Goal: Task Accomplishment & Management: Manage account settings

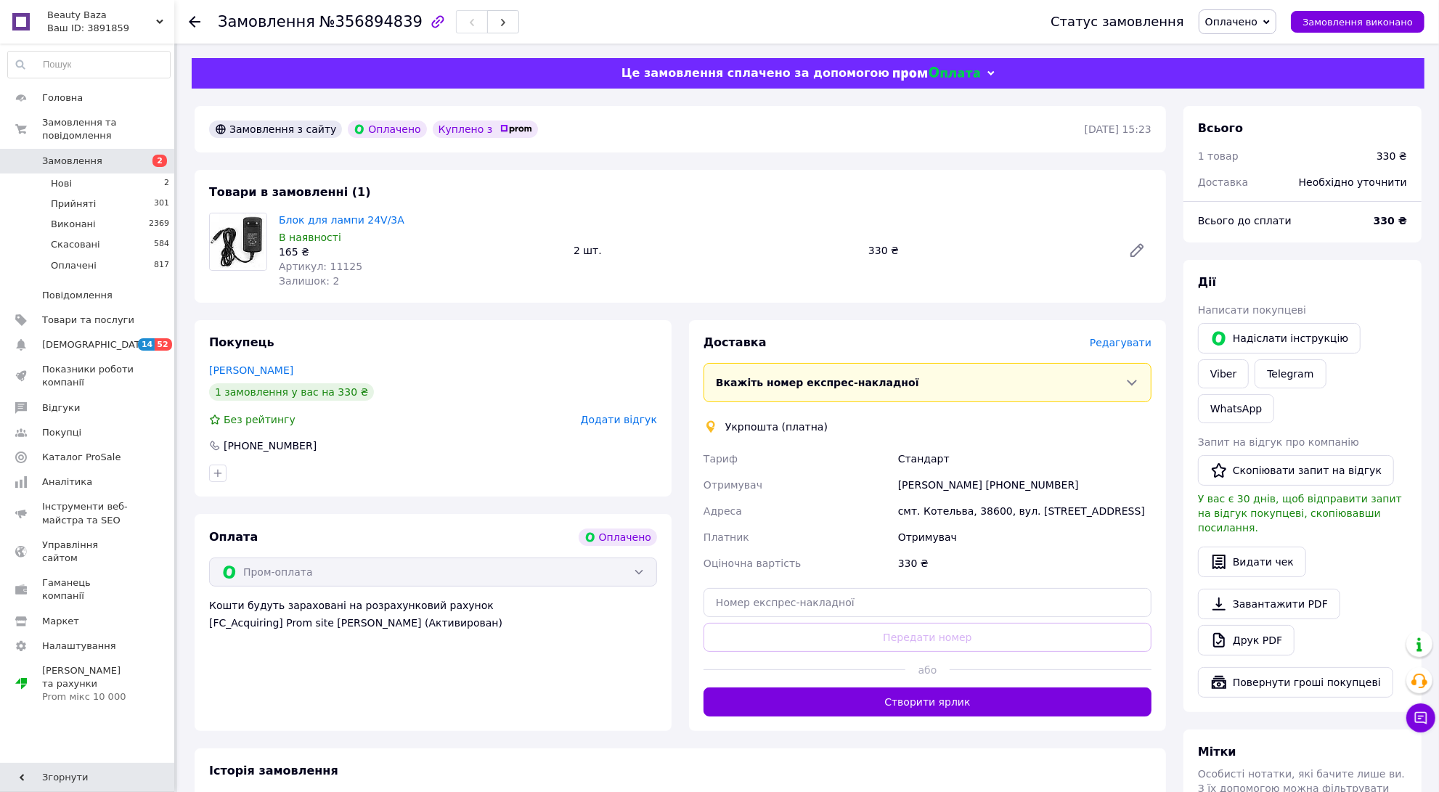
click at [195, 20] on icon at bounding box center [195, 22] width 12 height 12
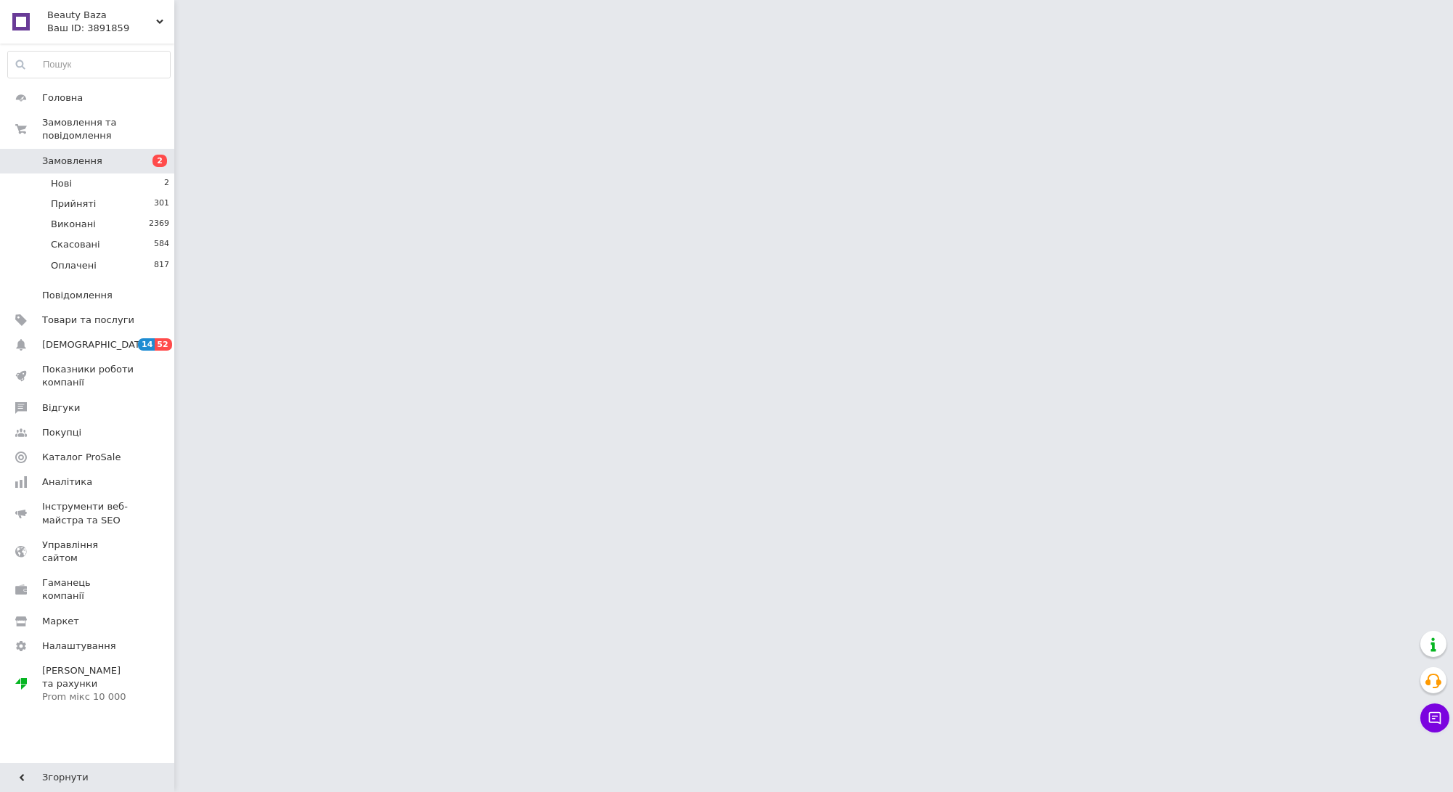
click at [128, 155] on span "Замовлення" at bounding box center [88, 161] width 92 height 13
drag, startPoint x: 128, startPoint y: 149, endPoint x: 78, endPoint y: 147, distance: 49.4
click at [128, 155] on span "Замовлення" at bounding box center [88, 161] width 92 height 13
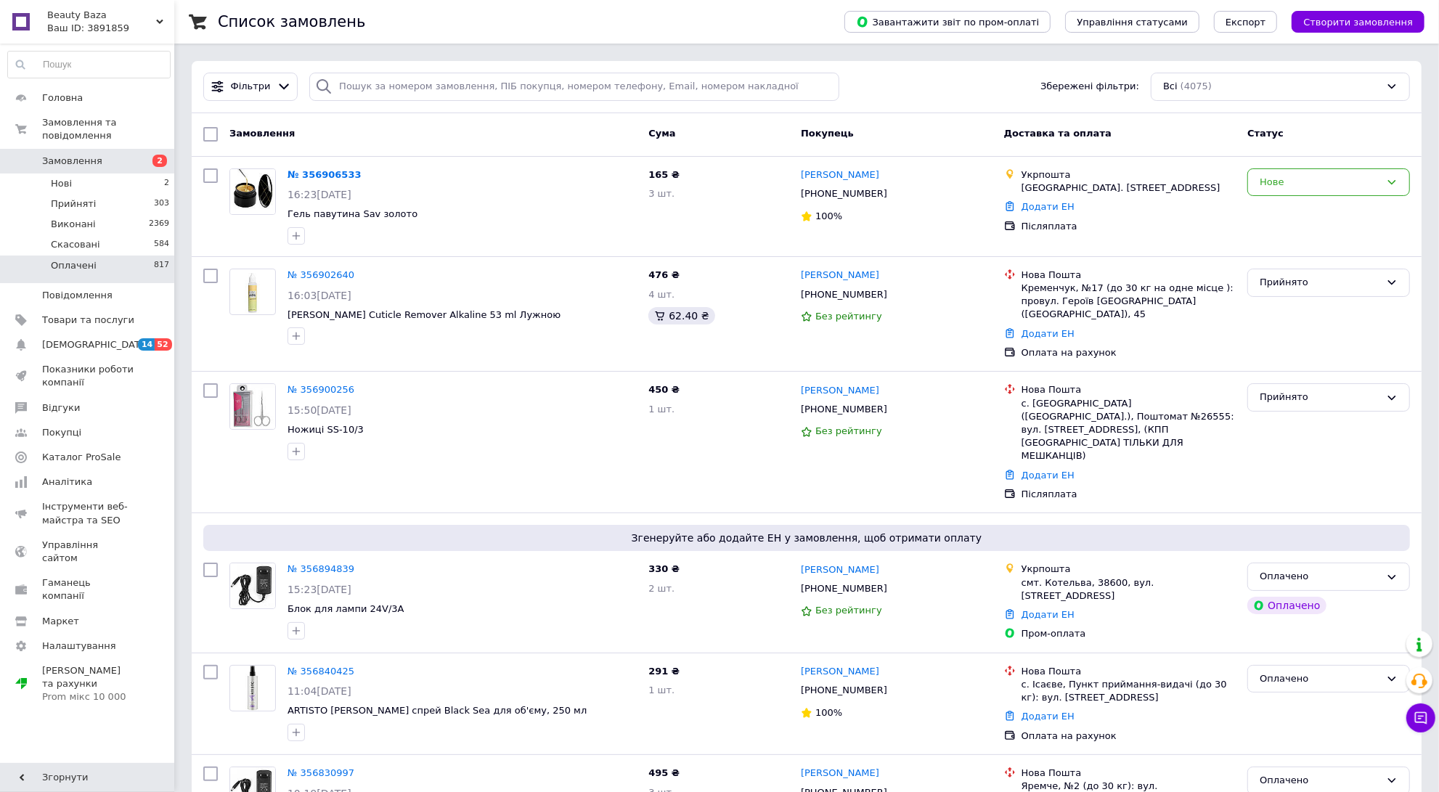
click at [109, 259] on li "Оплачені 817" at bounding box center [89, 270] width 178 height 28
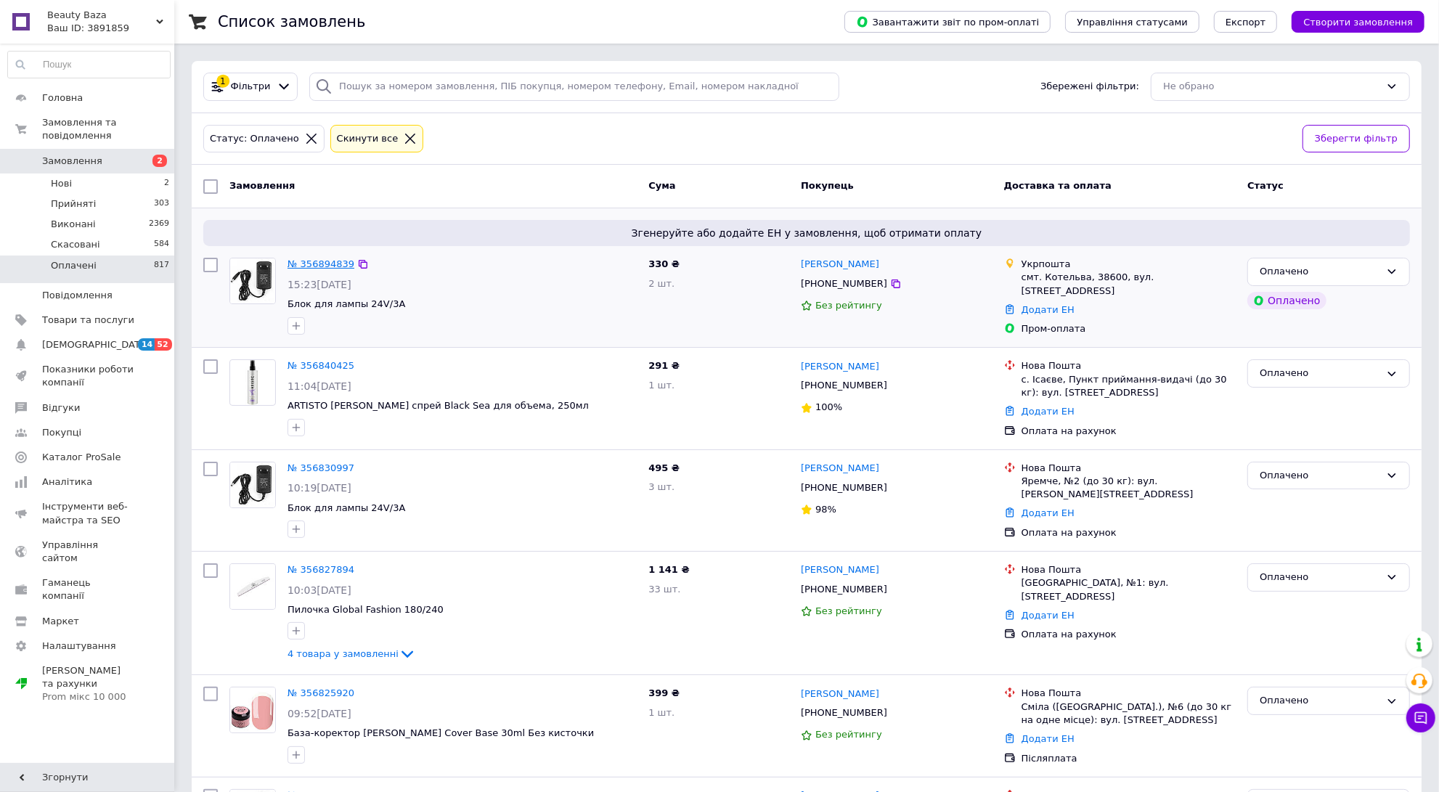
click at [330, 266] on link "№ 356894839" at bounding box center [321, 264] width 67 height 11
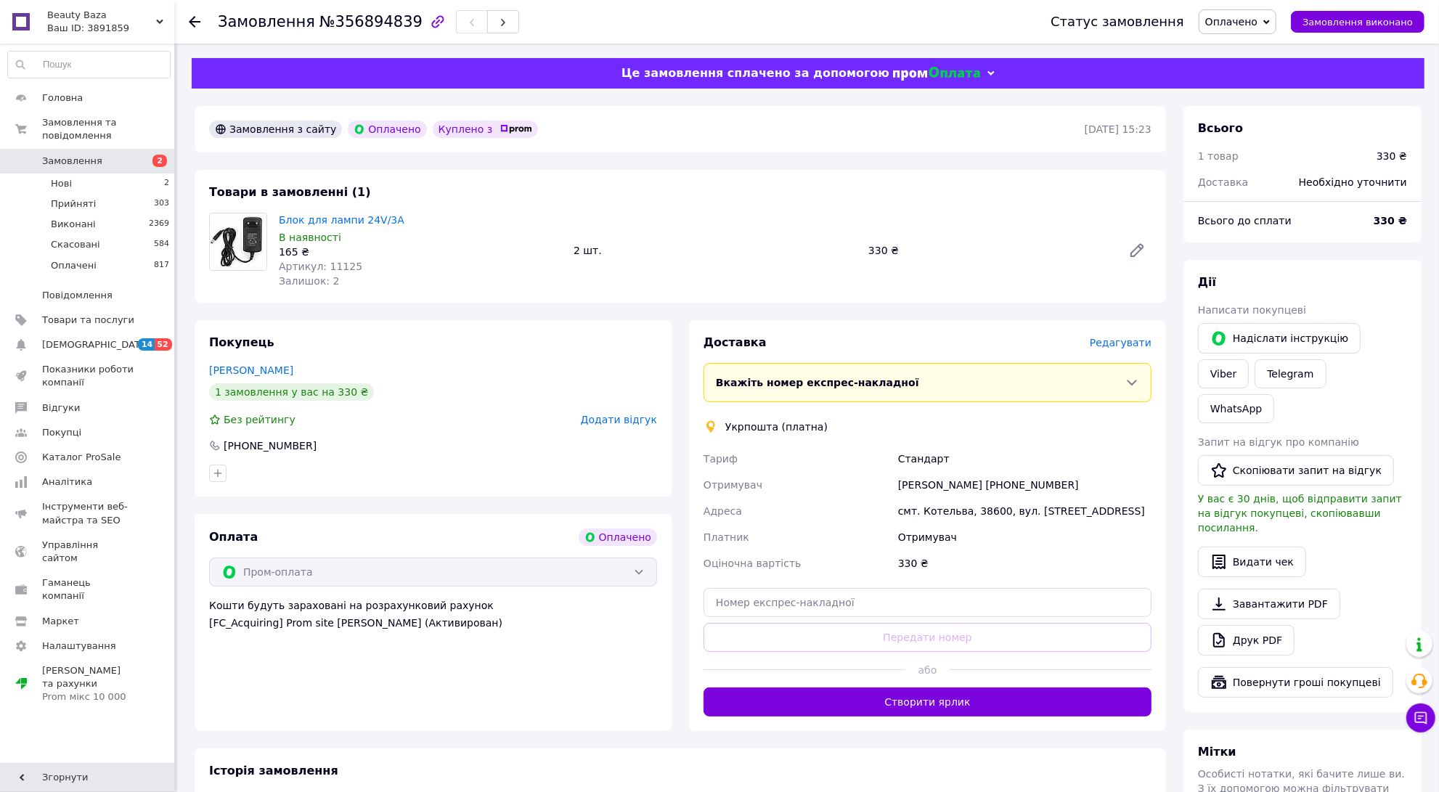
click at [1137, 341] on span "Редагувати" at bounding box center [1121, 343] width 62 height 12
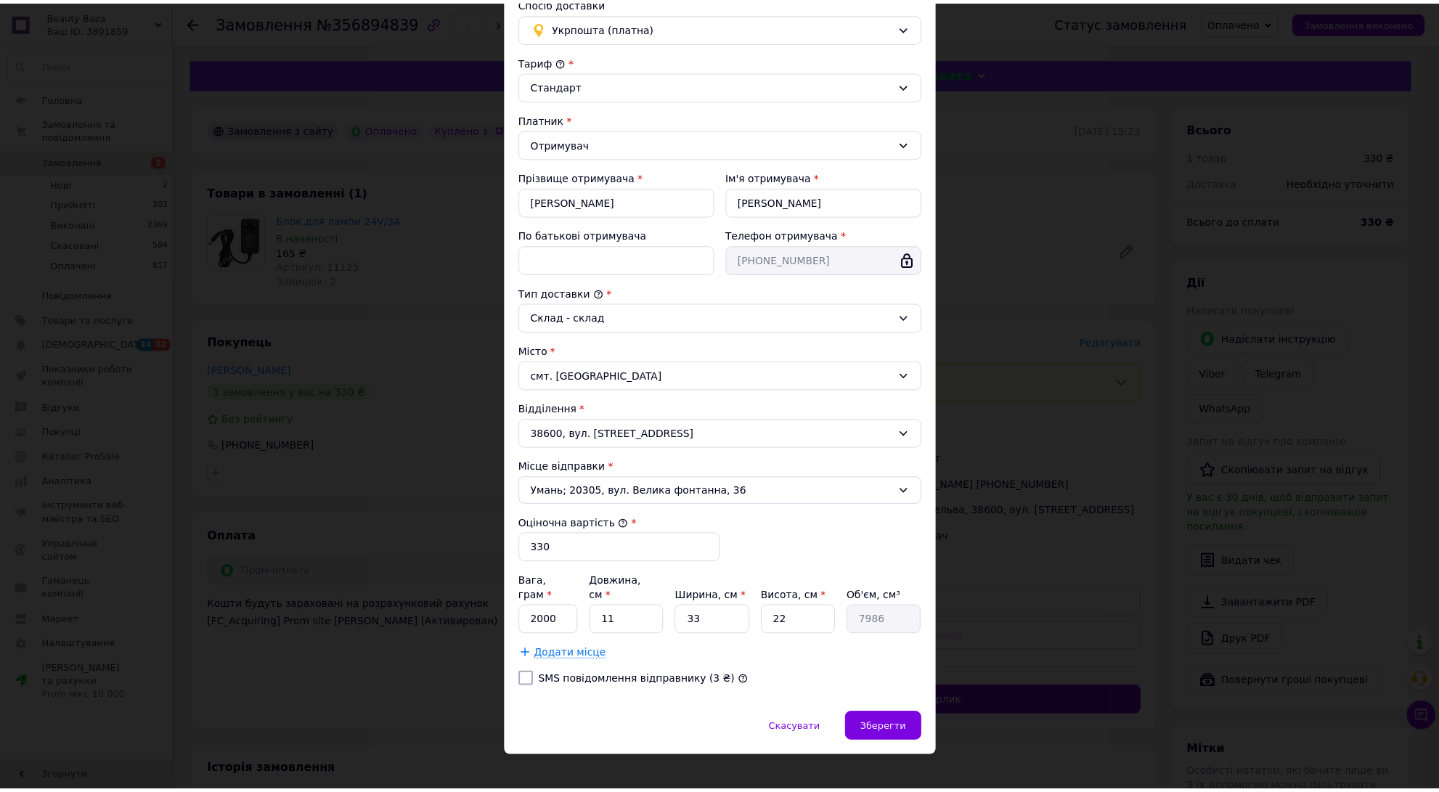
scroll to position [116, 0]
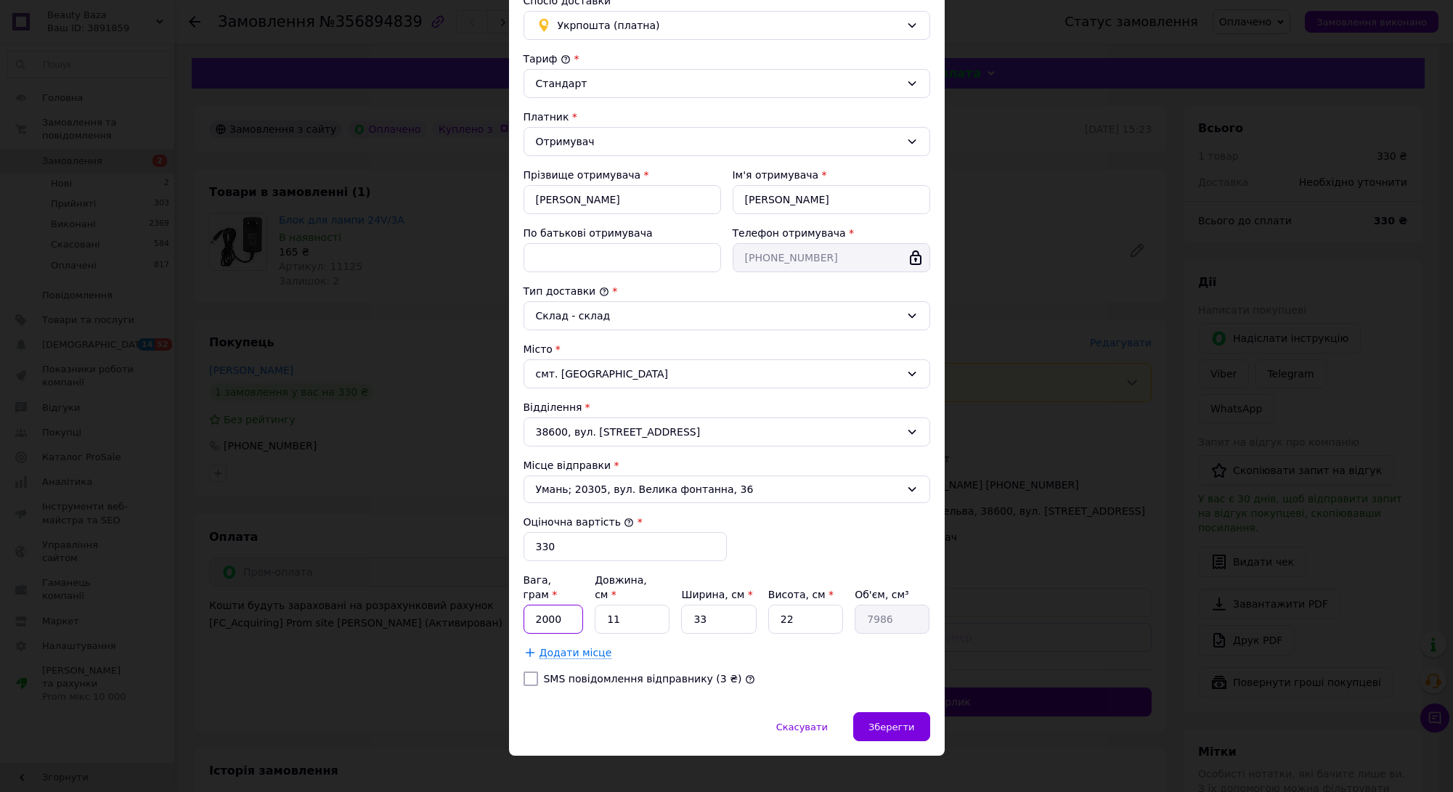
click at [563, 614] on input "2000" at bounding box center [554, 619] width 60 height 29
type input "200"
click at [893, 721] on div "Зберегти" at bounding box center [891, 726] width 76 height 29
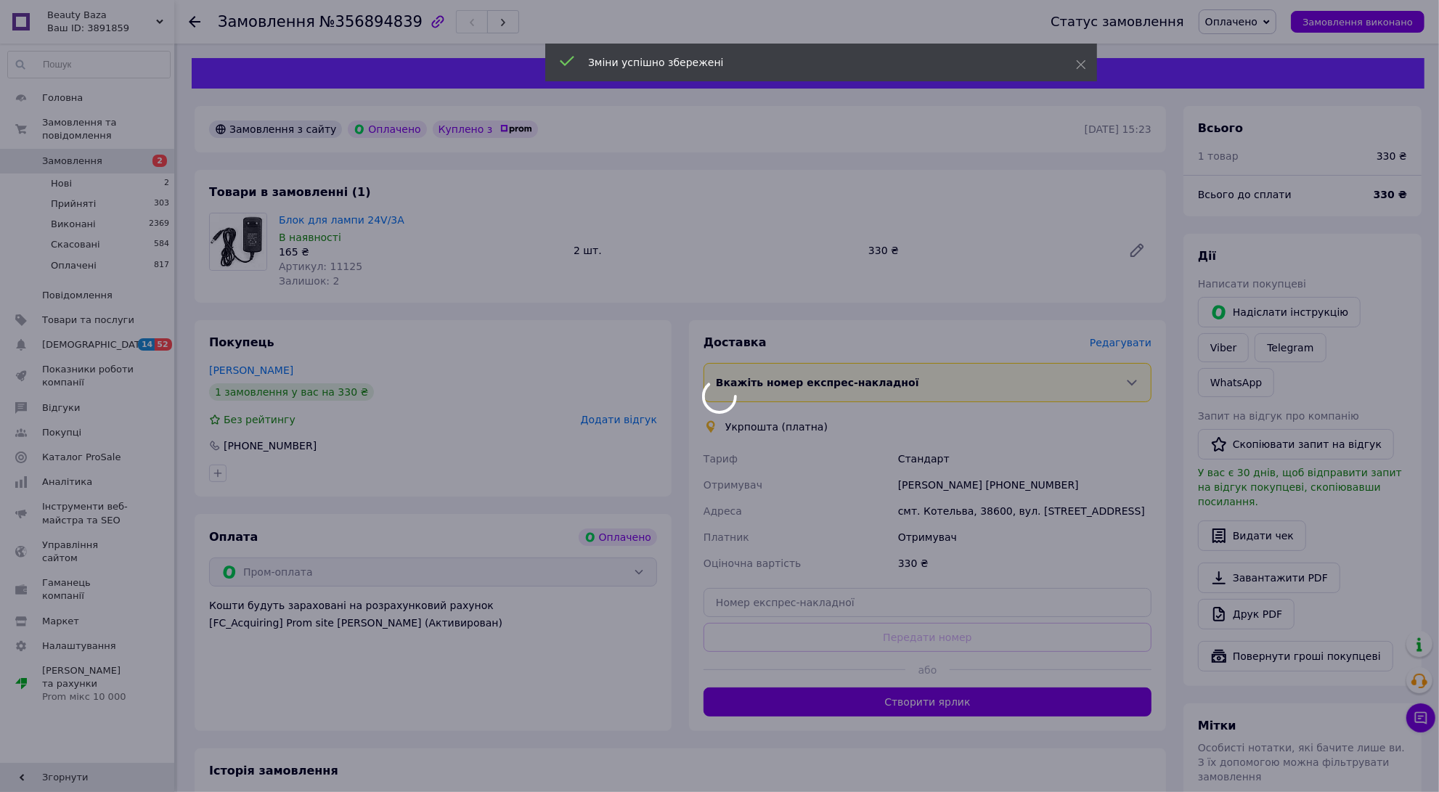
click at [899, 708] on div at bounding box center [719, 396] width 1439 height 792
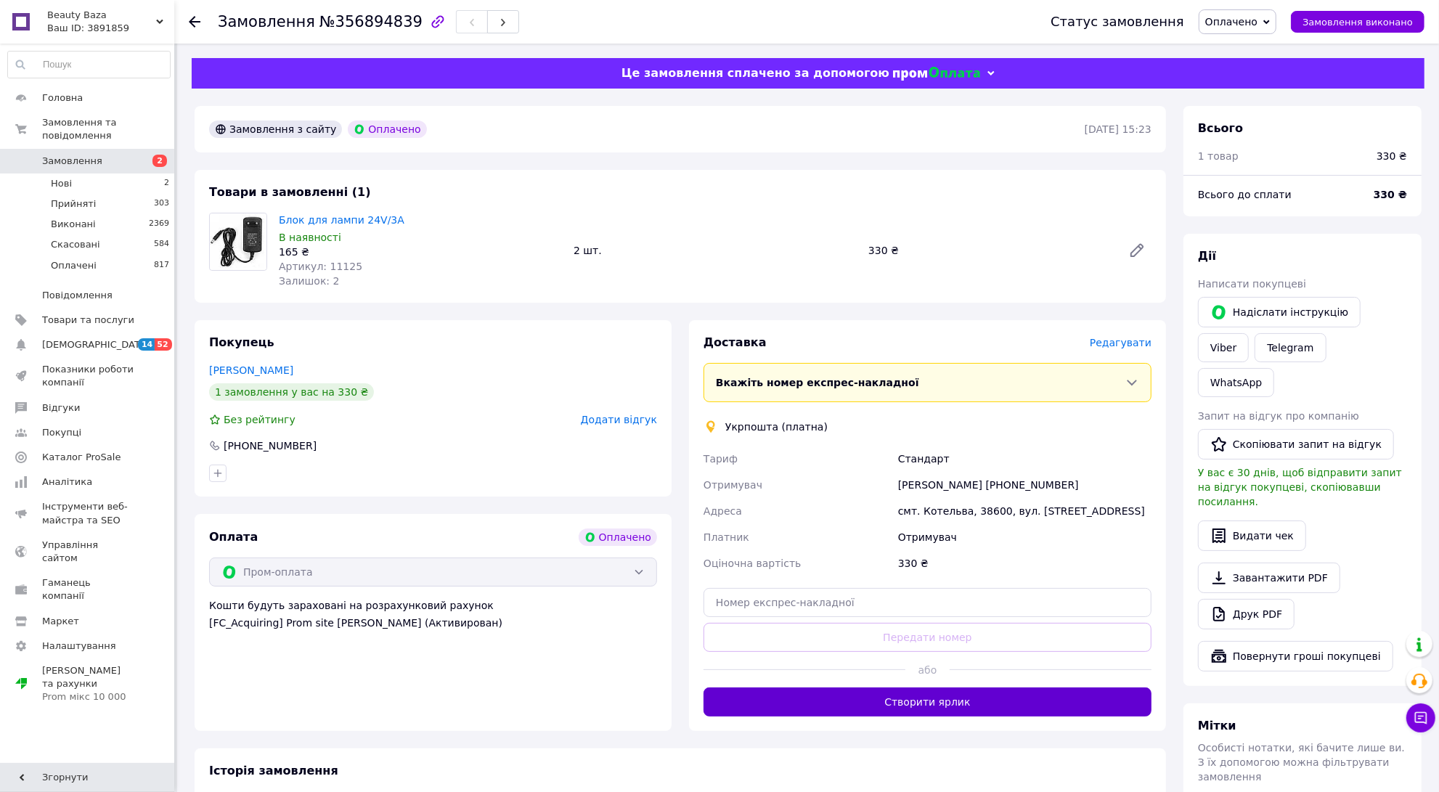
click at [1053, 702] on button "Створити ярлик" at bounding box center [928, 702] width 448 height 29
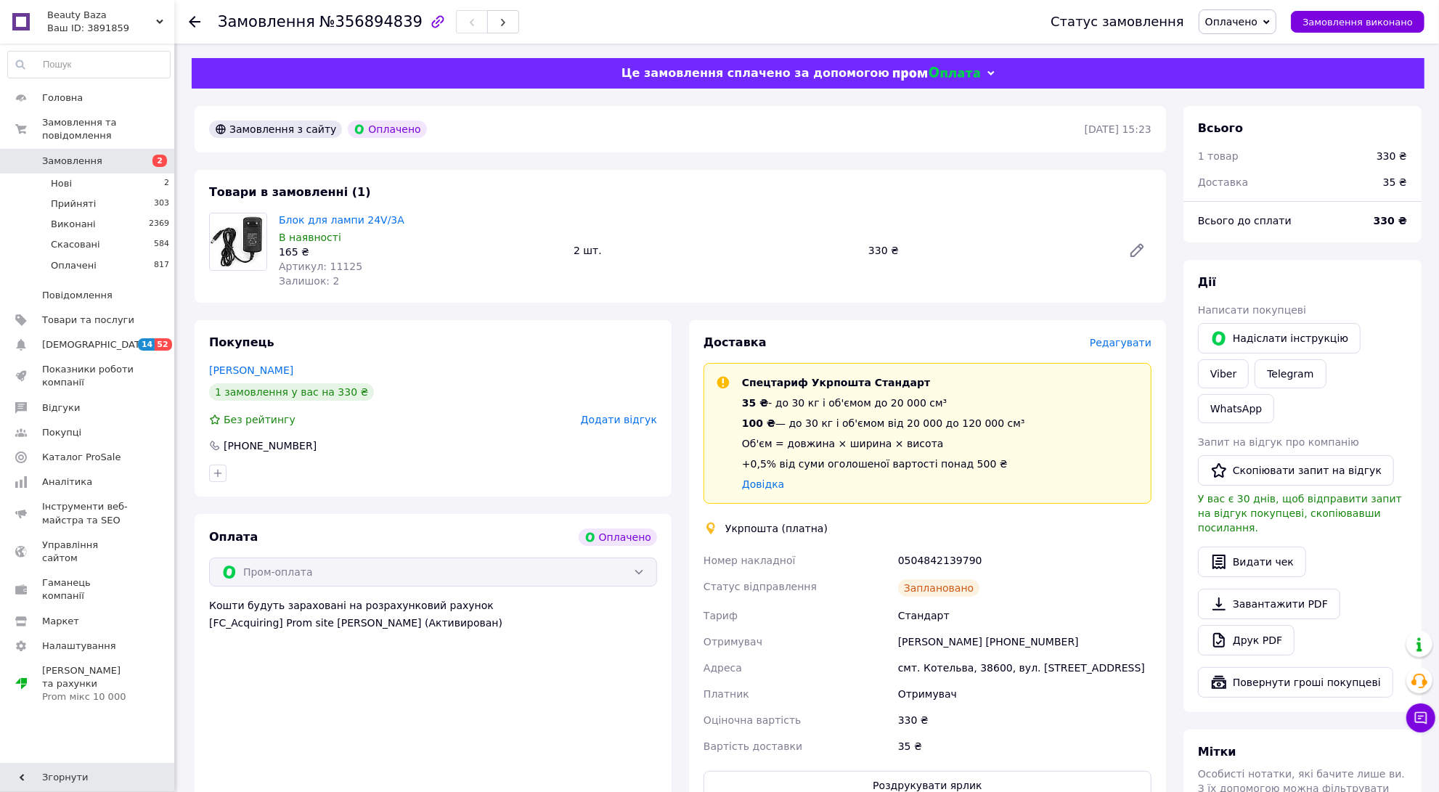
click at [192, 12] on div at bounding box center [203, 22] width 29 height 44
click at [192, 21] on use at bounding box center [195, 22] width 12 height 12
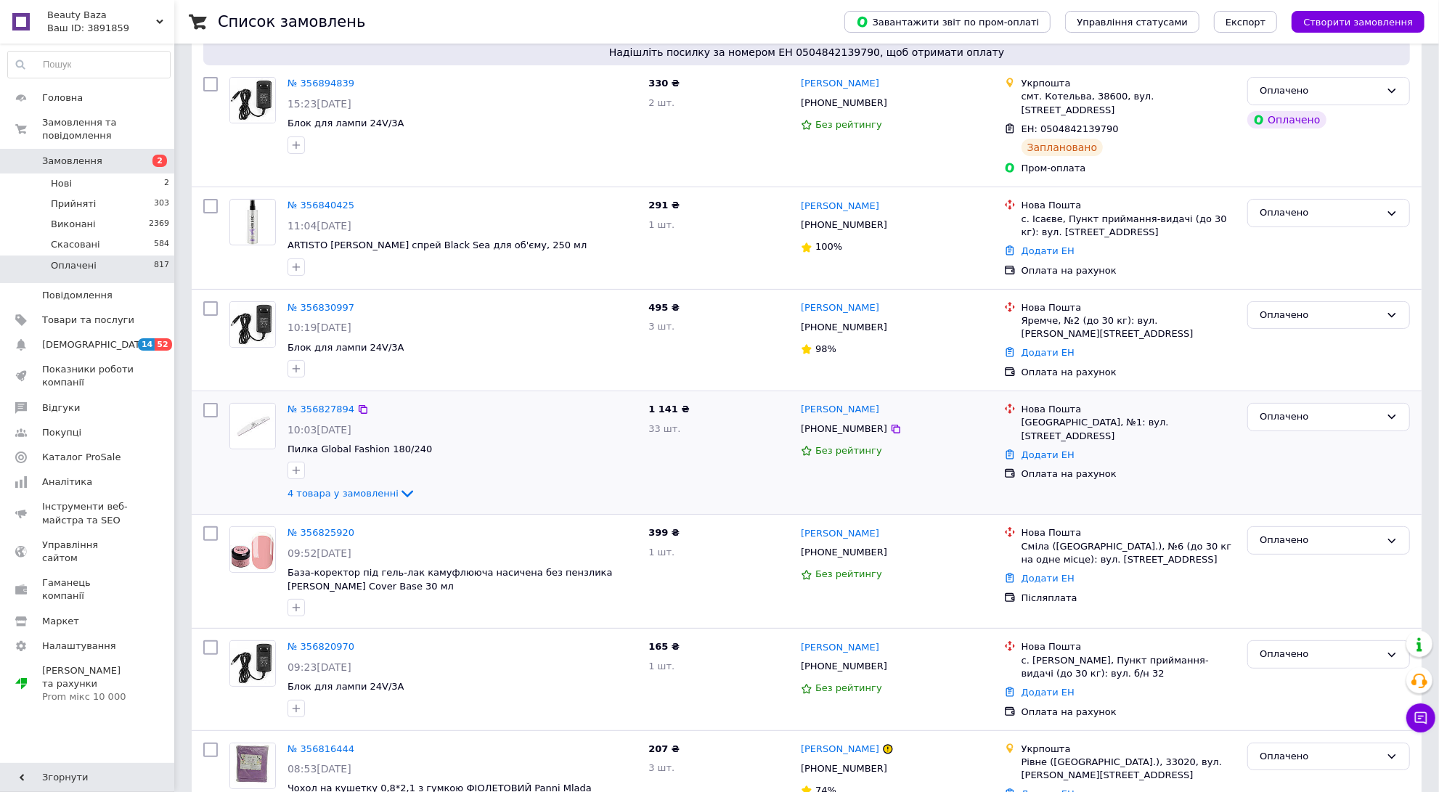
scroll to position [454, 0]
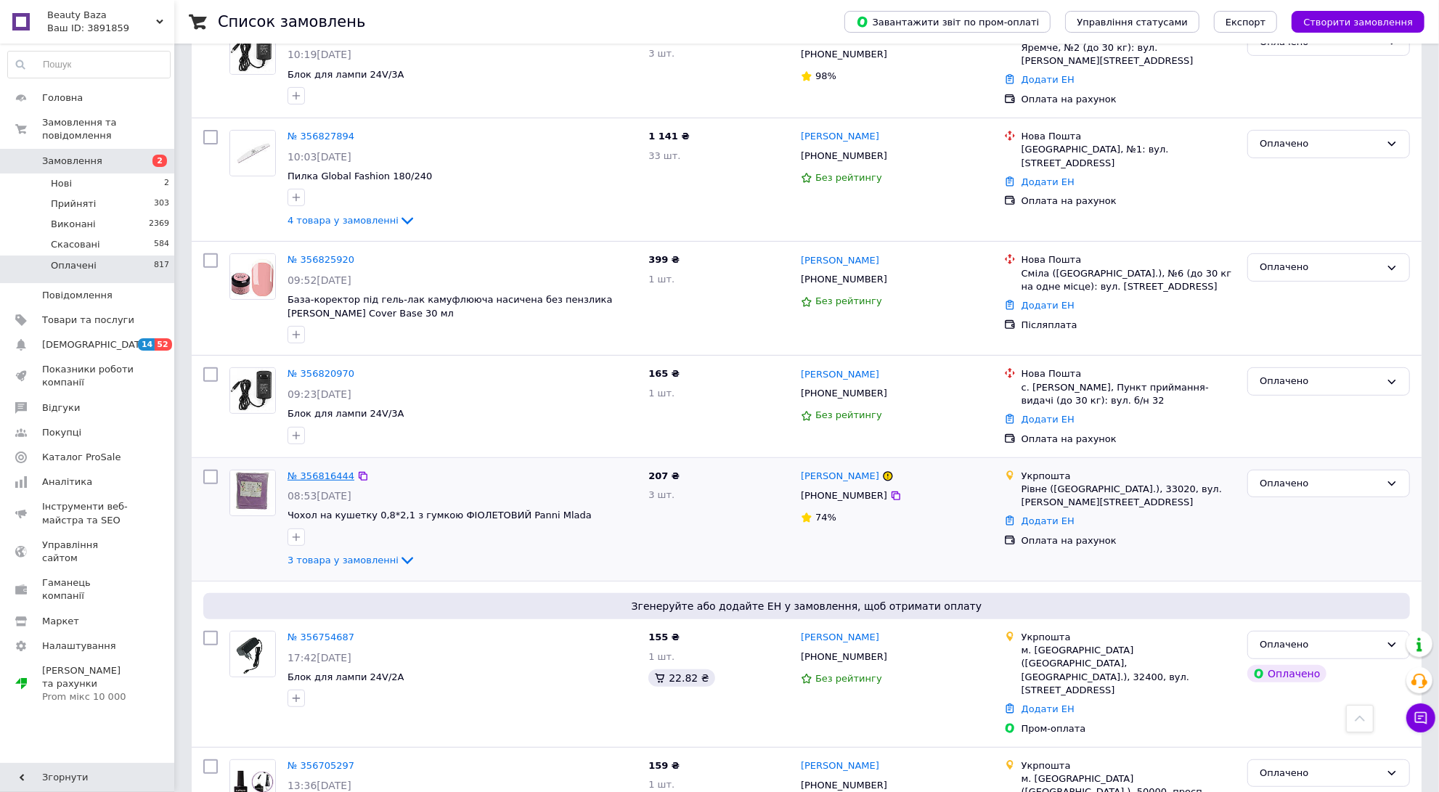
click at [316, 471] on link "№ 356816444" at bounding box center [321, 476] width 67 height 11
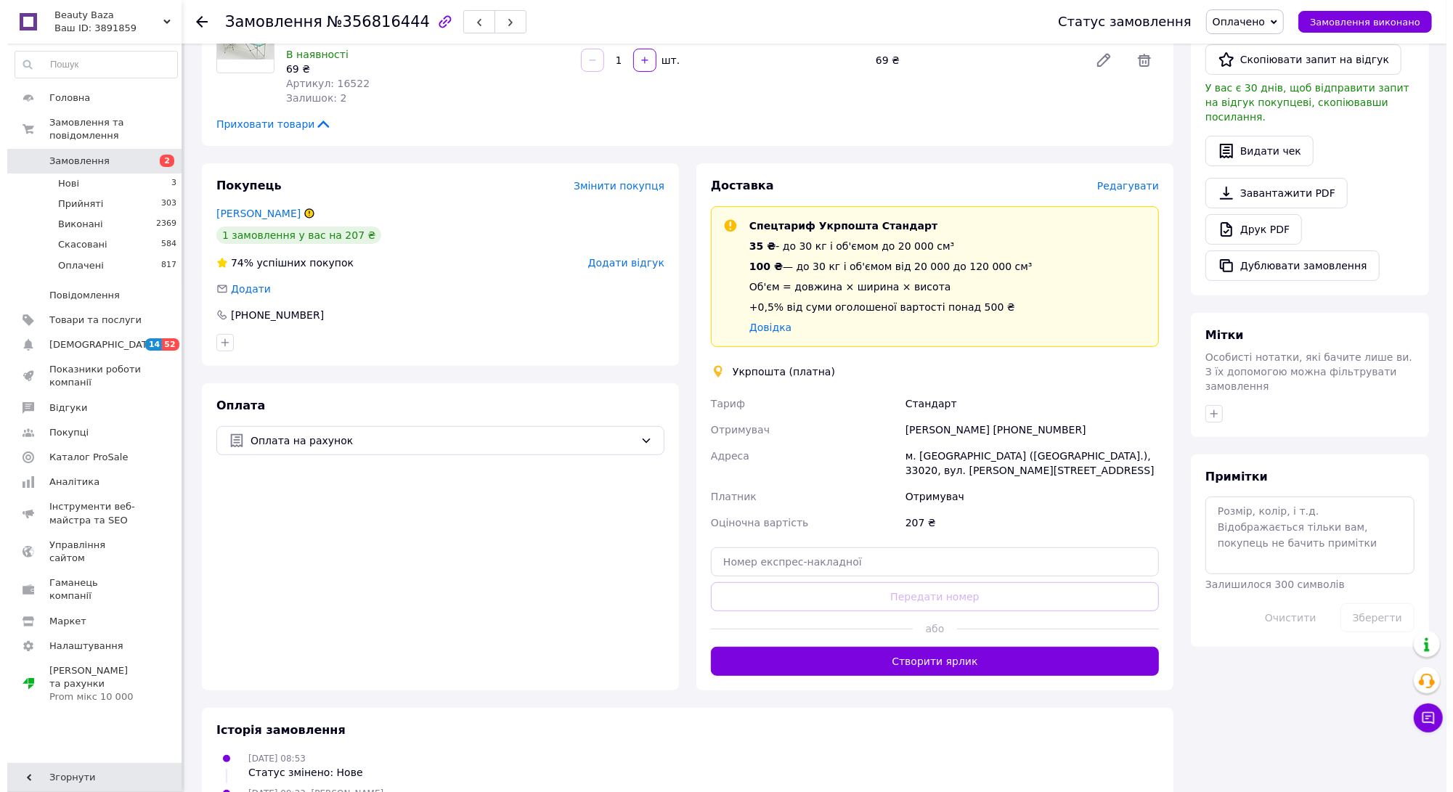
scroll to position [362, 0]
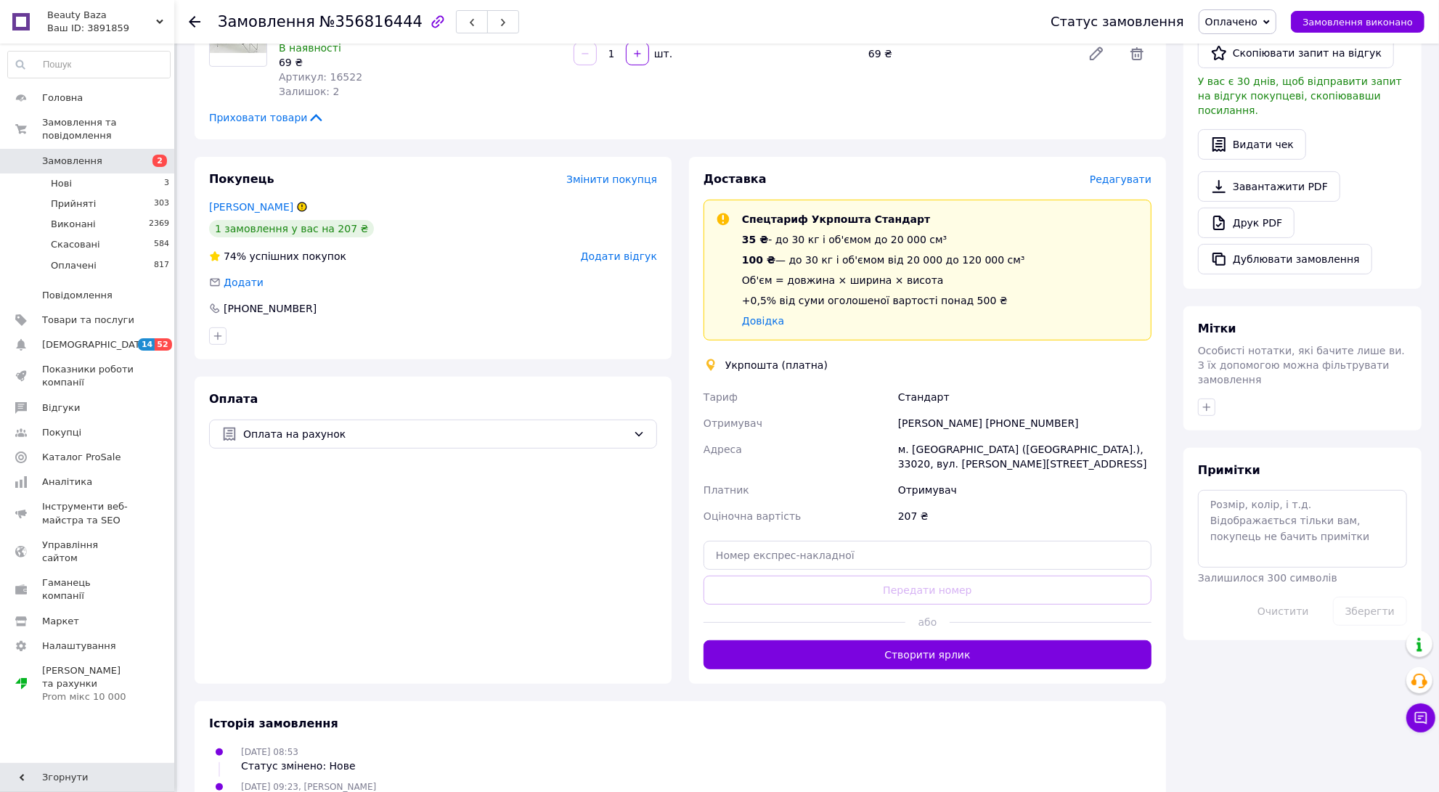
click at [1116, 157] on div "Доставка Редагувати Спецтариф Укрпошта Стандарт 35 ₴ - до 30 кг і об'ємом до 20…" at bounding box center [927, 420] width 477 height 527
click at [1110, 174] on span "Редагувати" at bounding box center [1121, 180] width 62 height 12
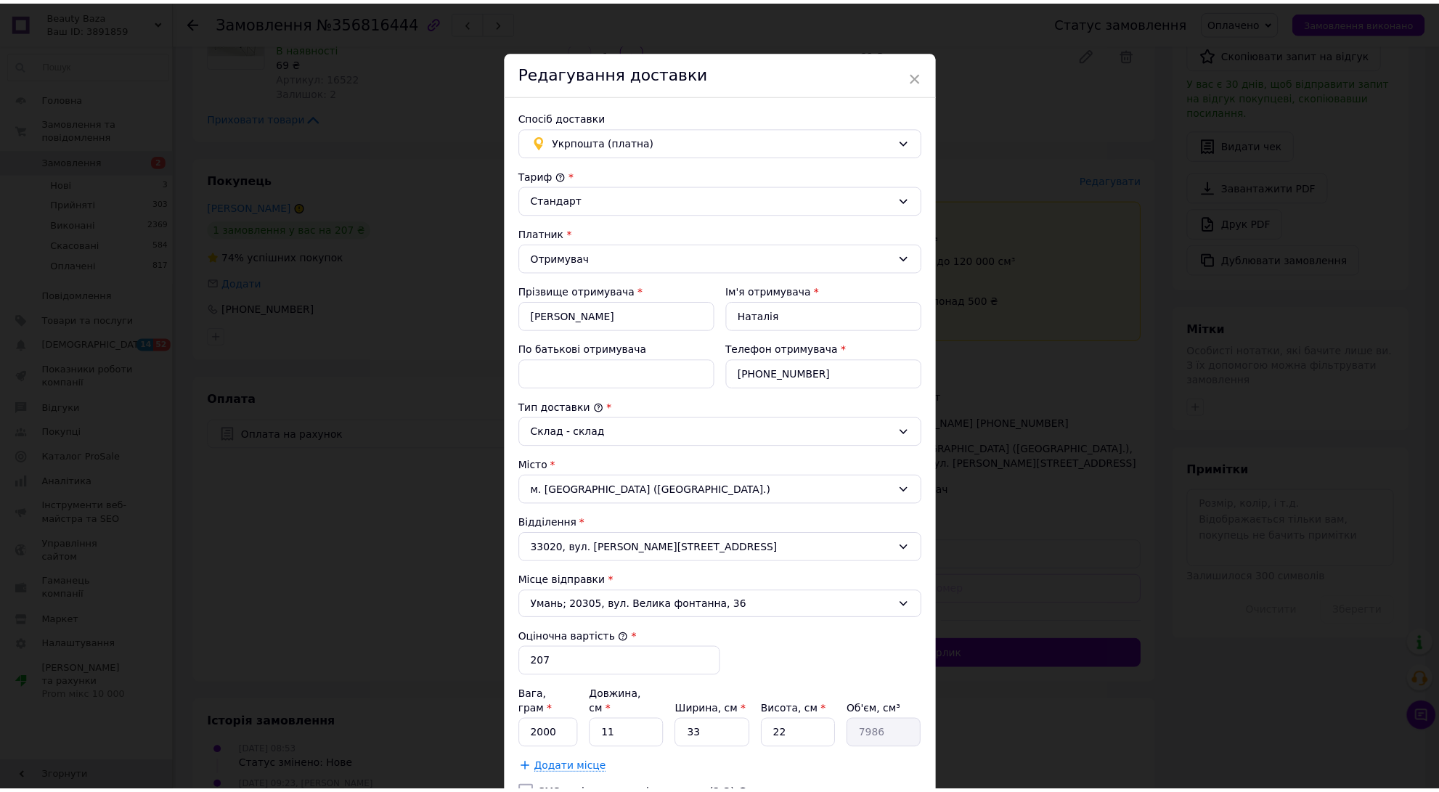
scroll to position [168, 0]
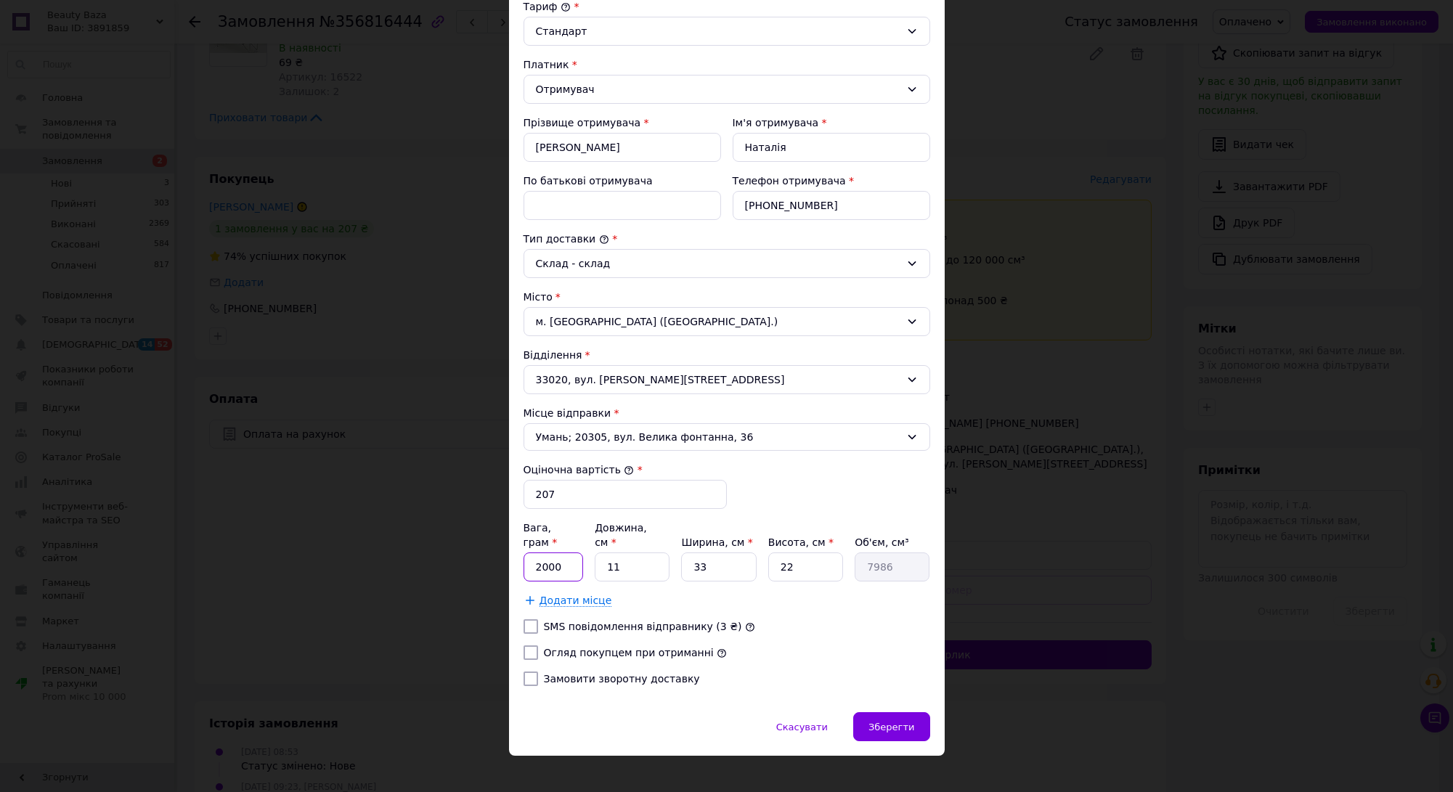
click at [552, 558] on input "2000" at bounding box center [554, 567] width 60 height 29
click at [560, 558] on input "2000" at bounding box center [554, 567] width 60 height 29
type input "200"
click at [741, 555] on input "33" at bounding box center [718, 567] width 75 height 29
type input "3"
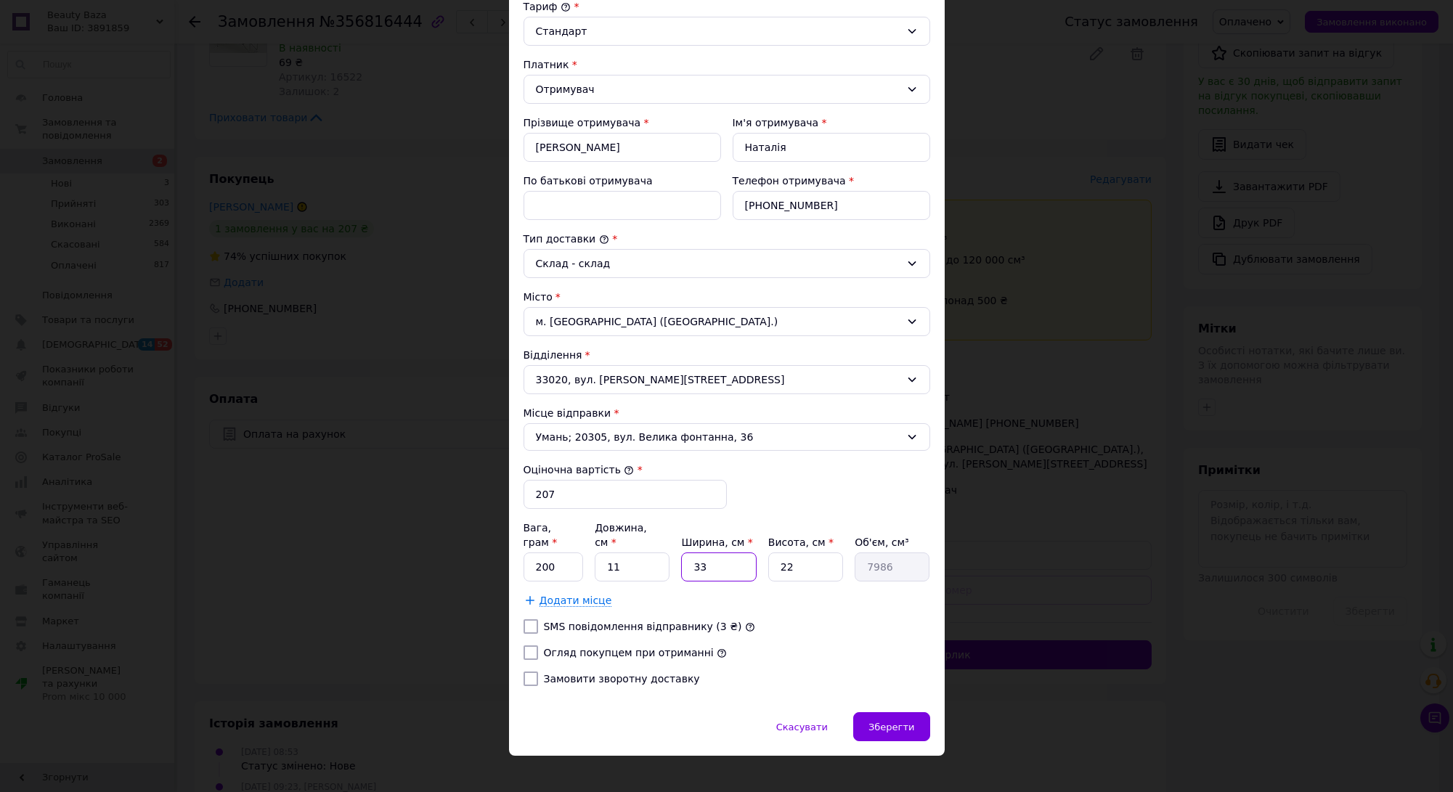
type input "726"
type input "1"
type input "242"
type input "12"
type input "2904"
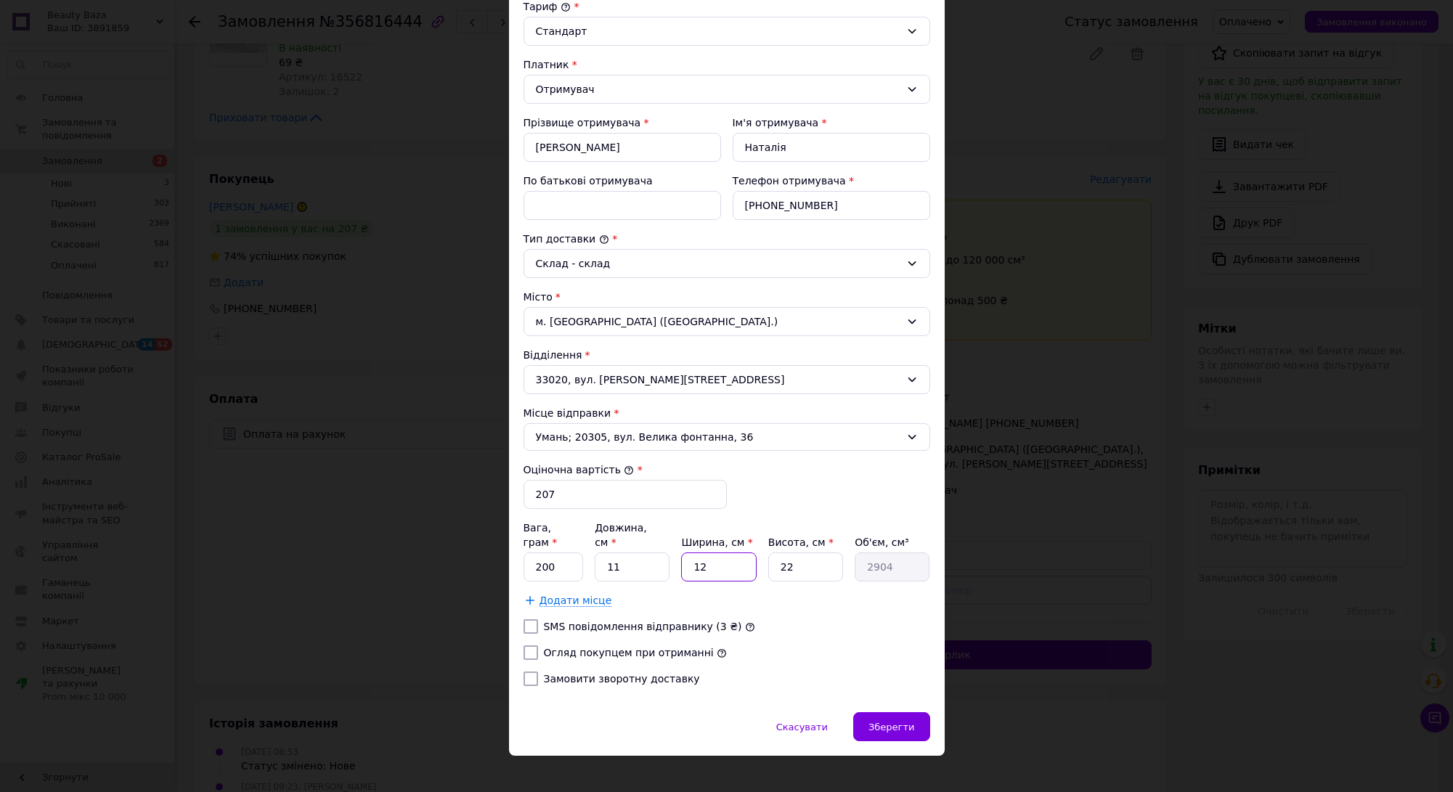
type input "12"
click at [827, 556] on input "22" at bounding box center [805, 567] width 75 height 29
type input "2"
type input "264"
type input "1"
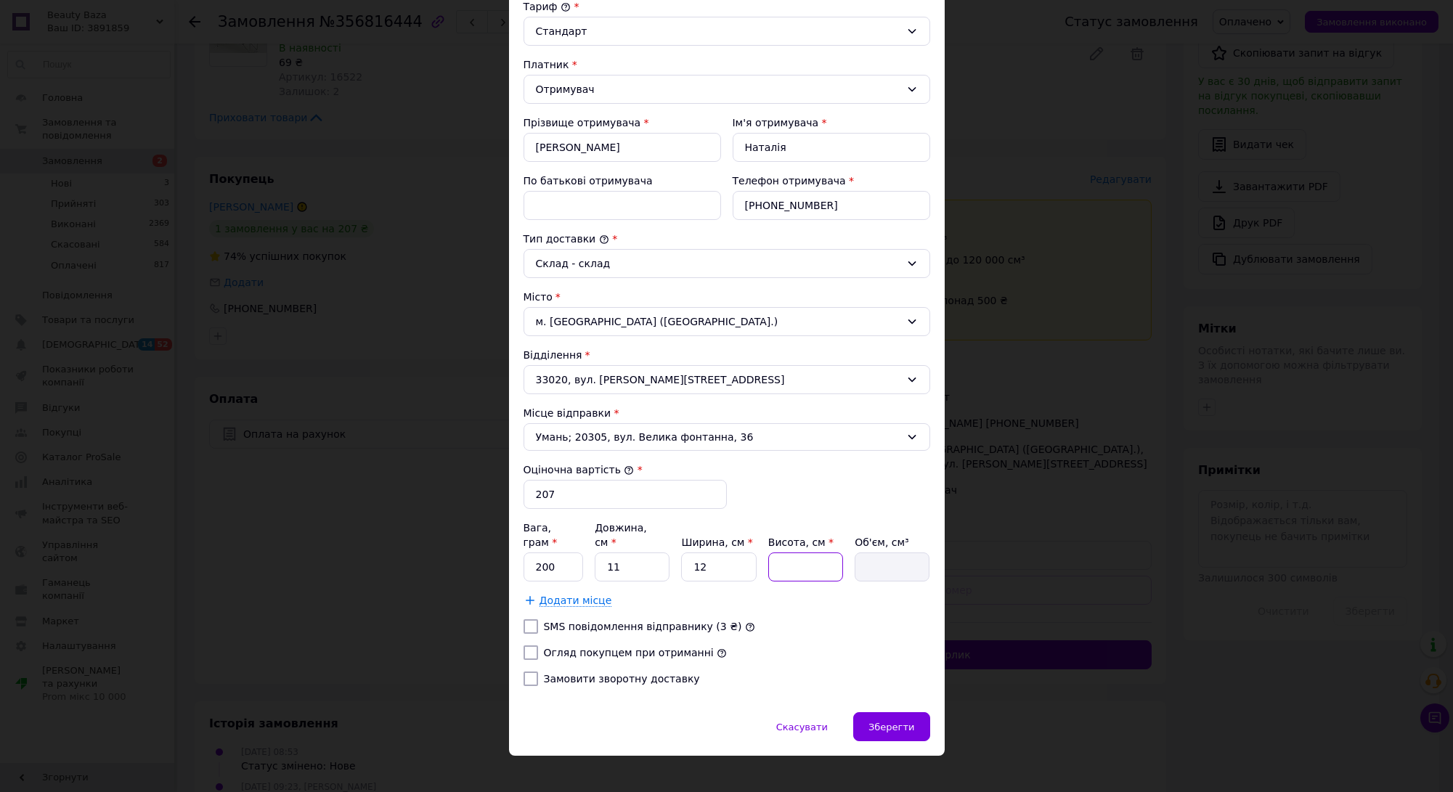
type input "132"
type input "12"
type input "1584"
type input "12"
click at [888, 722] on span "Зберегти" at bounding box center [892, 727] width 46 height 11
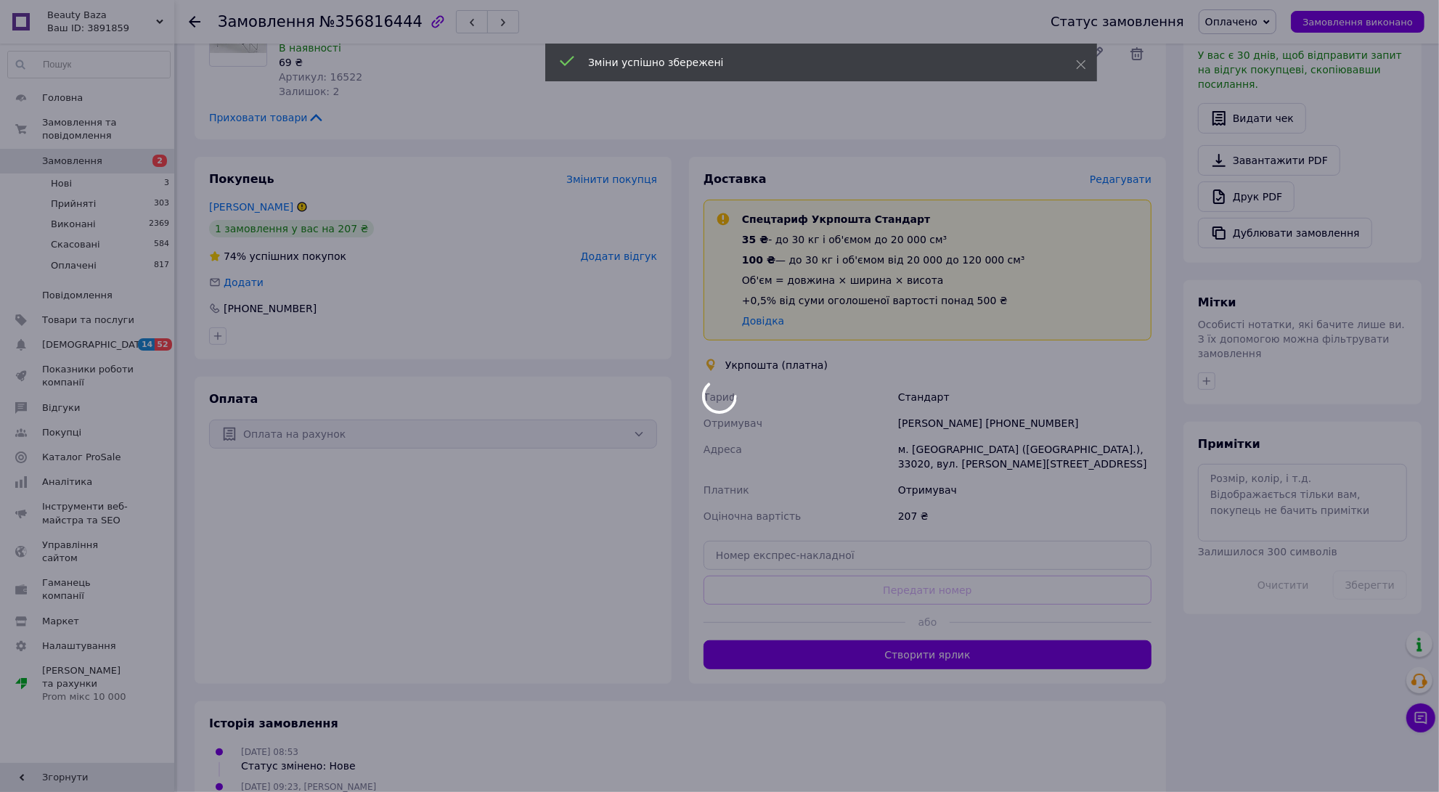
click at [996, 610] on body "Beauty Baza Ваш ID: 3891859 Сайт Beauty Baza Кабінет покупця Перевірити стан си…" at bounding box center [719, 274] width 1439 height 1272
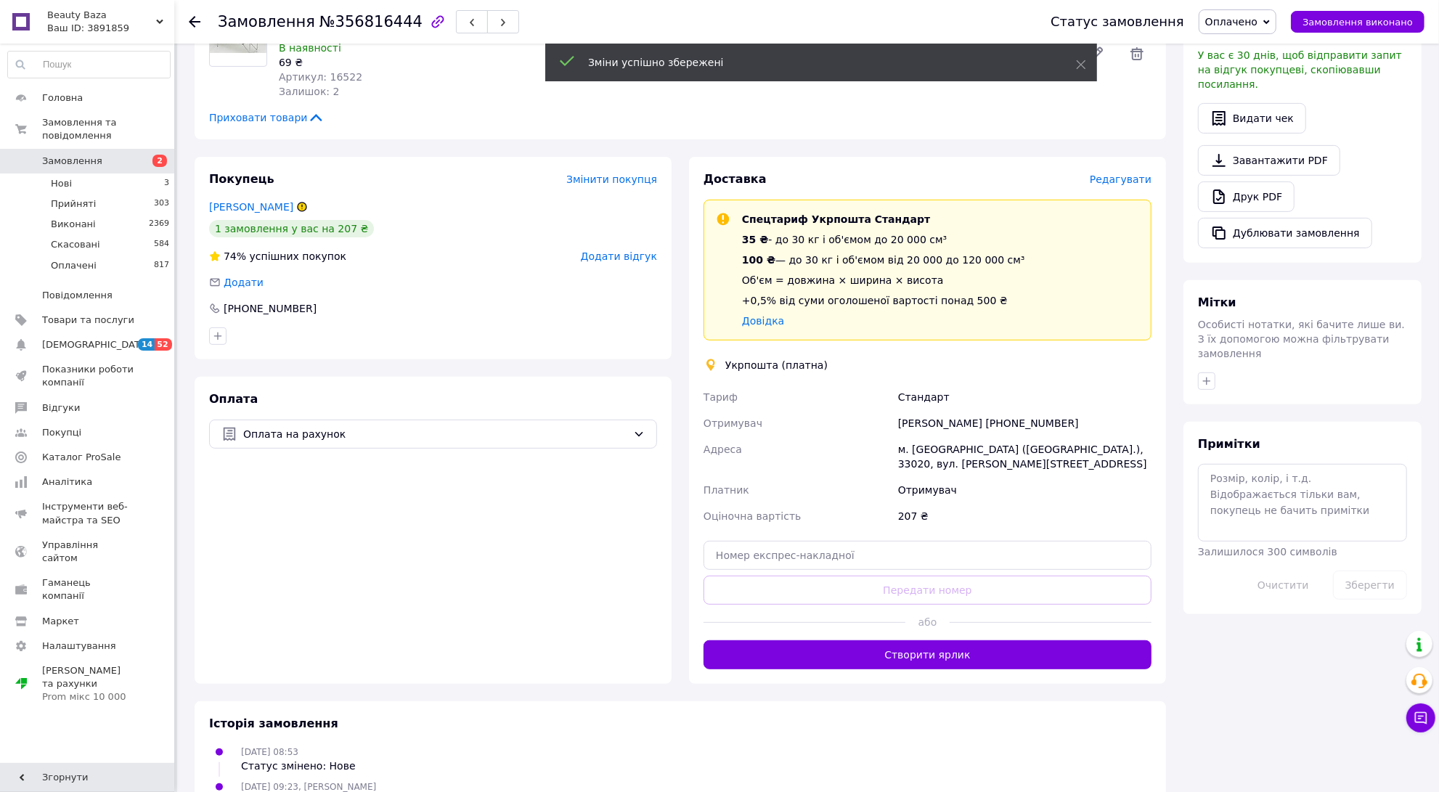
click at [996, 641] on button "Створити ярлик" at bounding box center [928, 655] width 448 height 29
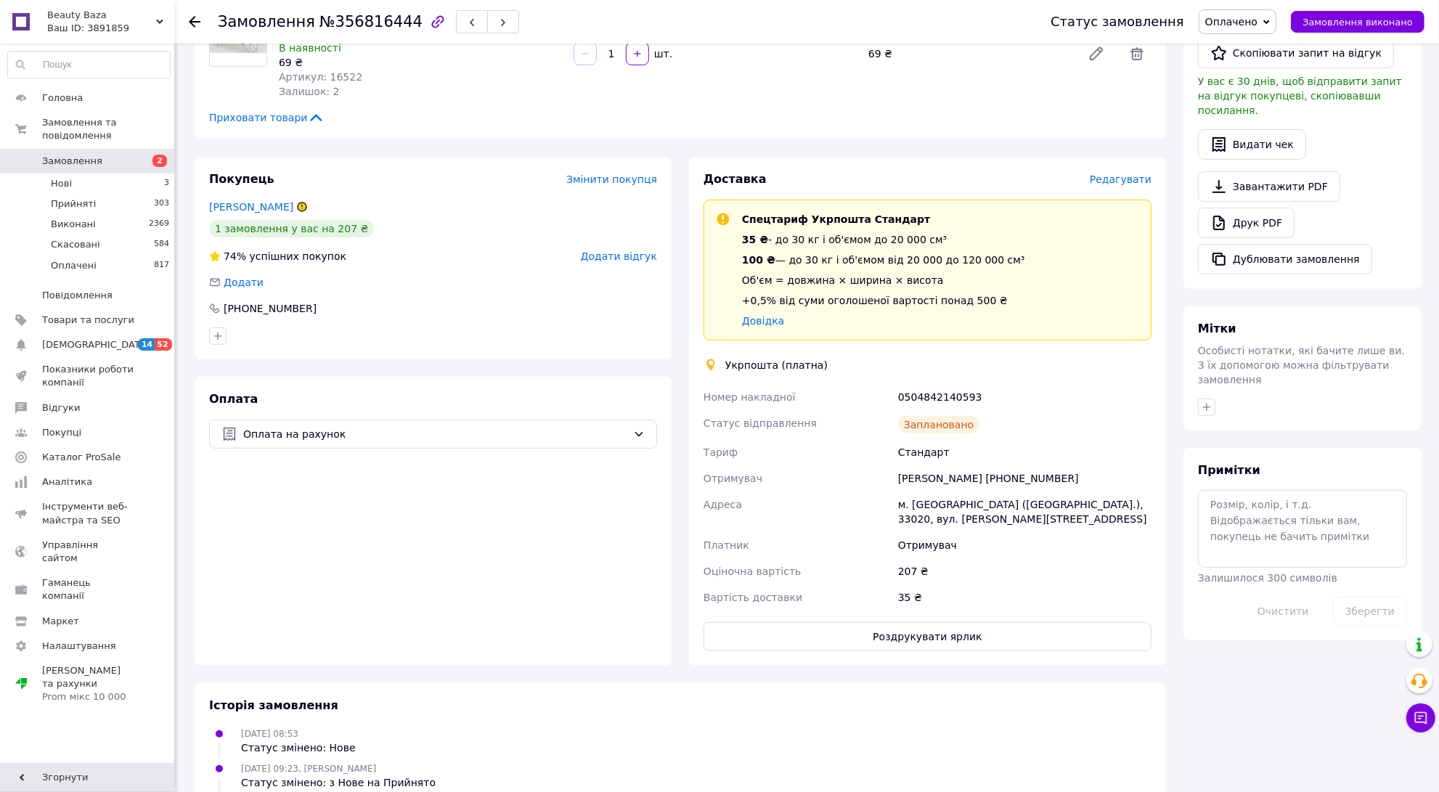
click at [195, 18] on icon at bounding box center [195, 22] width 12 height 12
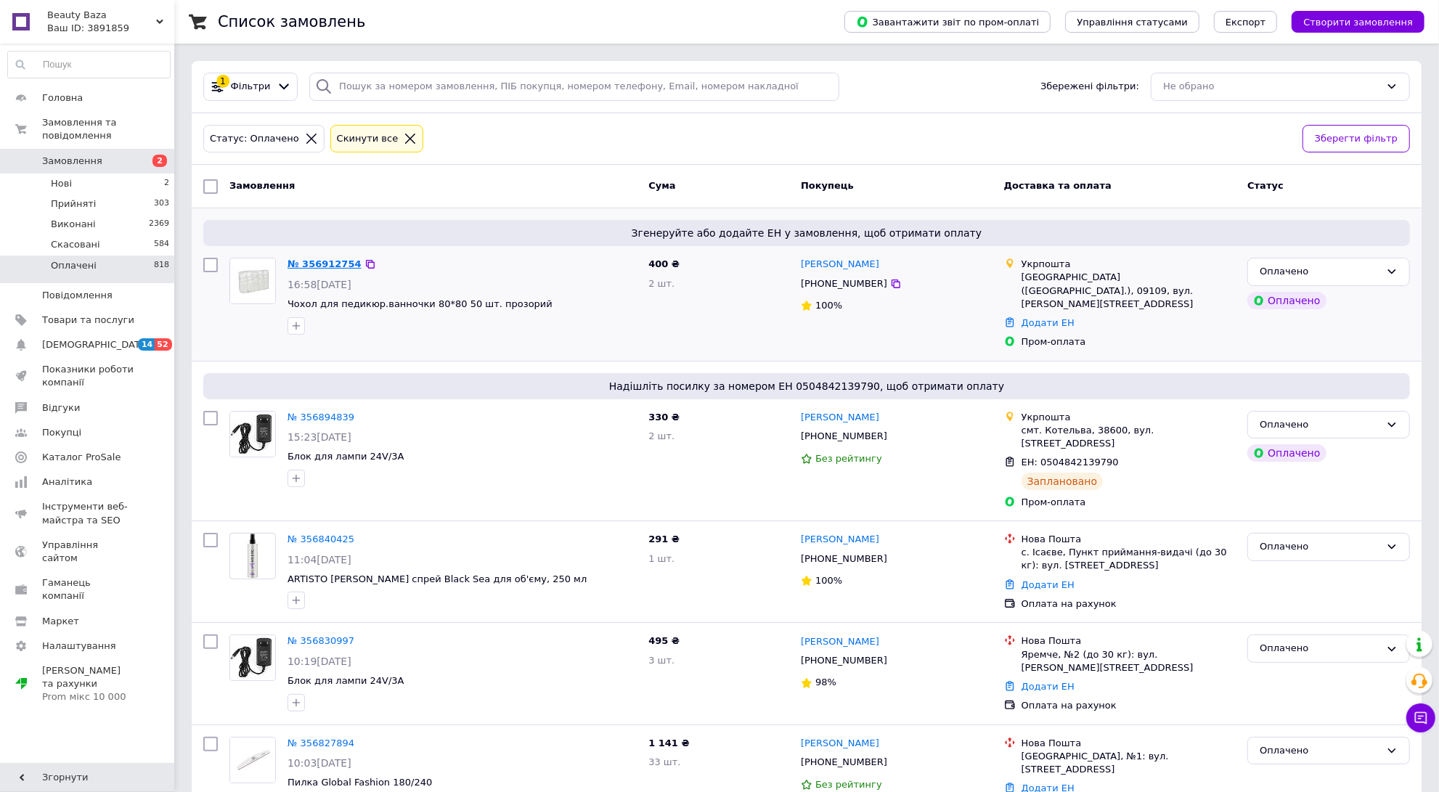
click at [307, 264] on link "№ 356912754" at bounding box center [325, 264] width 74 height 11
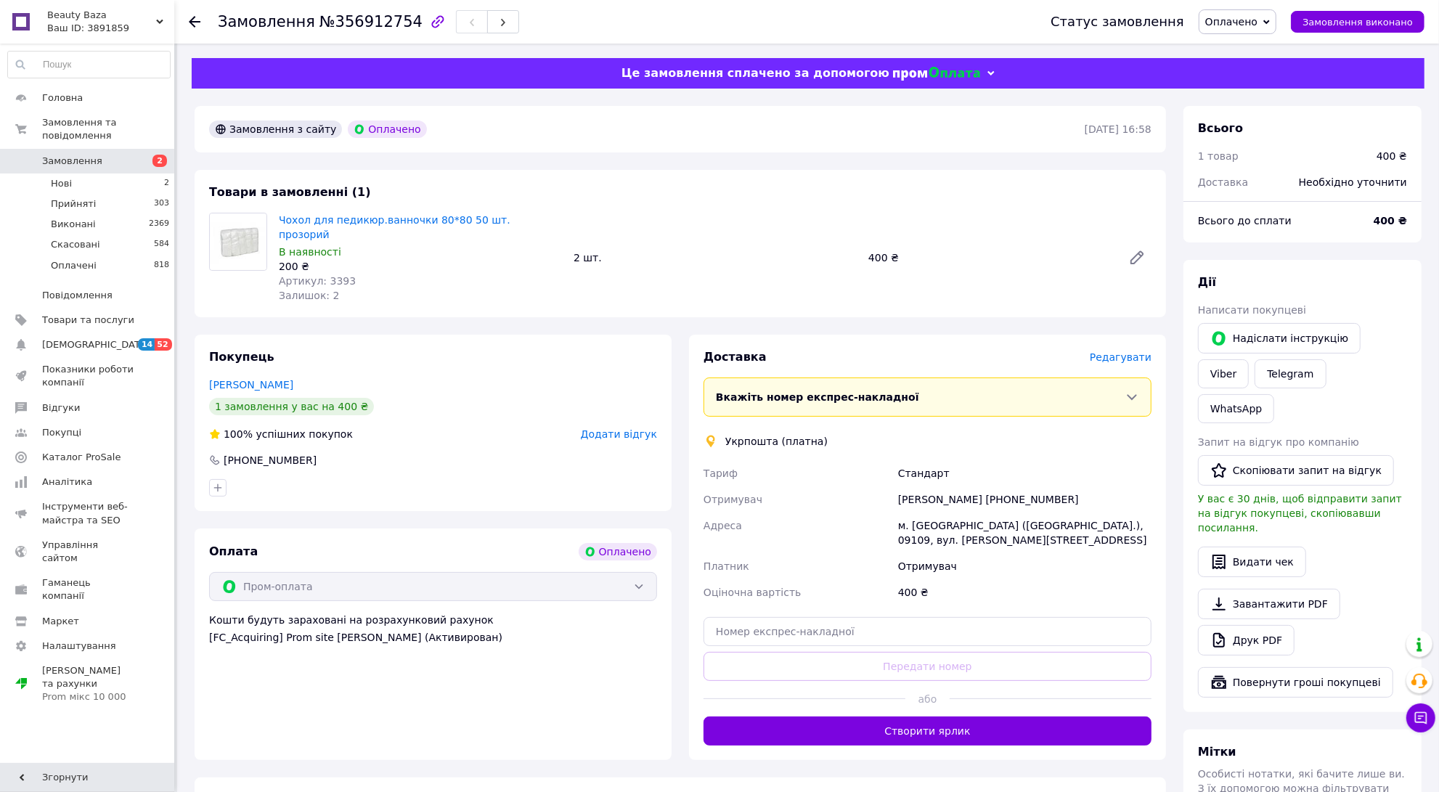
click at [191, 23] on icon at bounding box center [195, 22] width 12 height 12
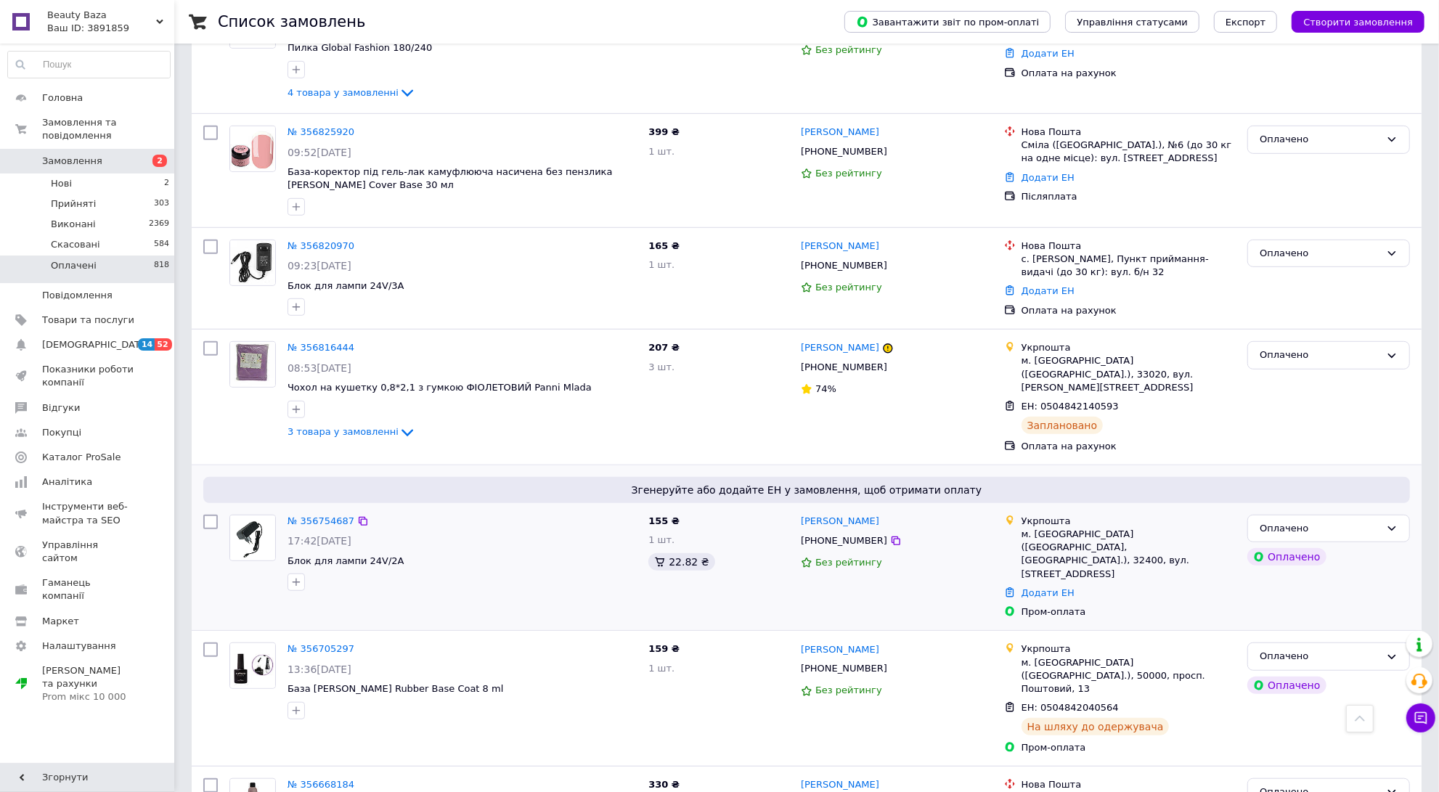
scroll to position [635, 0]
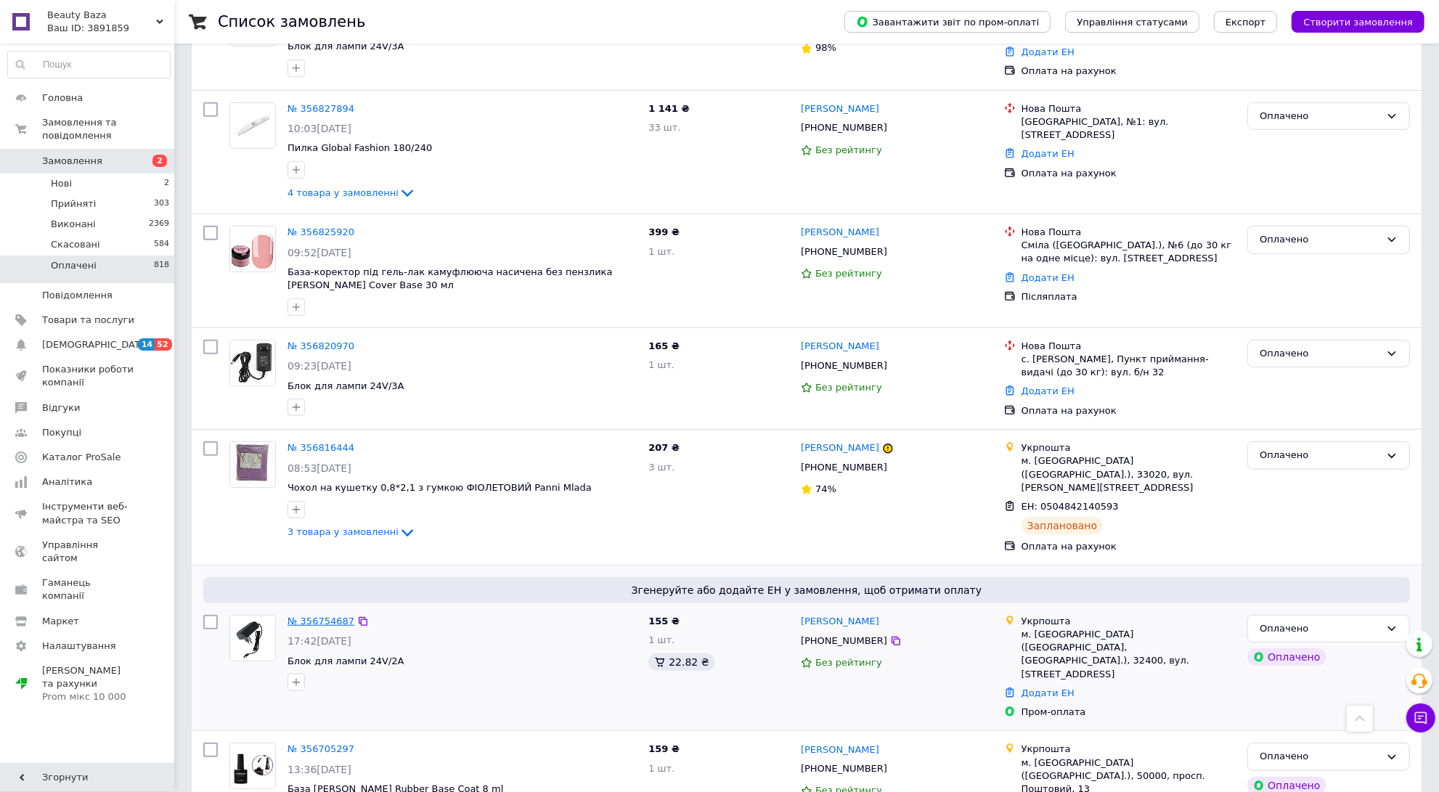
click at [329, 616] on link "№ 356754687" at bounding box center [321, 621] width 67 height 11
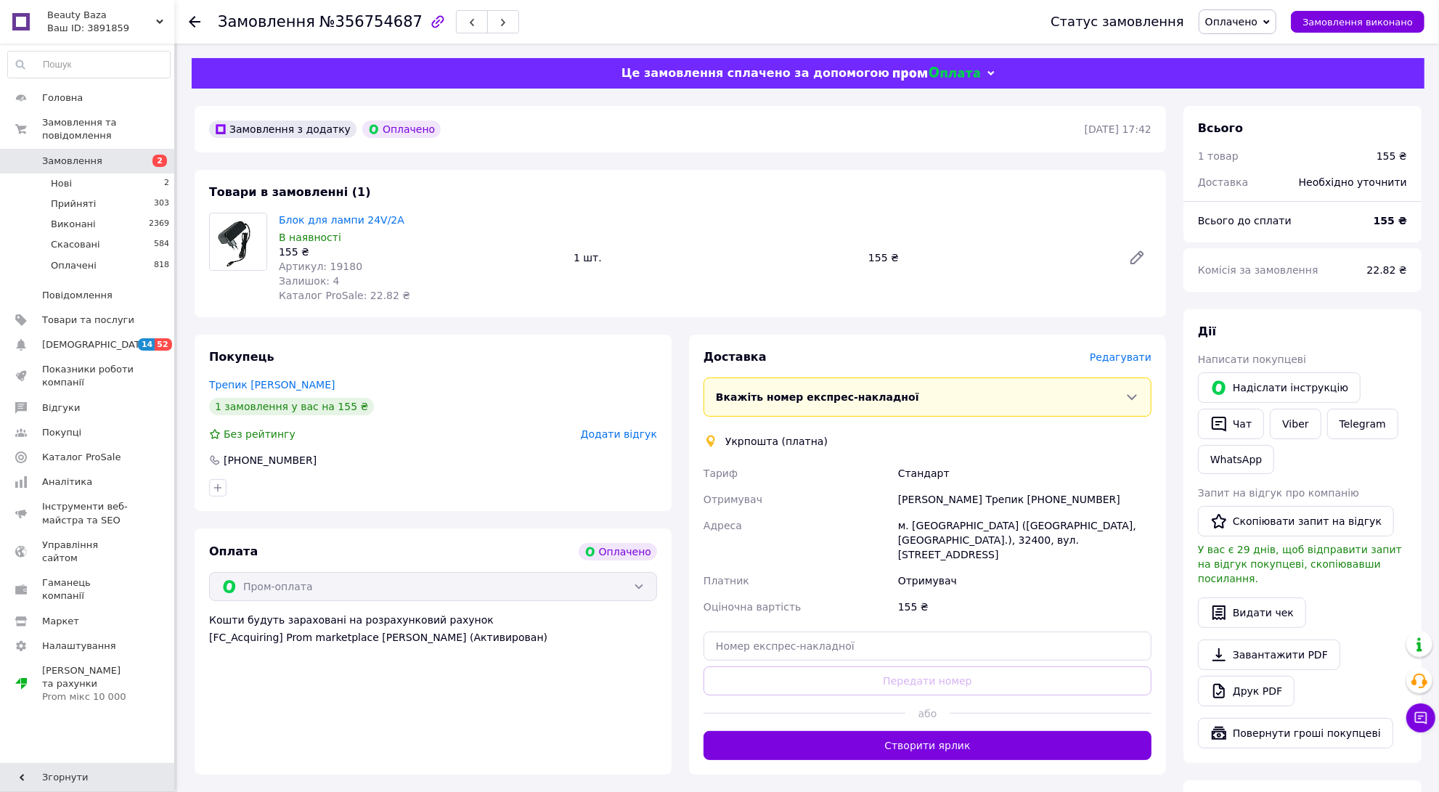
click at [1126, 359] on span "Редагувати" at bounding box center [1121, 357] width 62 height 12
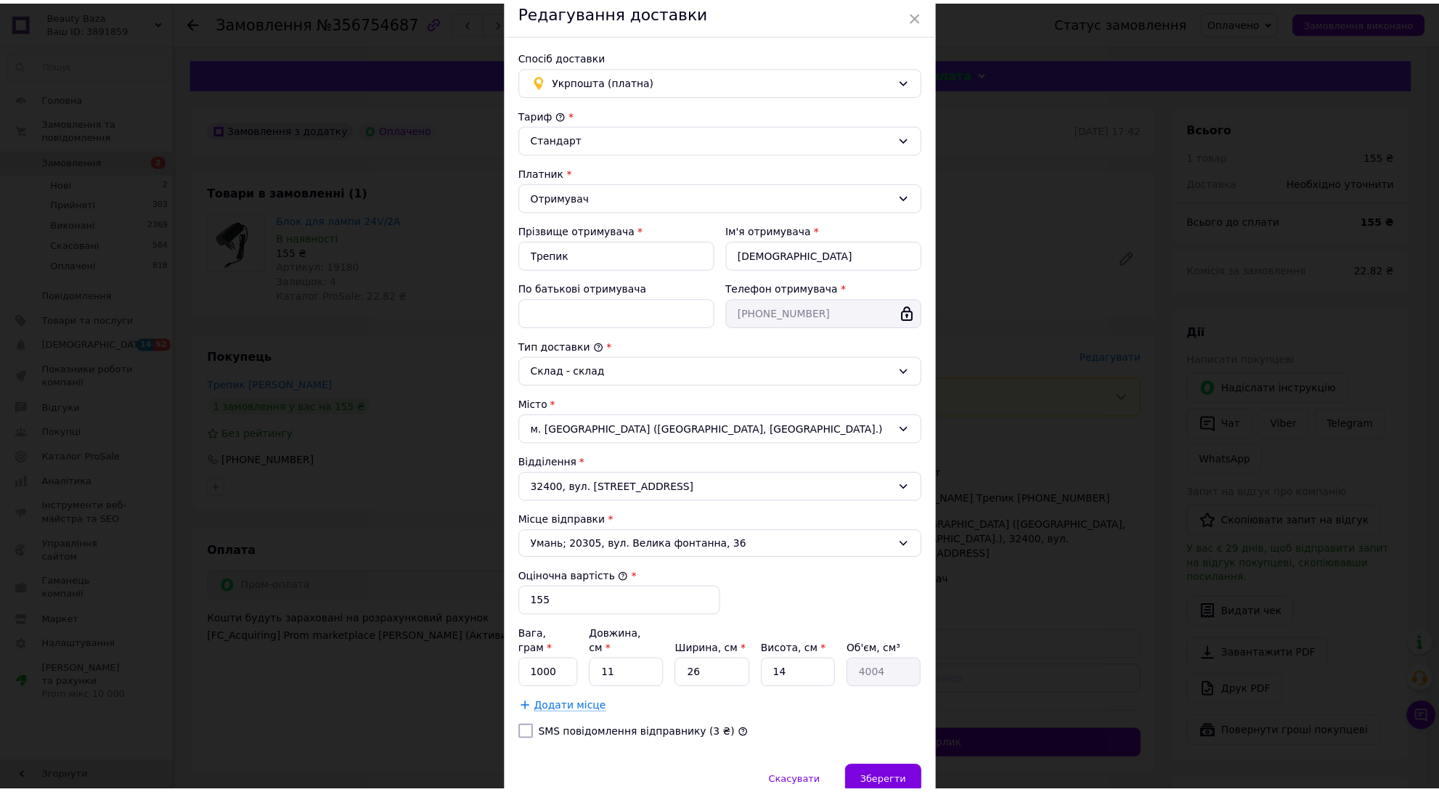
scroll to position [116, 0]
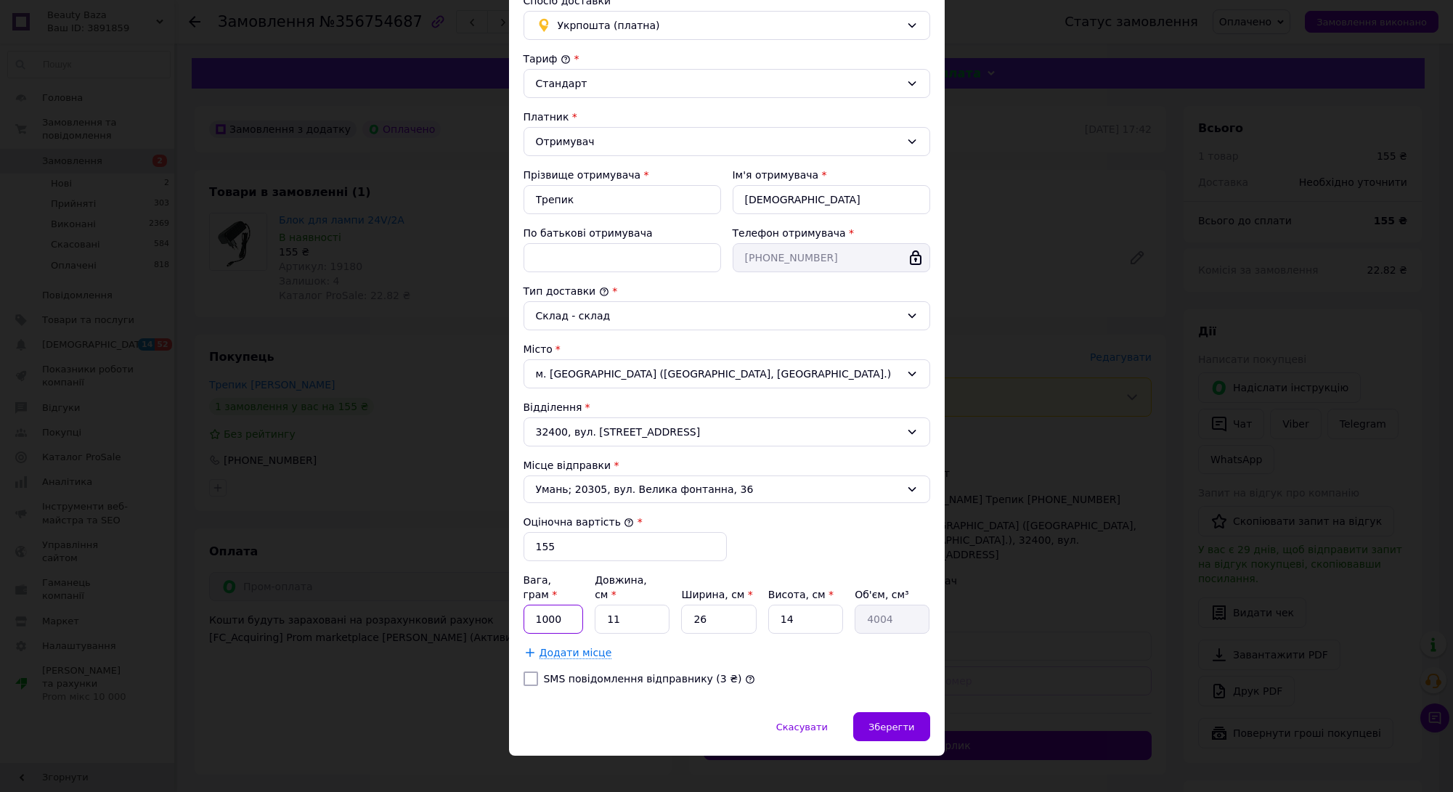
click at [574, 605] on input "1000" at bounding box center [554, 619] width 60 height 29
type input "100"
click at [717, 608] on input "26" at bounding box center [718, 619] width 75 height 29
type input "2"
type input "308"
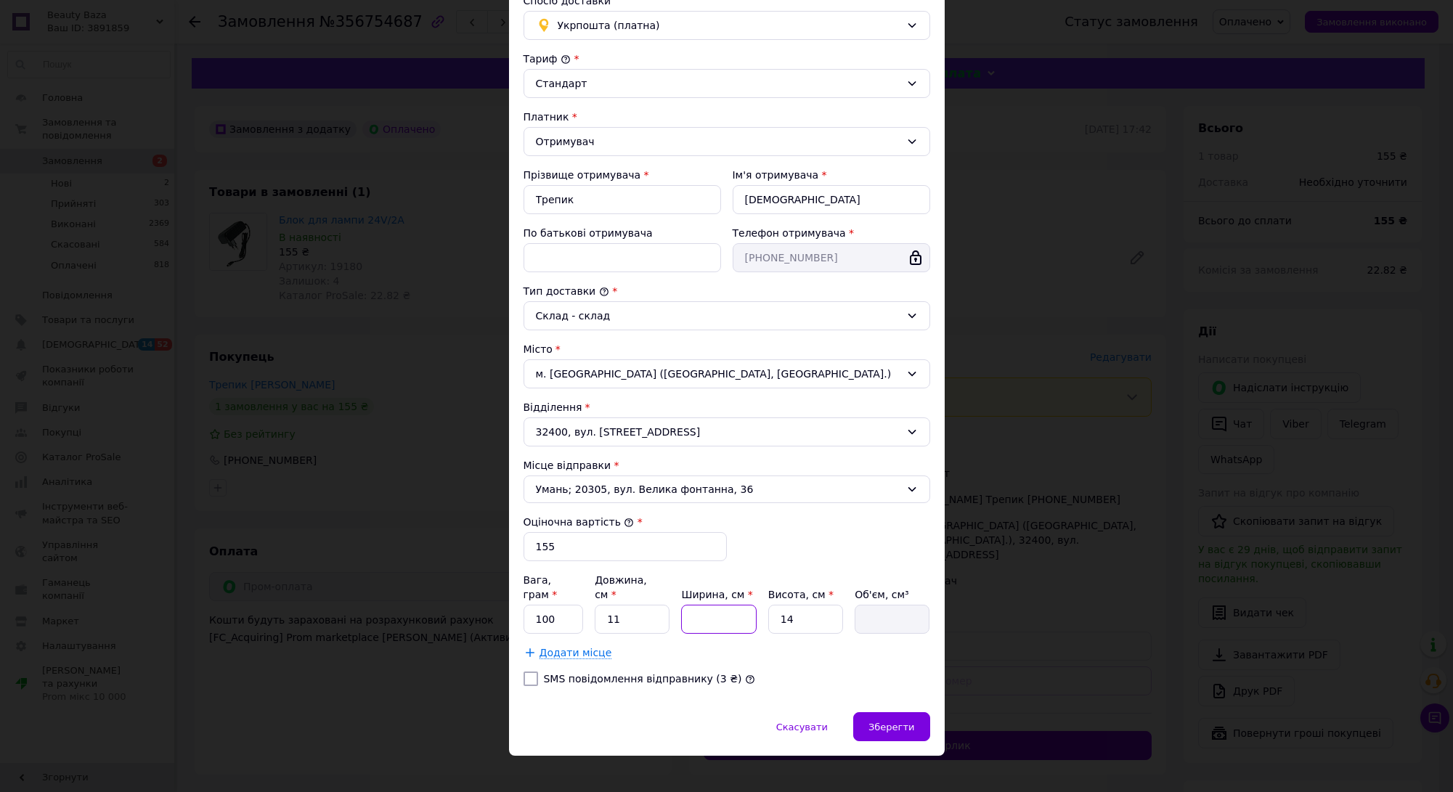
type input "1"
type input "154"
type input "10"
type input "1540"
type input "10"
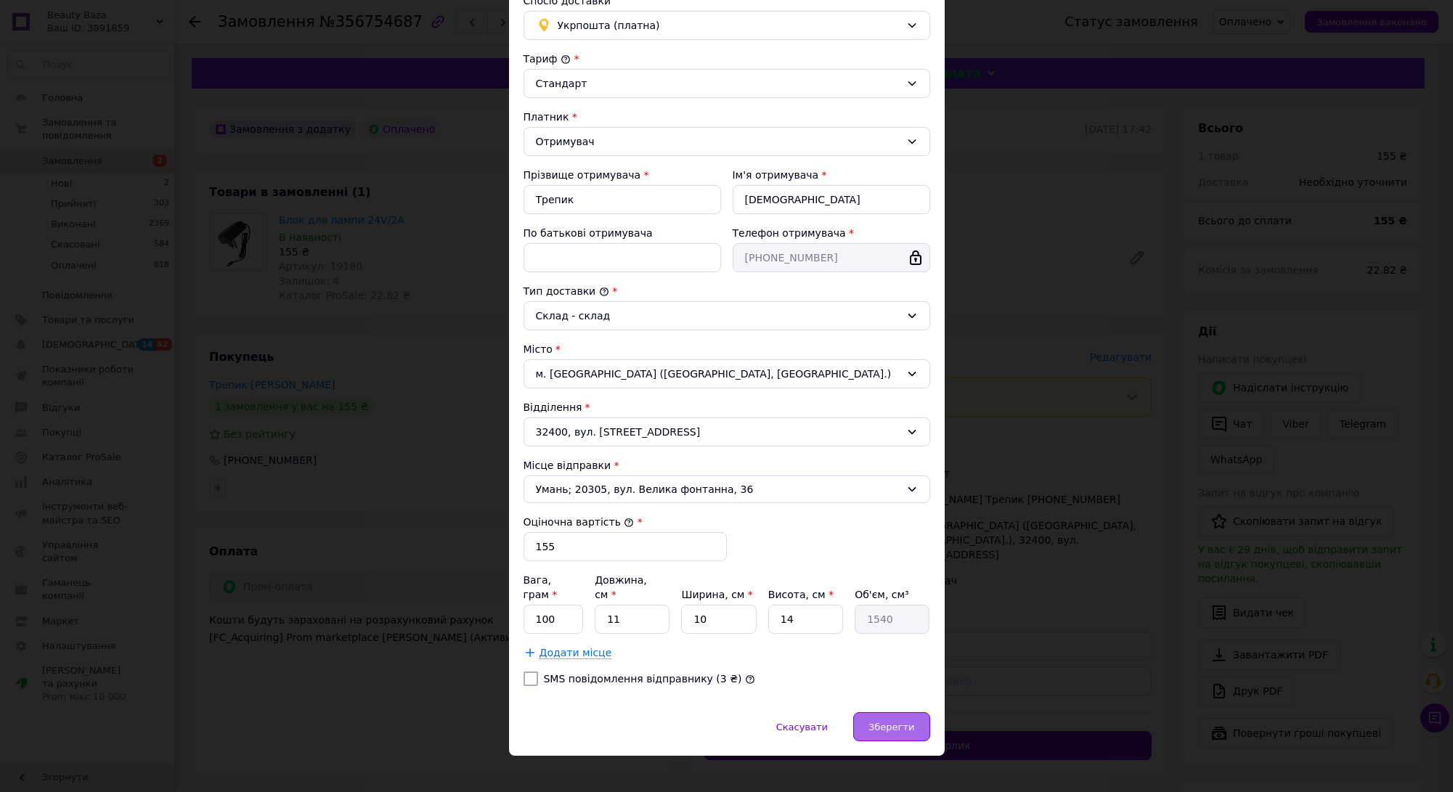
click at [898, 722] on span "Зберегти" at bounding box center [892, 727] width 46 height 11
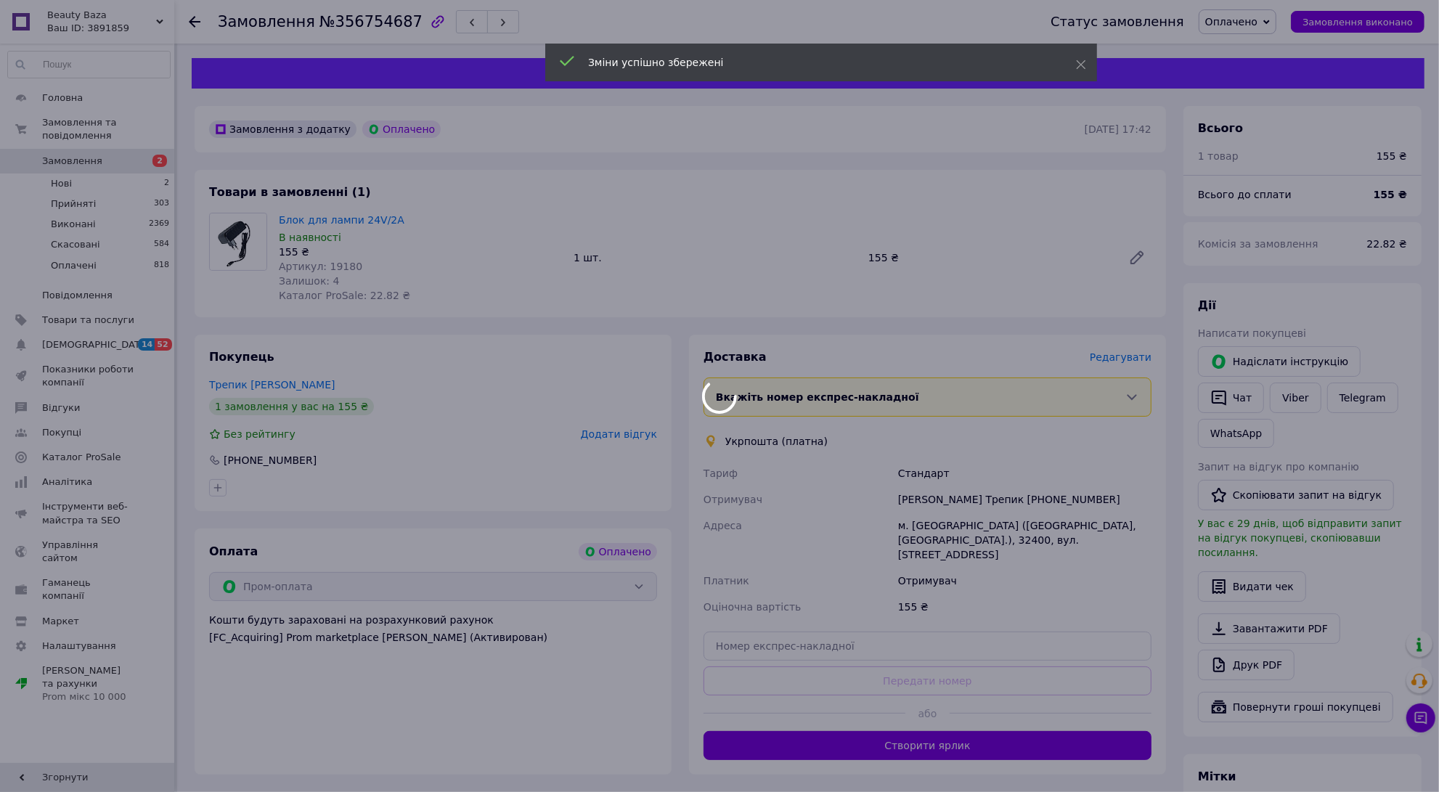
click at [947, 734] on div at bounding box center [719, 396] width 1439 height 792
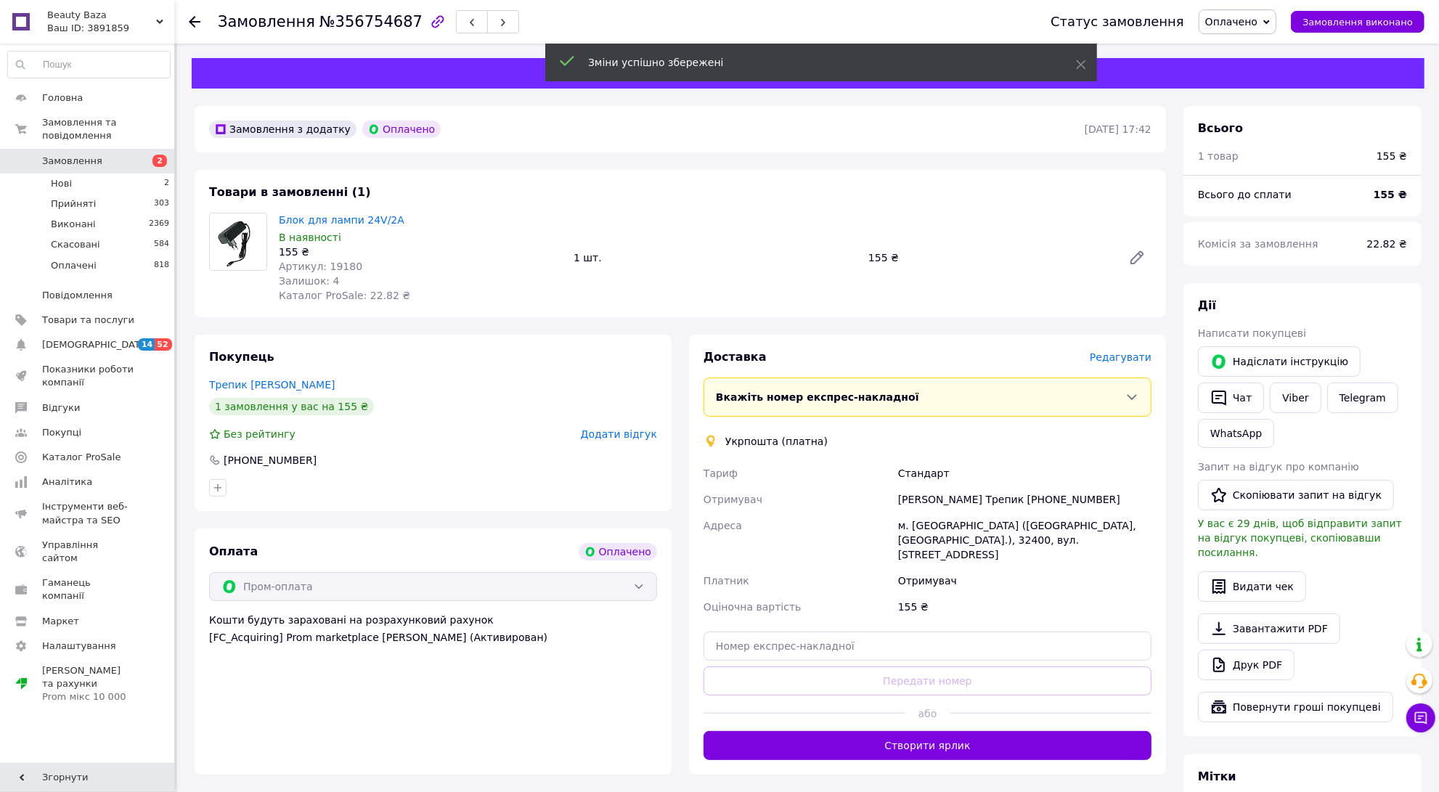
click at [947, 734] on button "Створити ярлик" at bounding box center [928, 745] width 448 height 29
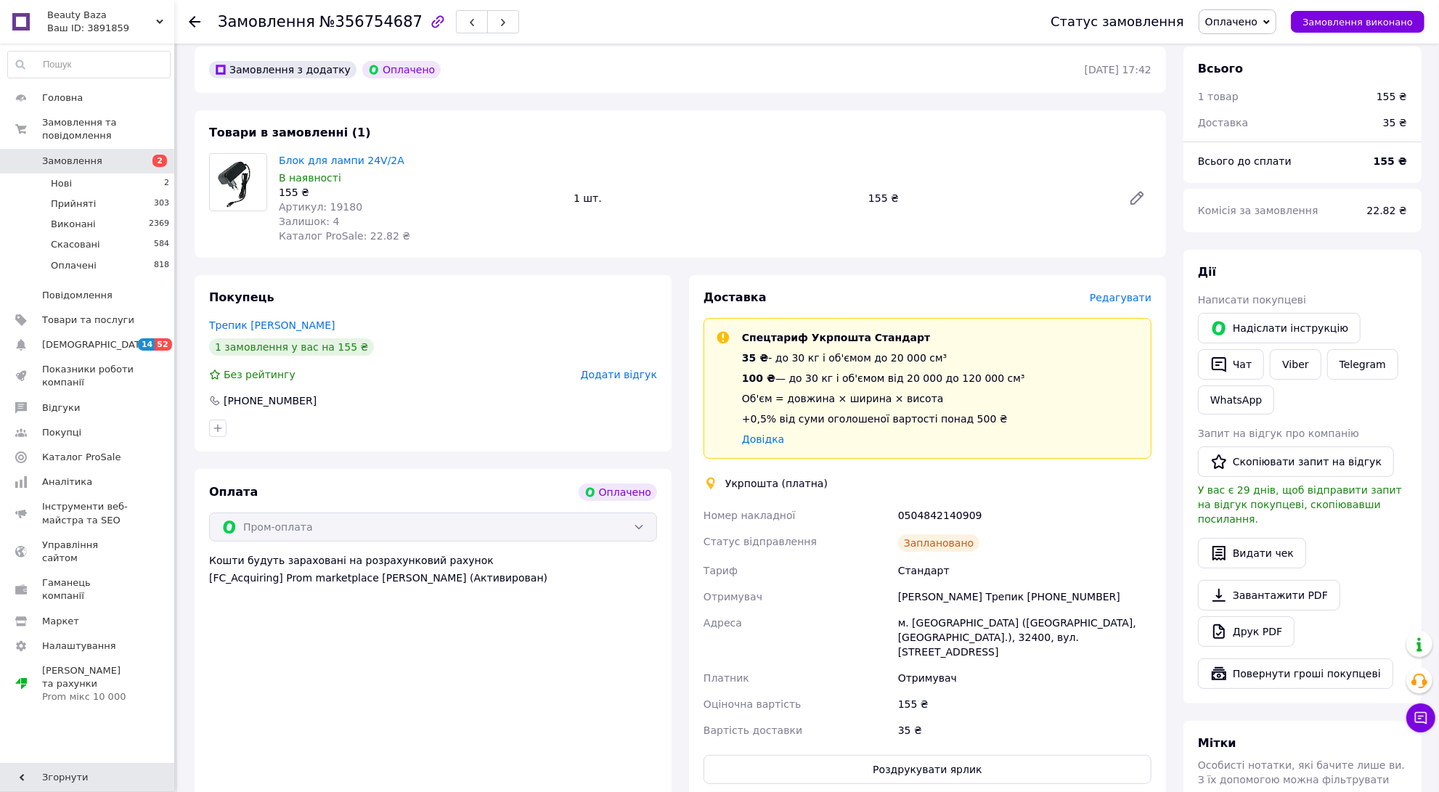
scroll to position [90, 0]
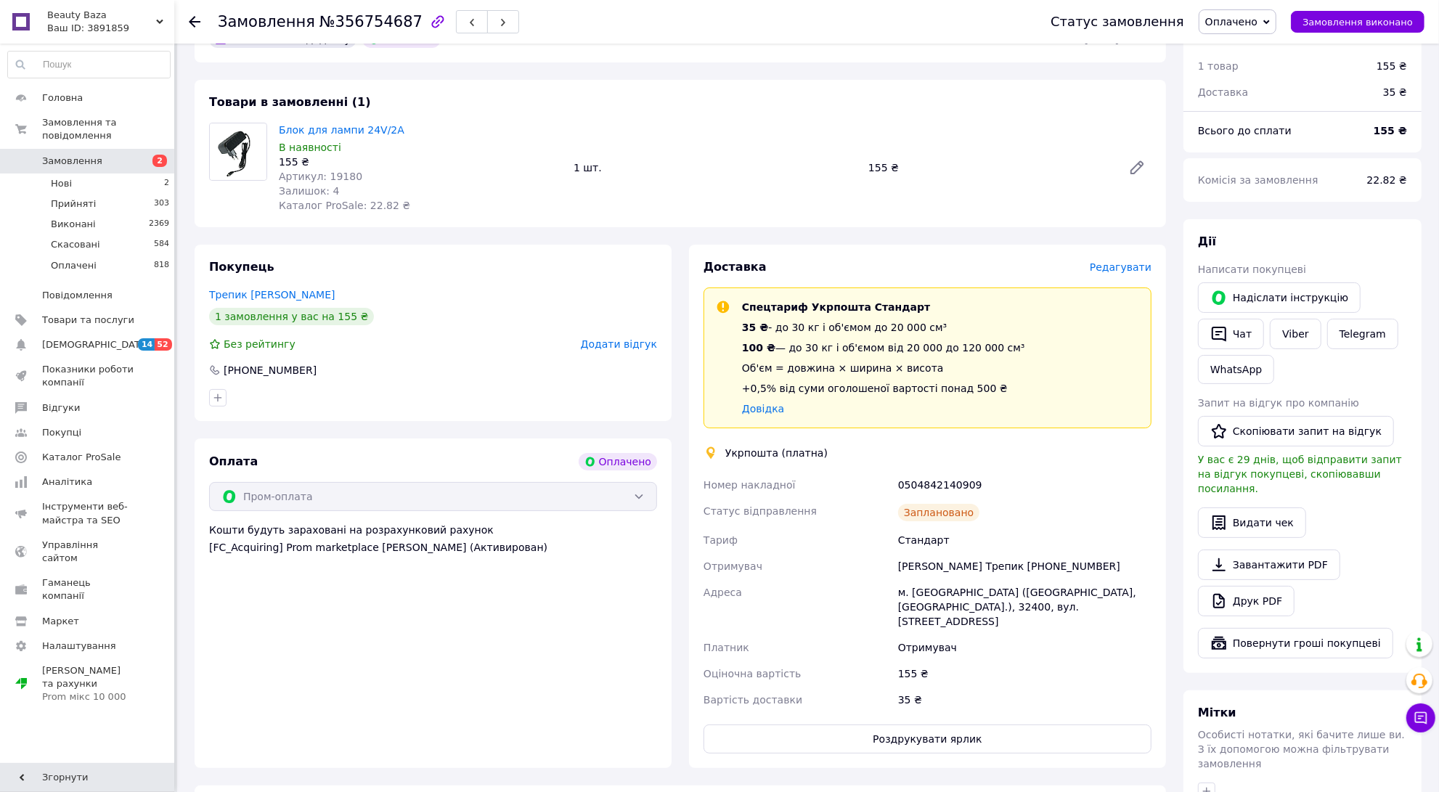
click at [198, 16] on icon at bounding box center [195, 22] width 12 height 12
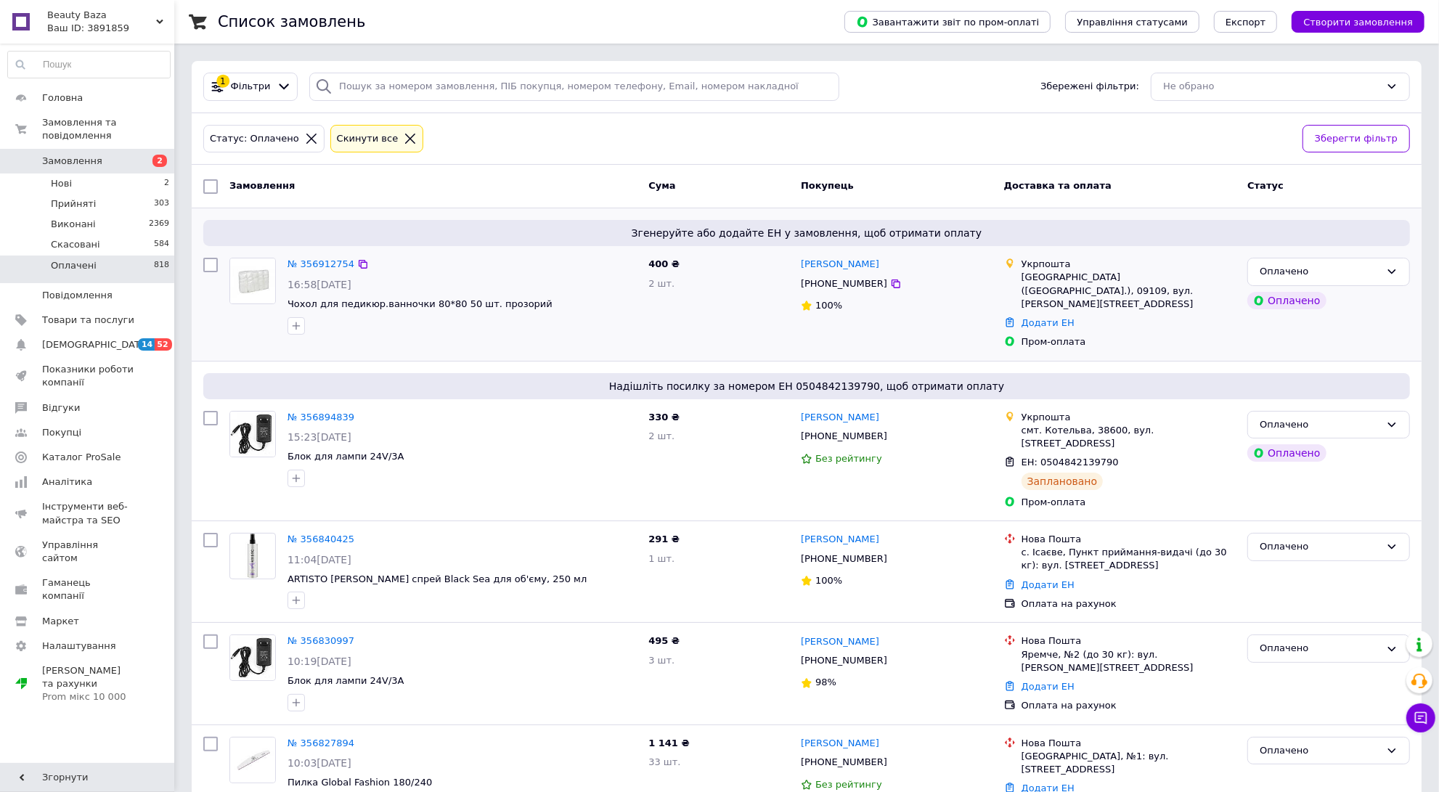
click at [312, 272] on div "№ 356912754" at bounding box center [321, 264] width 70 height 17
click at [311, 260] on link "№ 356912754" at bounding box center [321, 264] width 67 height 11
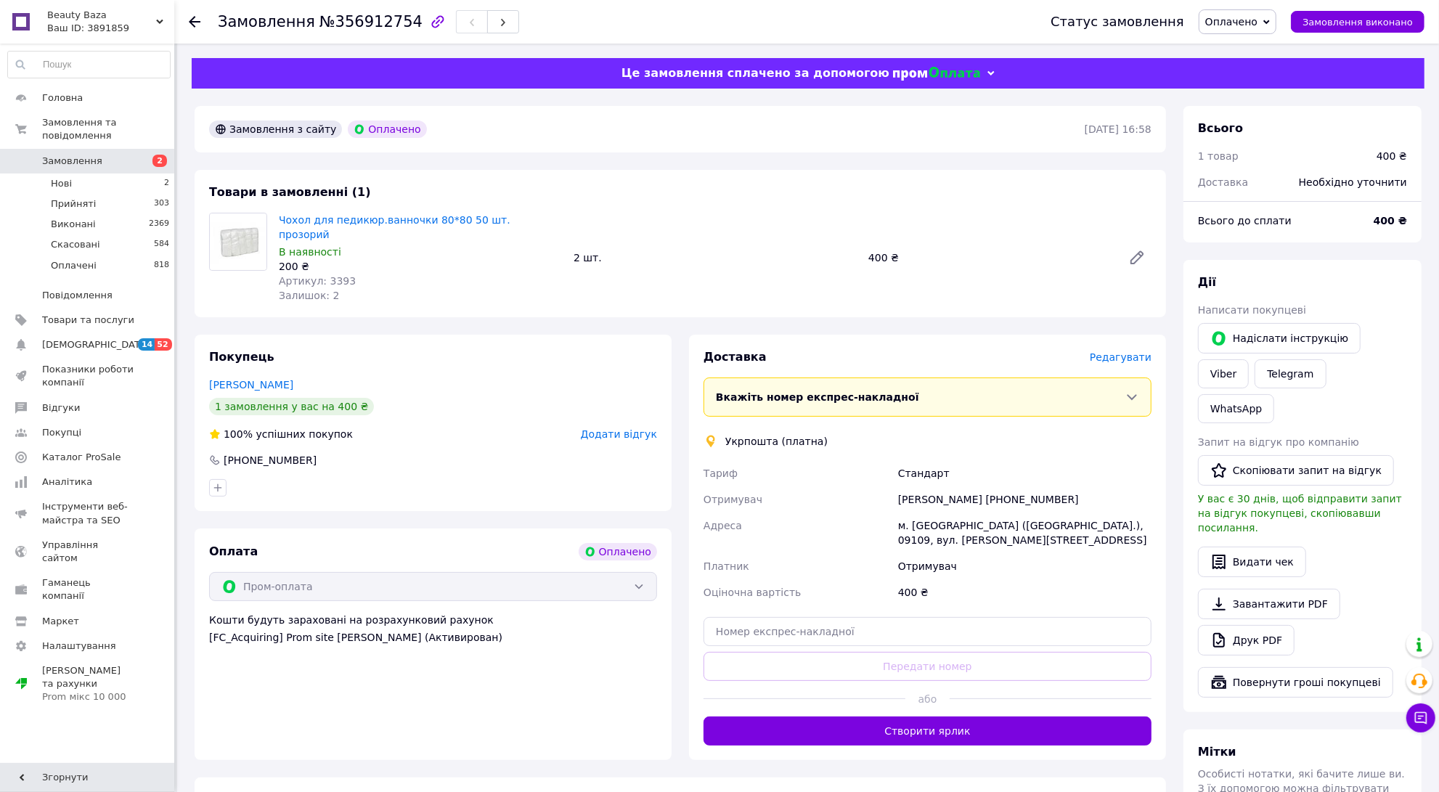
click at [1113, 351] on span "Редагувати" at bounding box center [1121, 357] width 62 height 12
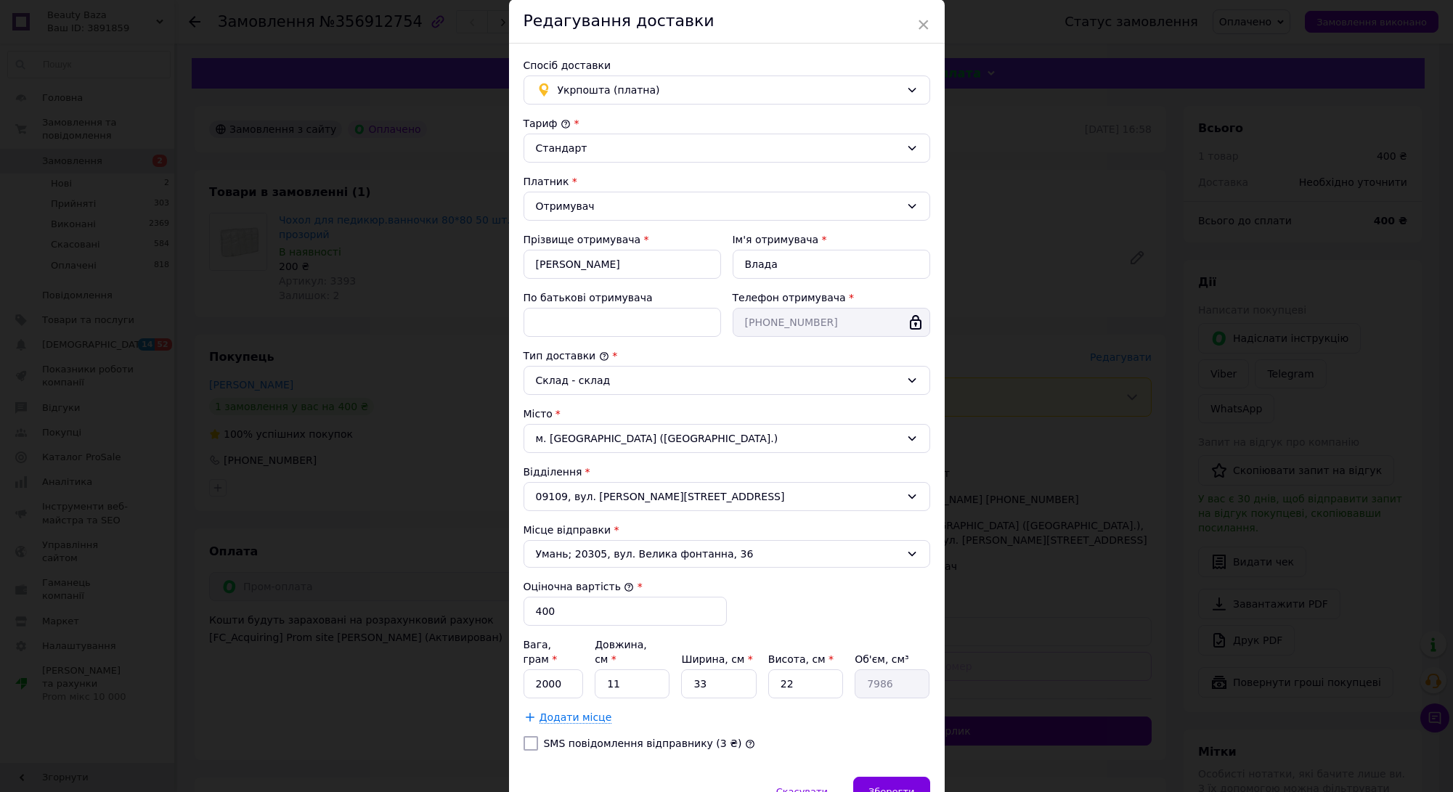
scroll to position [116, 0]
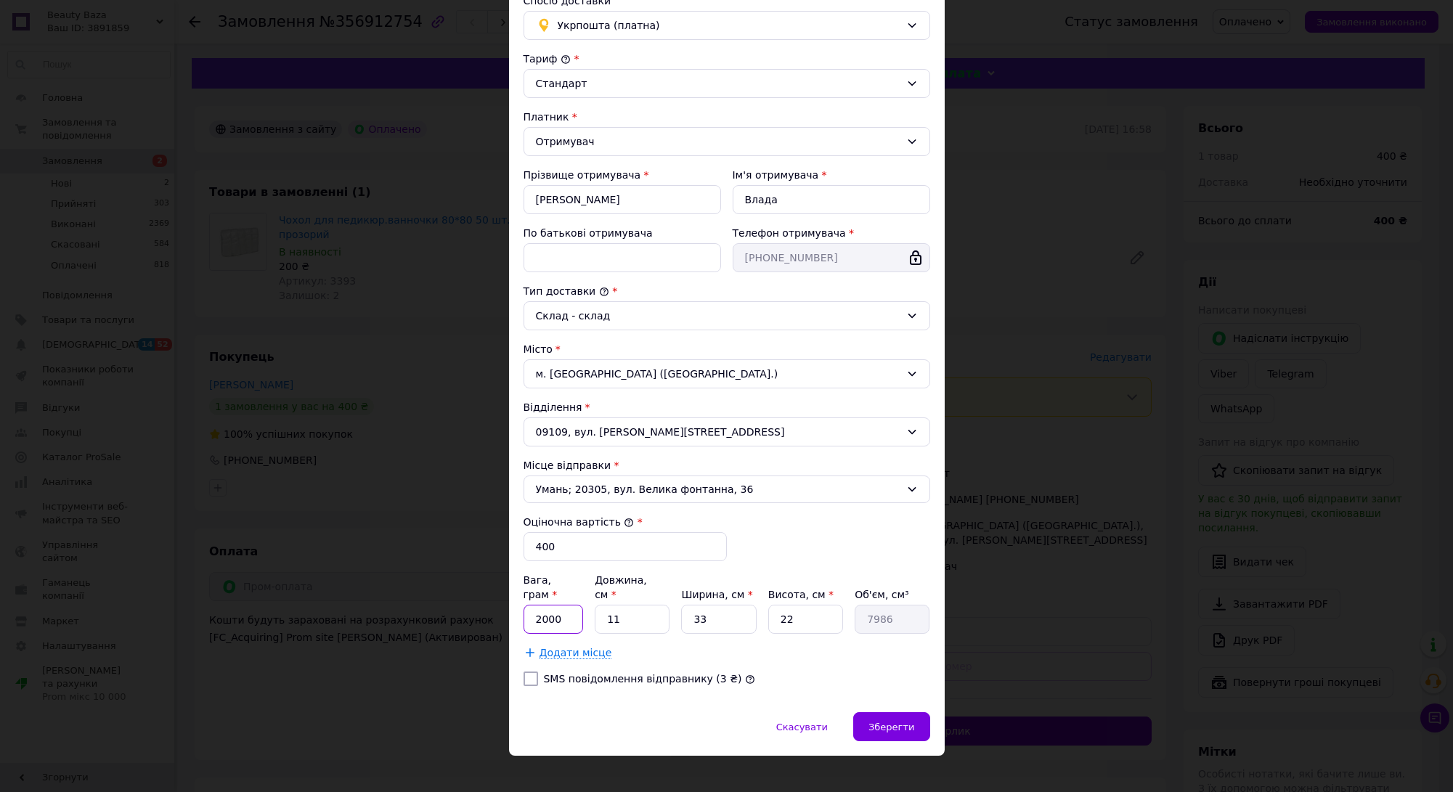
click at [564, 605] on input "2000" at bounding box center [554, 619] width 60 height 29
type input "200"
click at [899, 712] on div "Зберегти" at bounding box center [891, 726] width 76 height 29
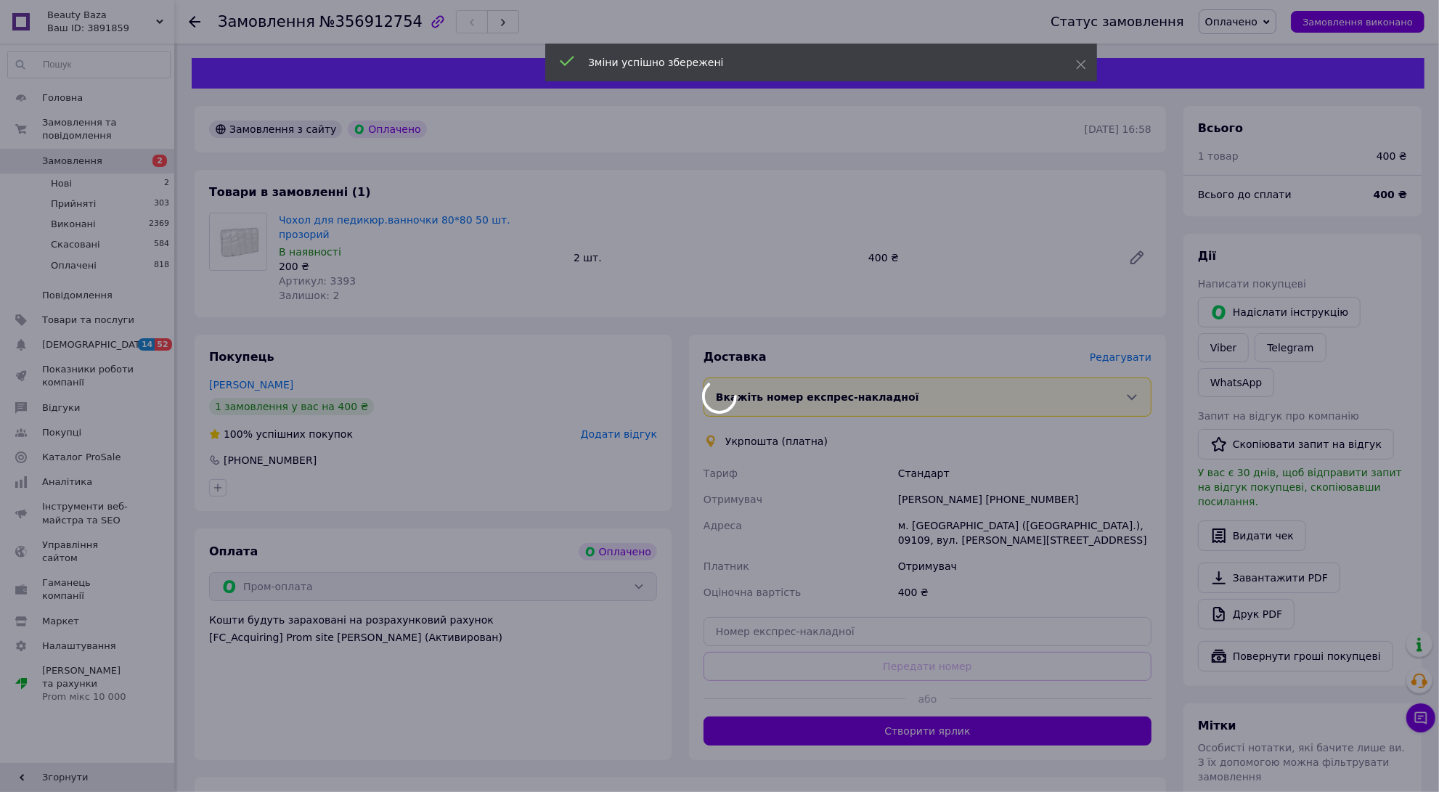
click at [926, 724] on div at bounding box center [719, 396] width 1439 height 792
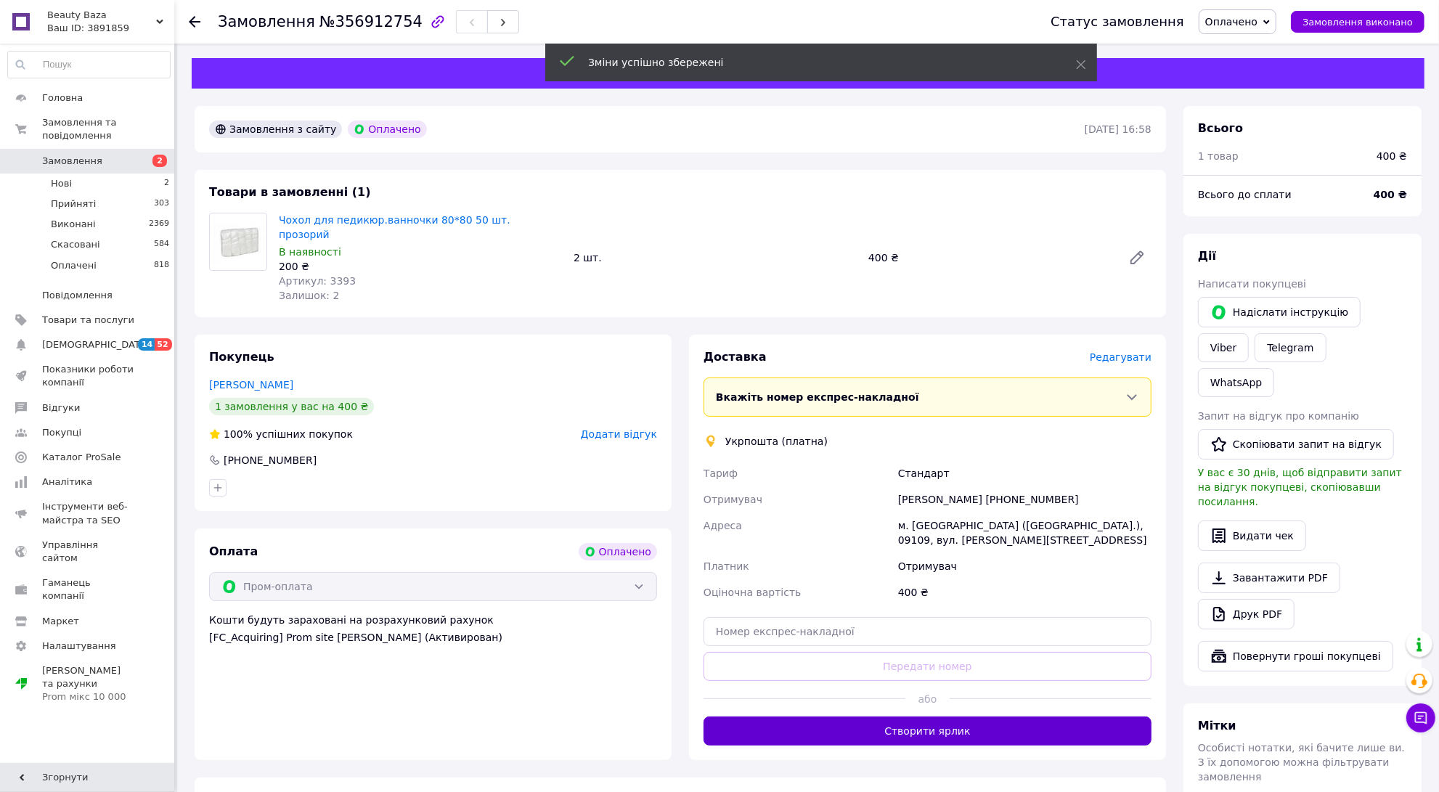
click at [927, 717] on button "Створити ярлик" at bounding box center [928, 731] width 448 height 29
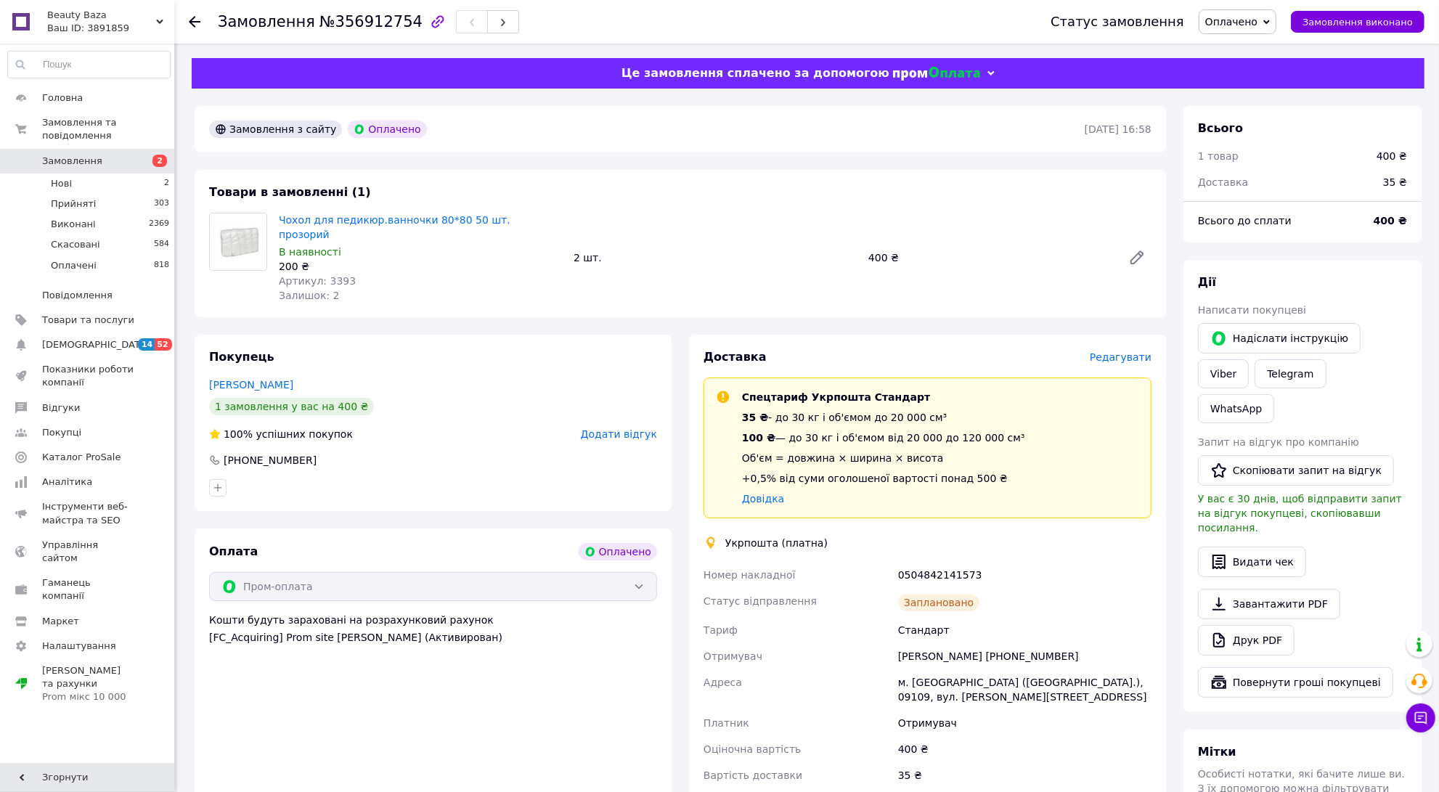
drag, startPoint x: 194, startPoint y: 19, endPoint x: 486, endPoint y: 516, distance: 576.8
click at [196, 20] on icon at bounding box center [195, 22] width 12 height 12
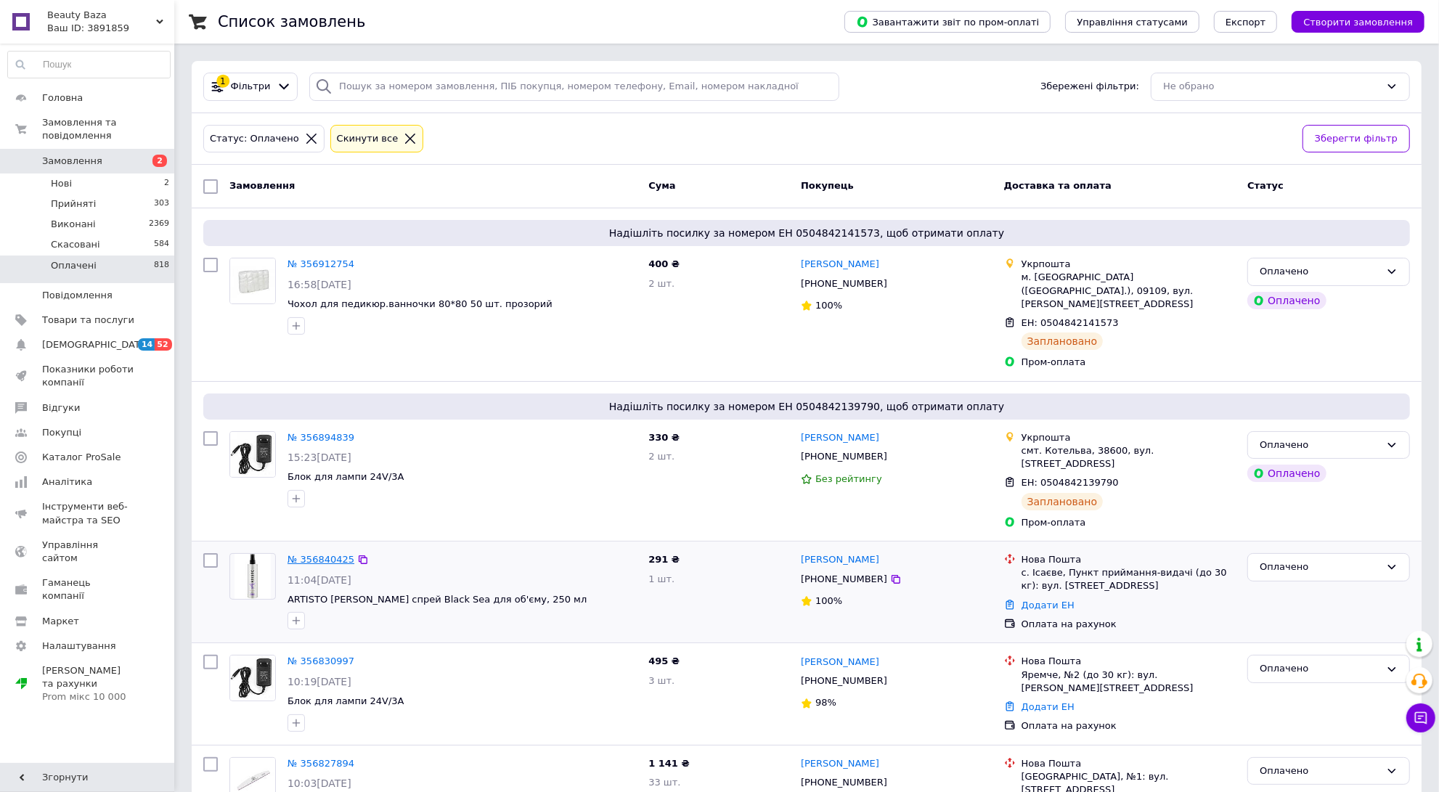
click at [319, 554] on link "№ 356840425" at bounding box center [321, 559] width 67 height 11
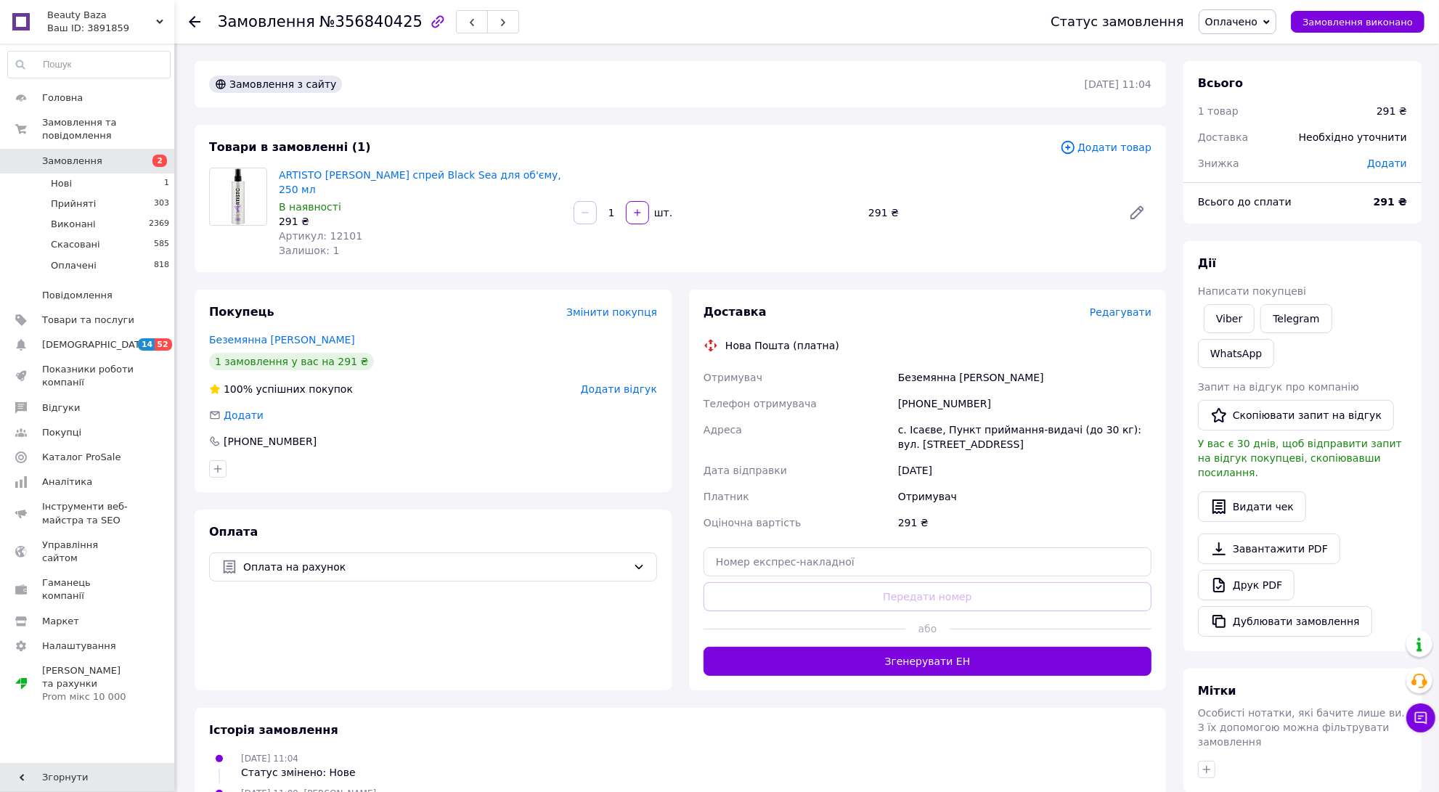
click at [1113, 306] on span "Редагувати" at bounding box center [1121, 312] width 62 height 12
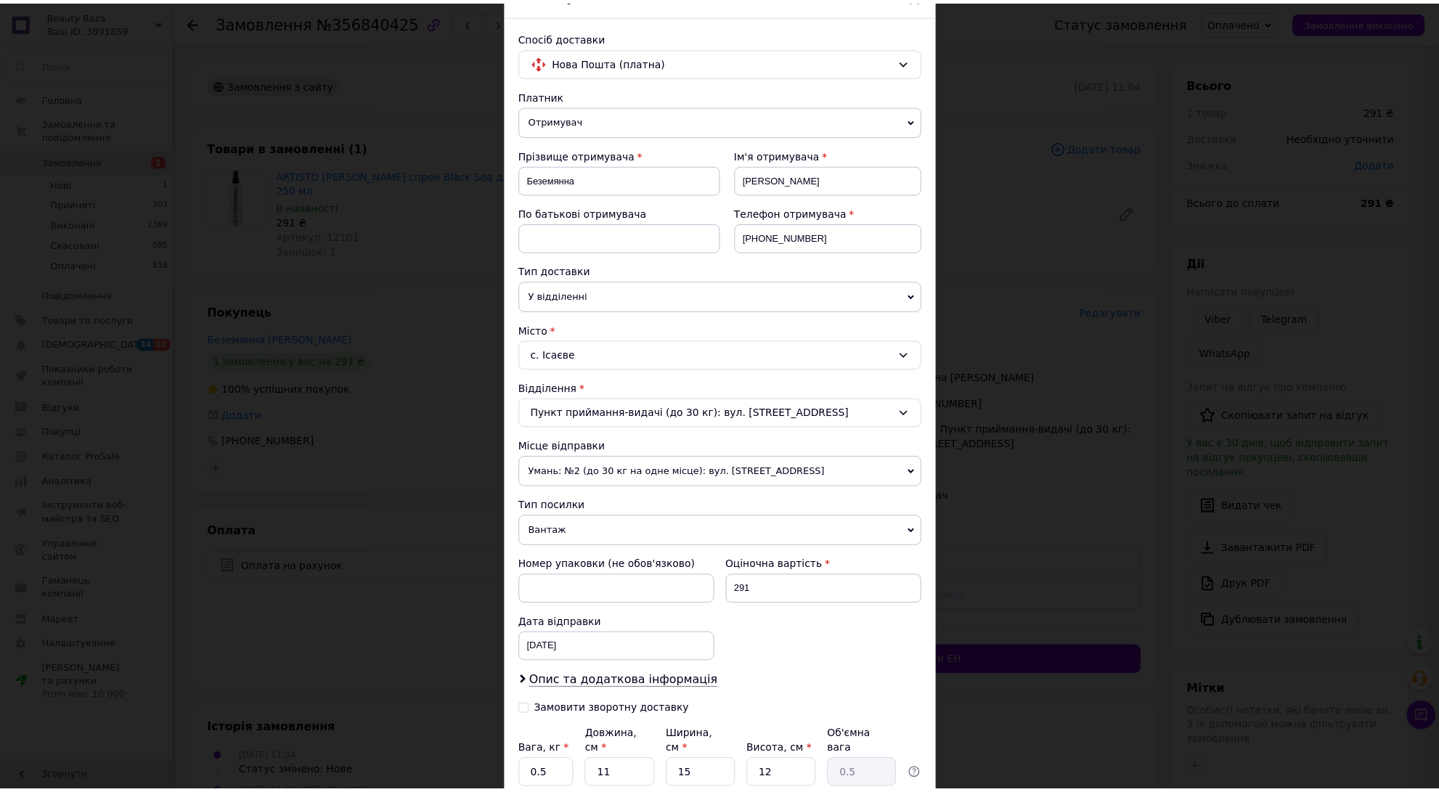
scroll to position [198, 0]
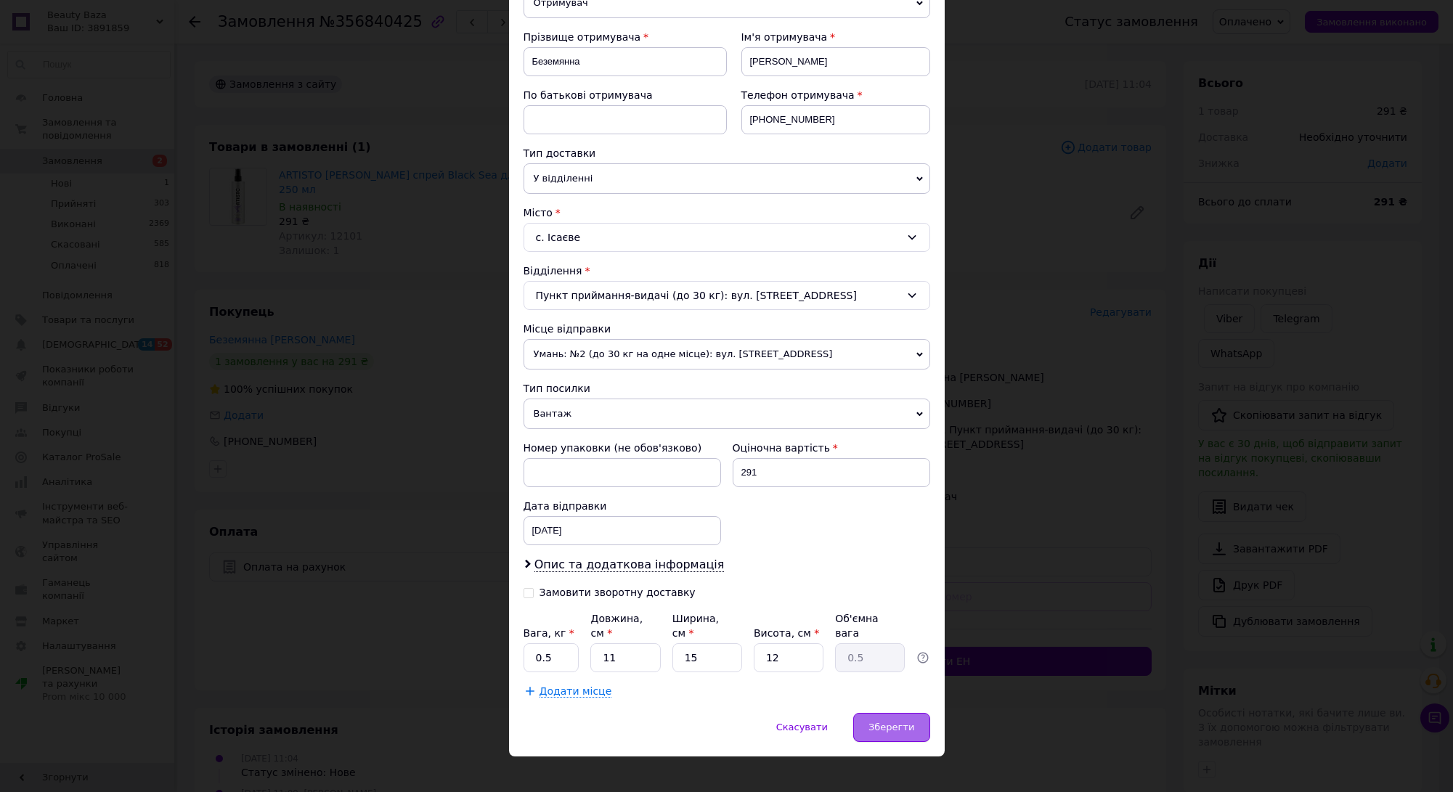
drag, startPoint x: 883, startPoint y: 710, endPoint x: 918, endPoint y: 700, distance: 36.3
click at [884, 722] on span "Зберегти" at bounding box center [892, 727] width 46 height 11
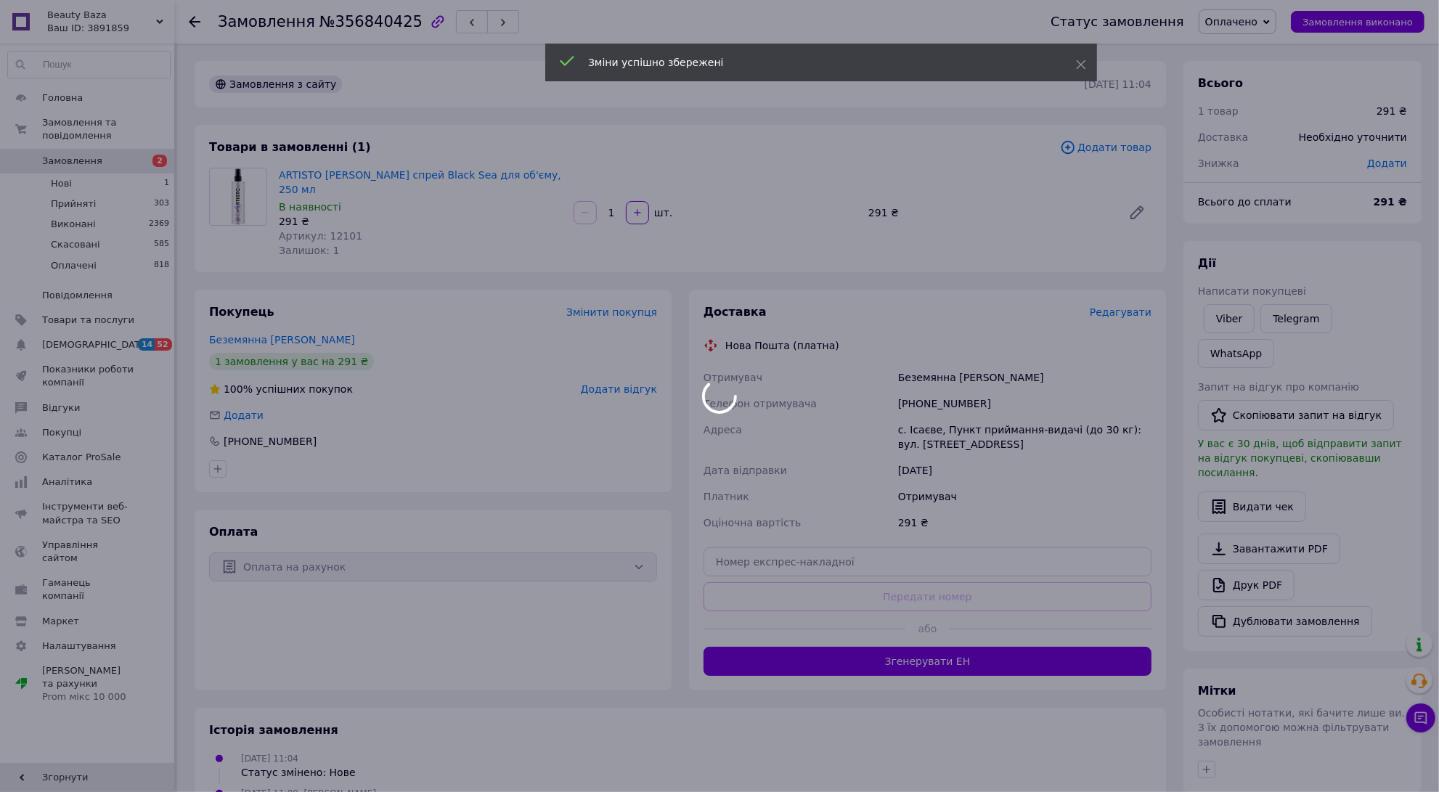
click at [1039, 652] on div at bounding box center [719, 396] width 1439 height 792
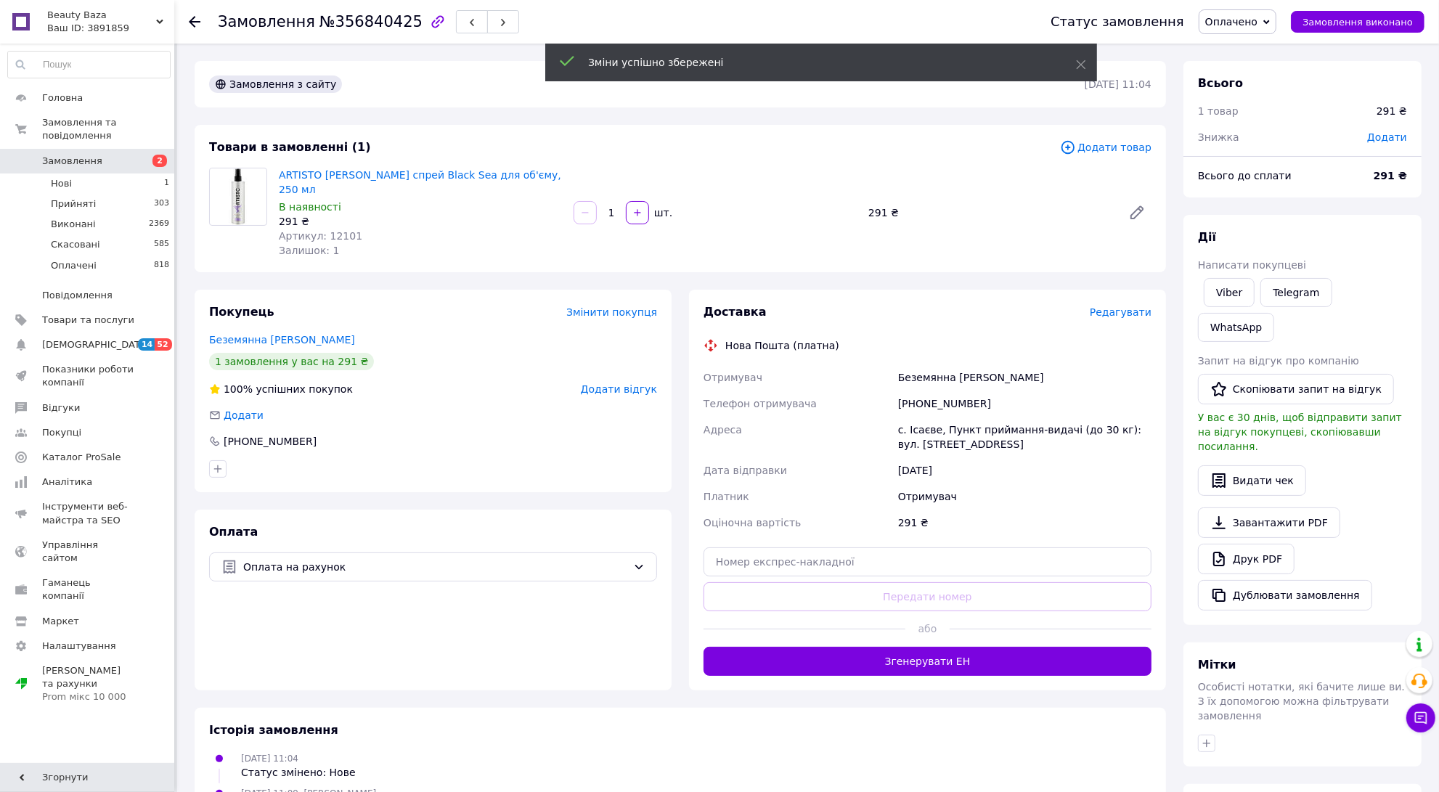
click at [1039, 652] on button "Згенерувати ЕН" at bounding box center [928, 661] width 448 height 29
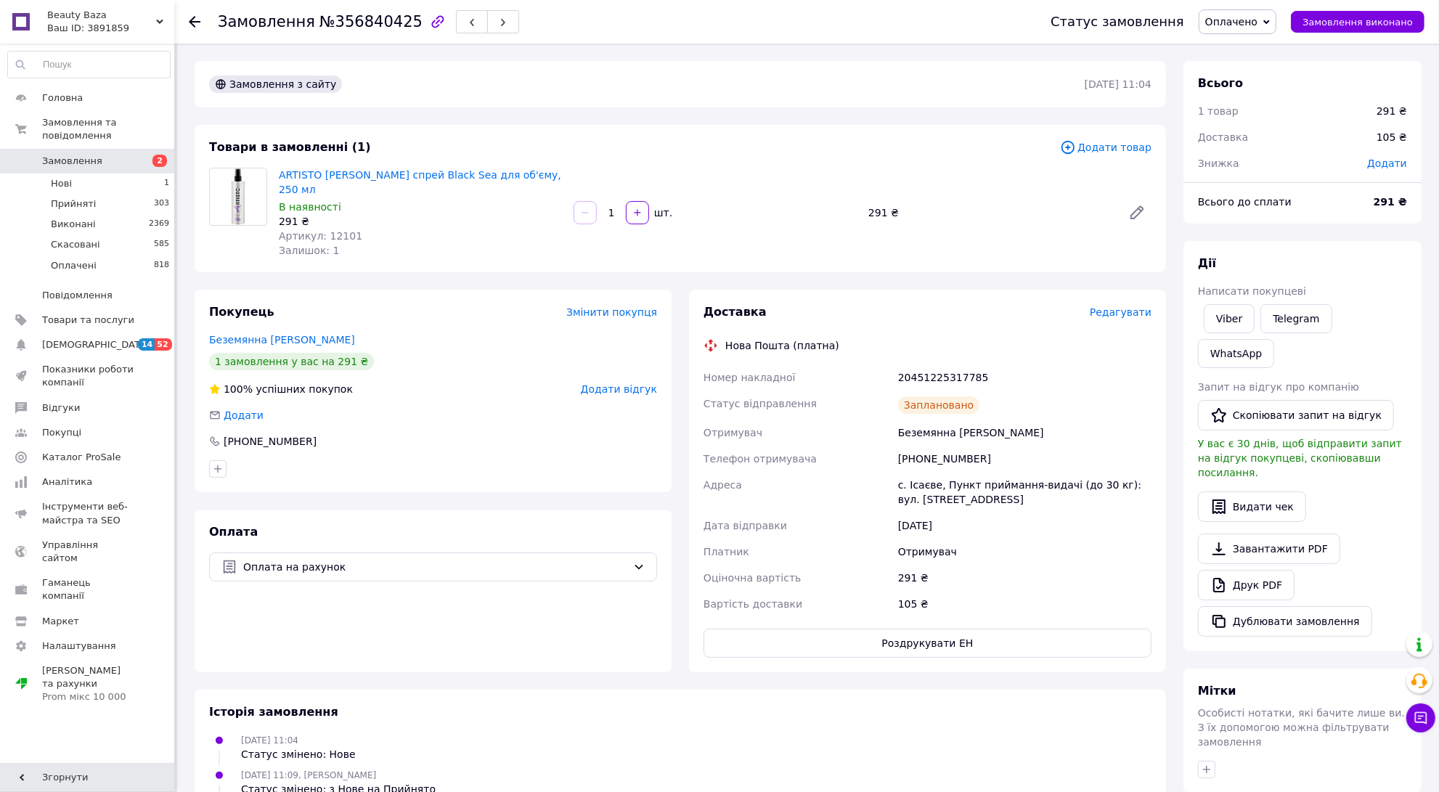
click at [200, 17] on icon at bounding box center [195, 22] width 12 height 12
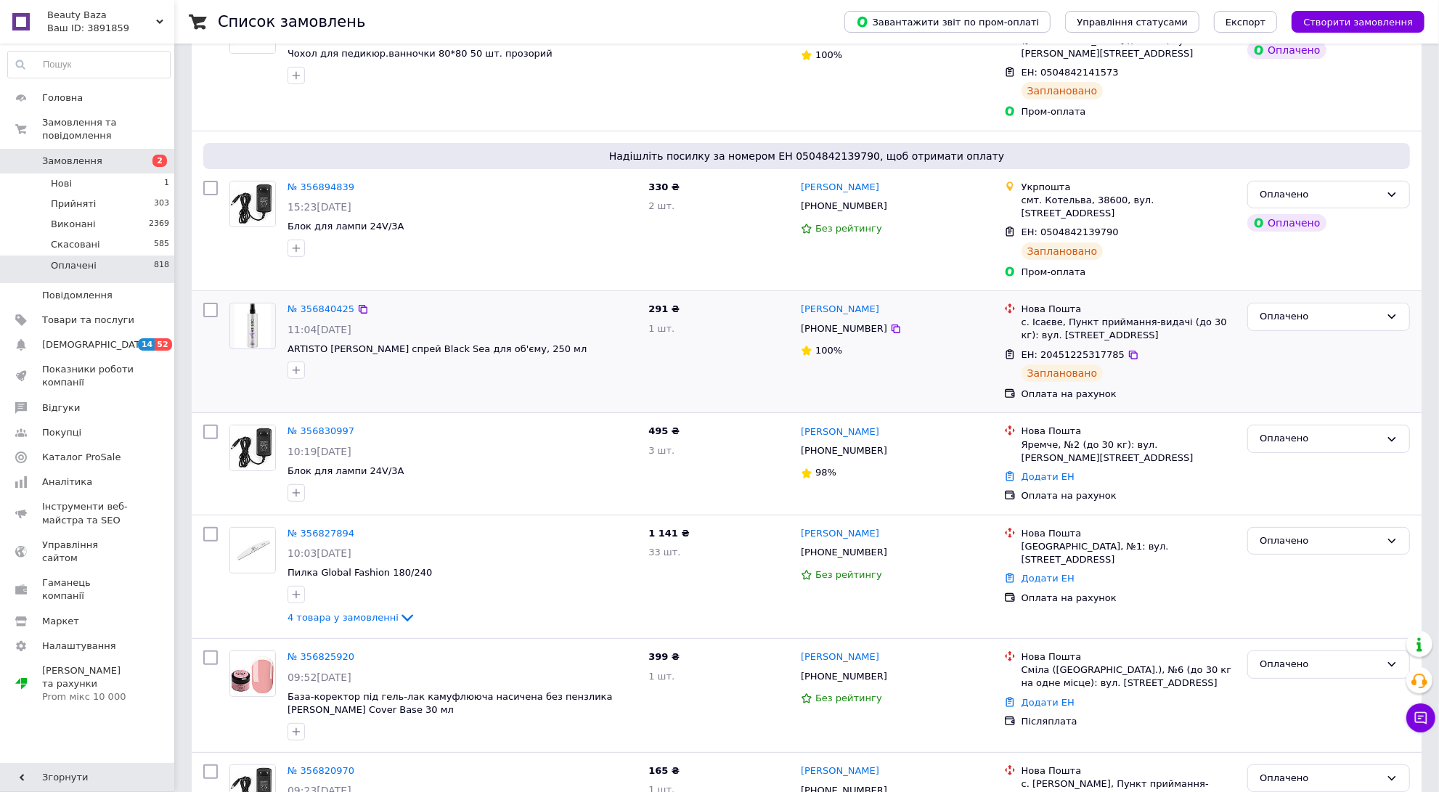
scroll to position [181, 0]
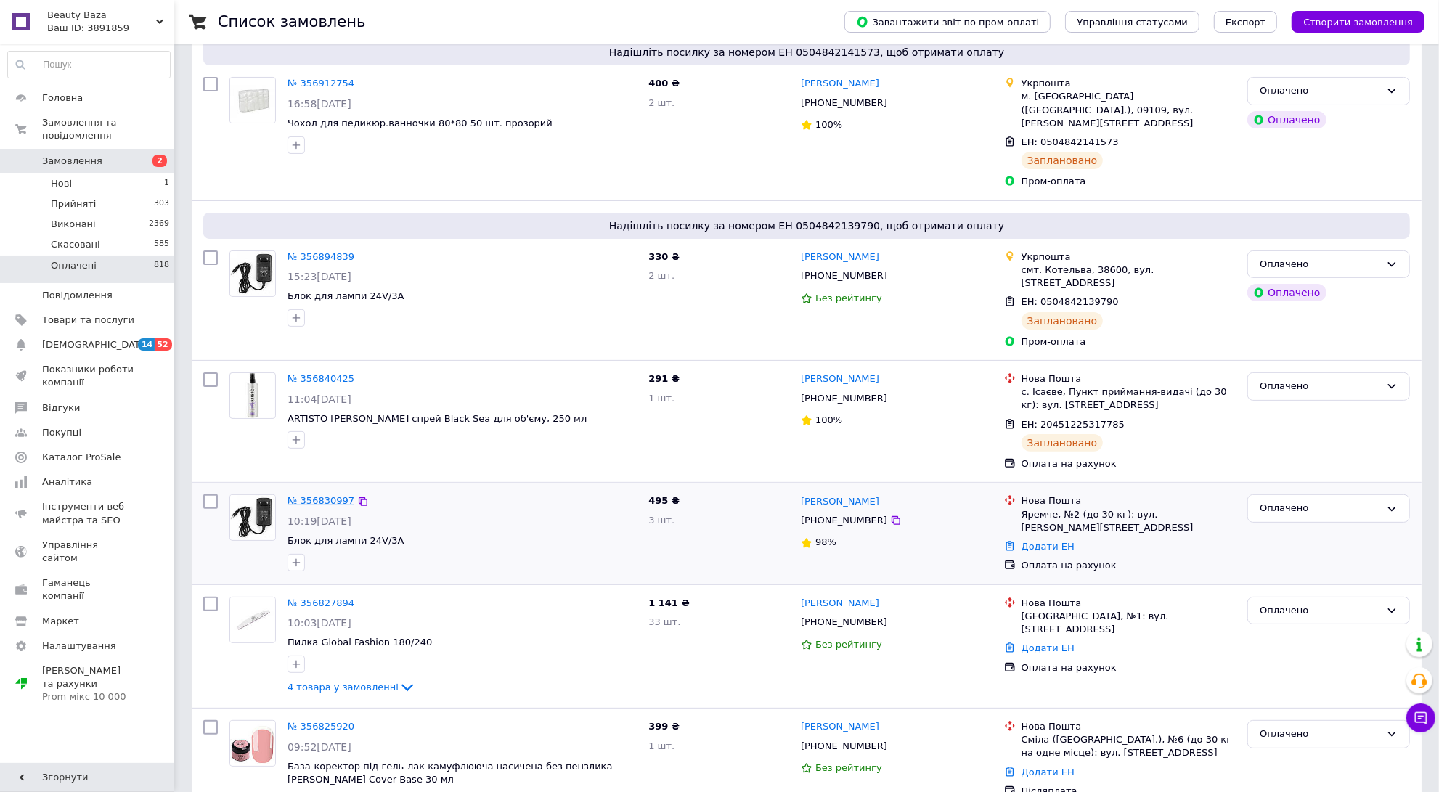
click at [330, 495] on link "№ 356830997" at bounding box center [321, 500] width 67 height 11
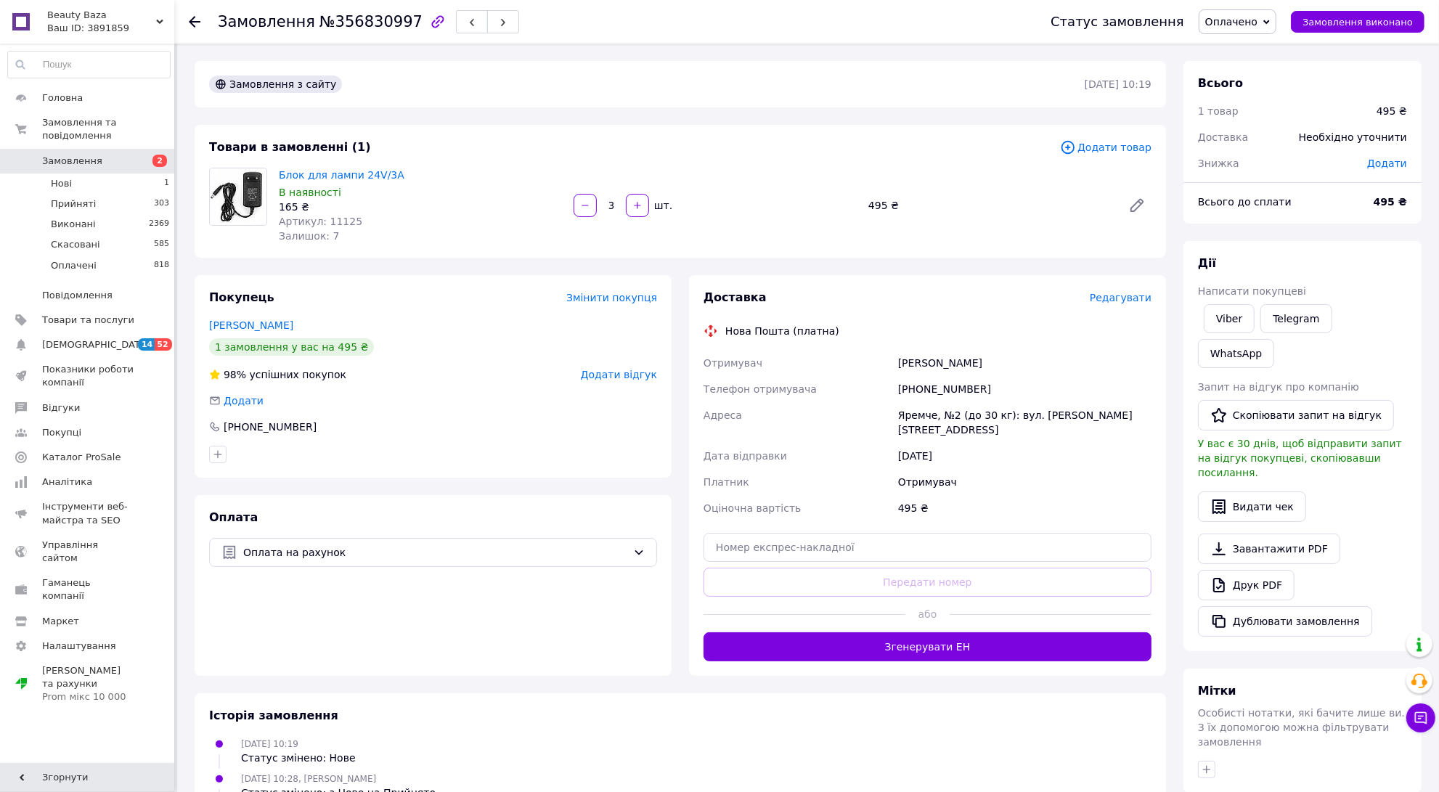
click at [1123, 298] on span "Редагувати" at bounding box center [1121, 298] width 62 height 12
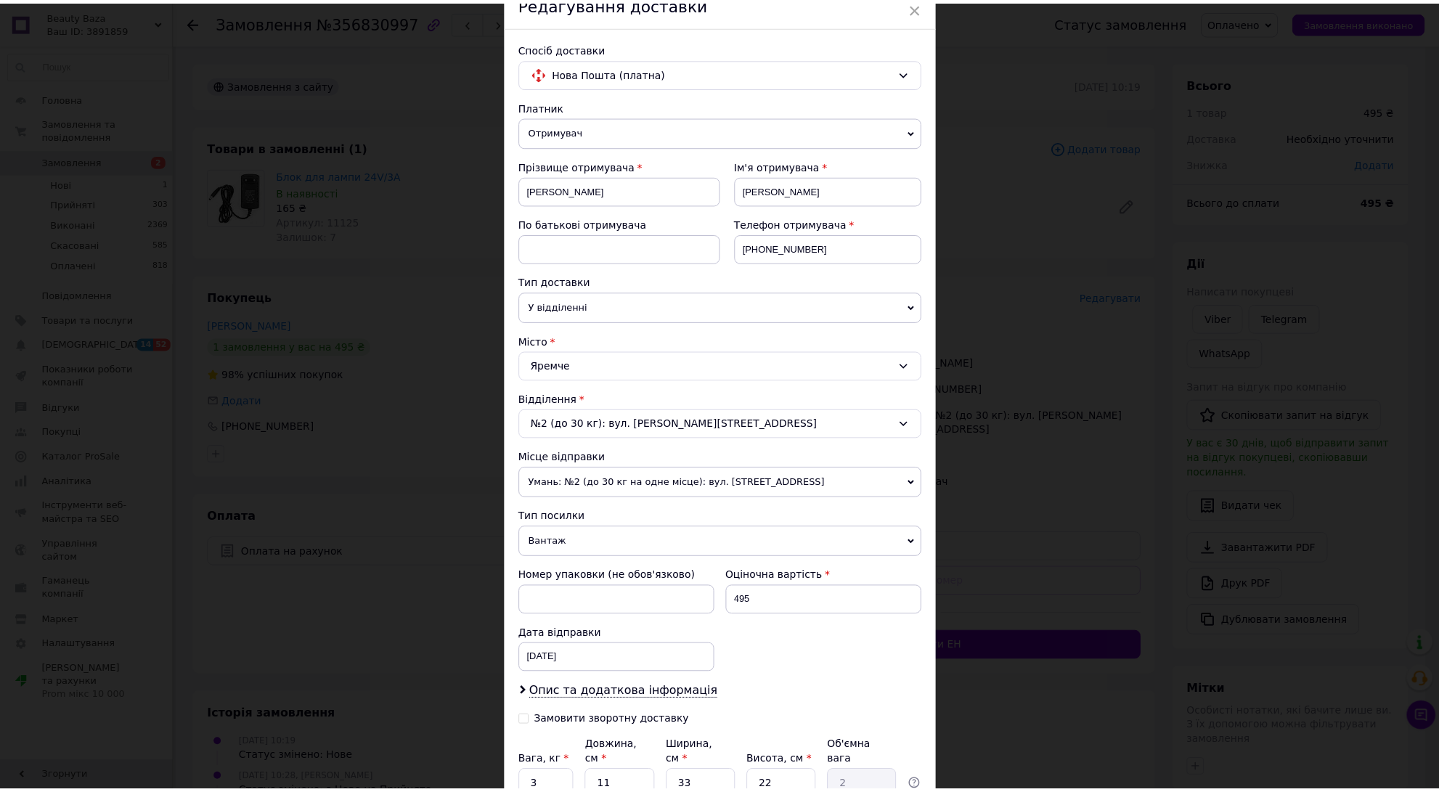
scroll to position [198, 0]
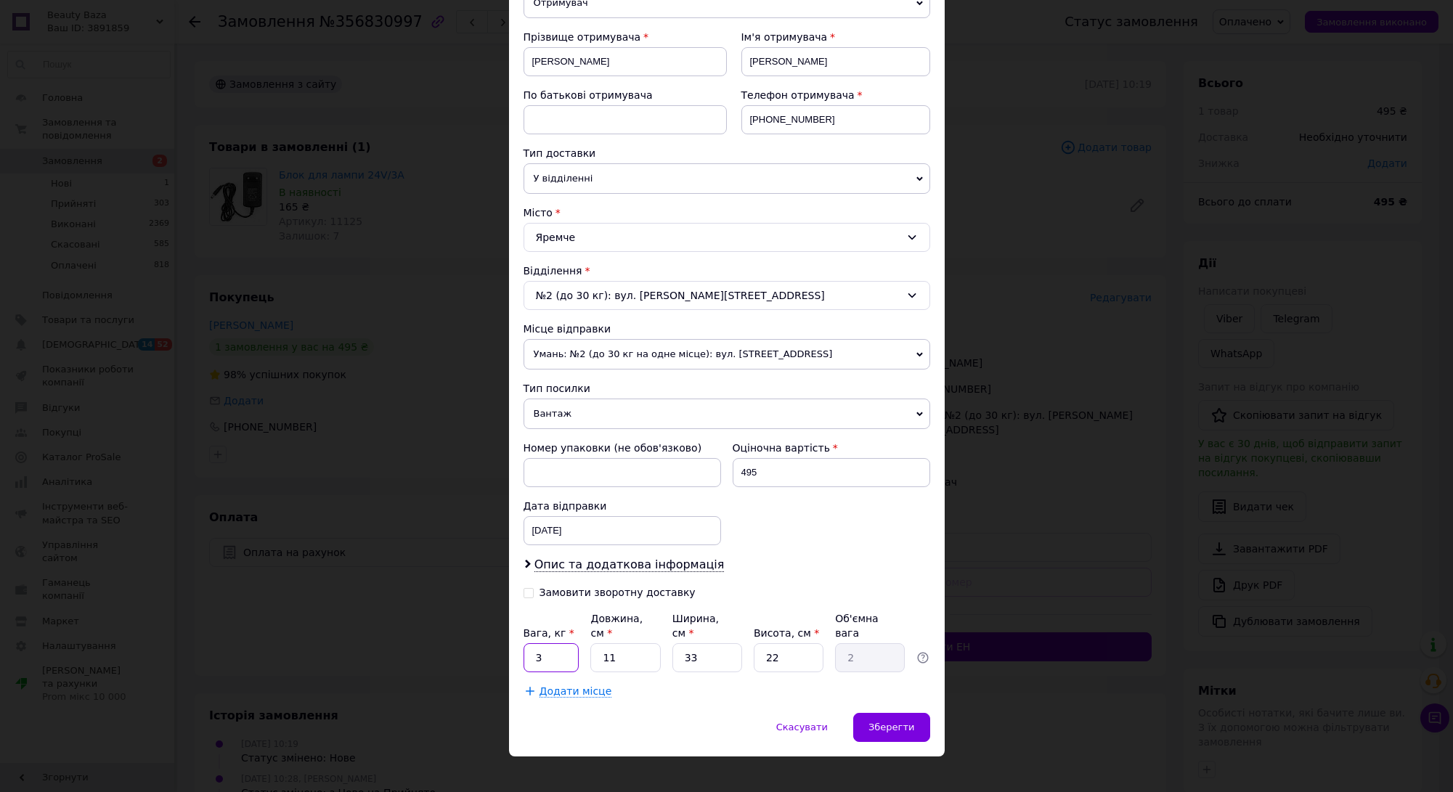
click at [564, 645] on input "3" at bounding box center [552, 657] width 56 height 29
type input "0.5"
click at [714, 651] on input "33" at bounding box center [707, 657] width 70 height 29
type input "3"
type input "0.18"
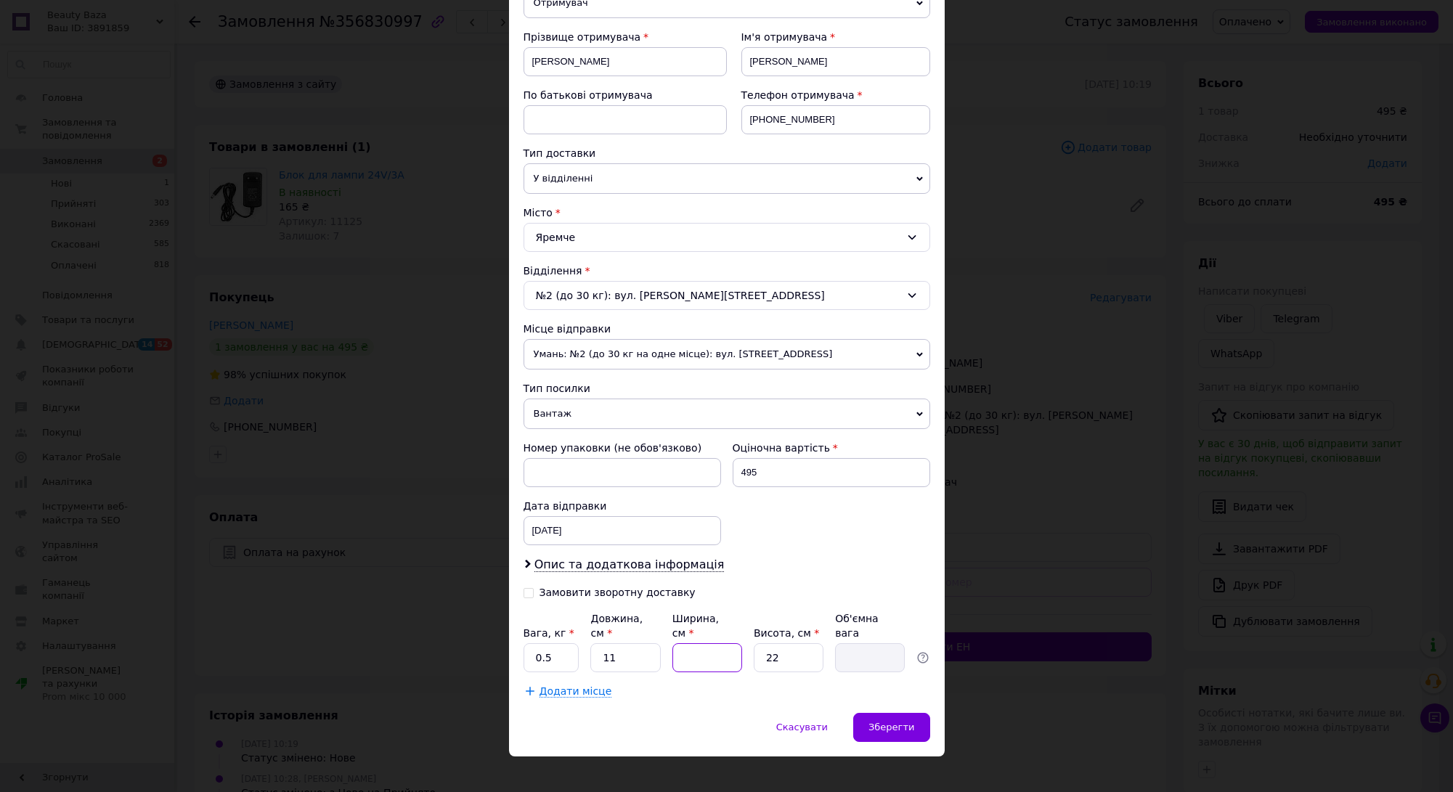
type input "1"
type input "0.1"
type input "12"
type input "0.73"
type input "12"
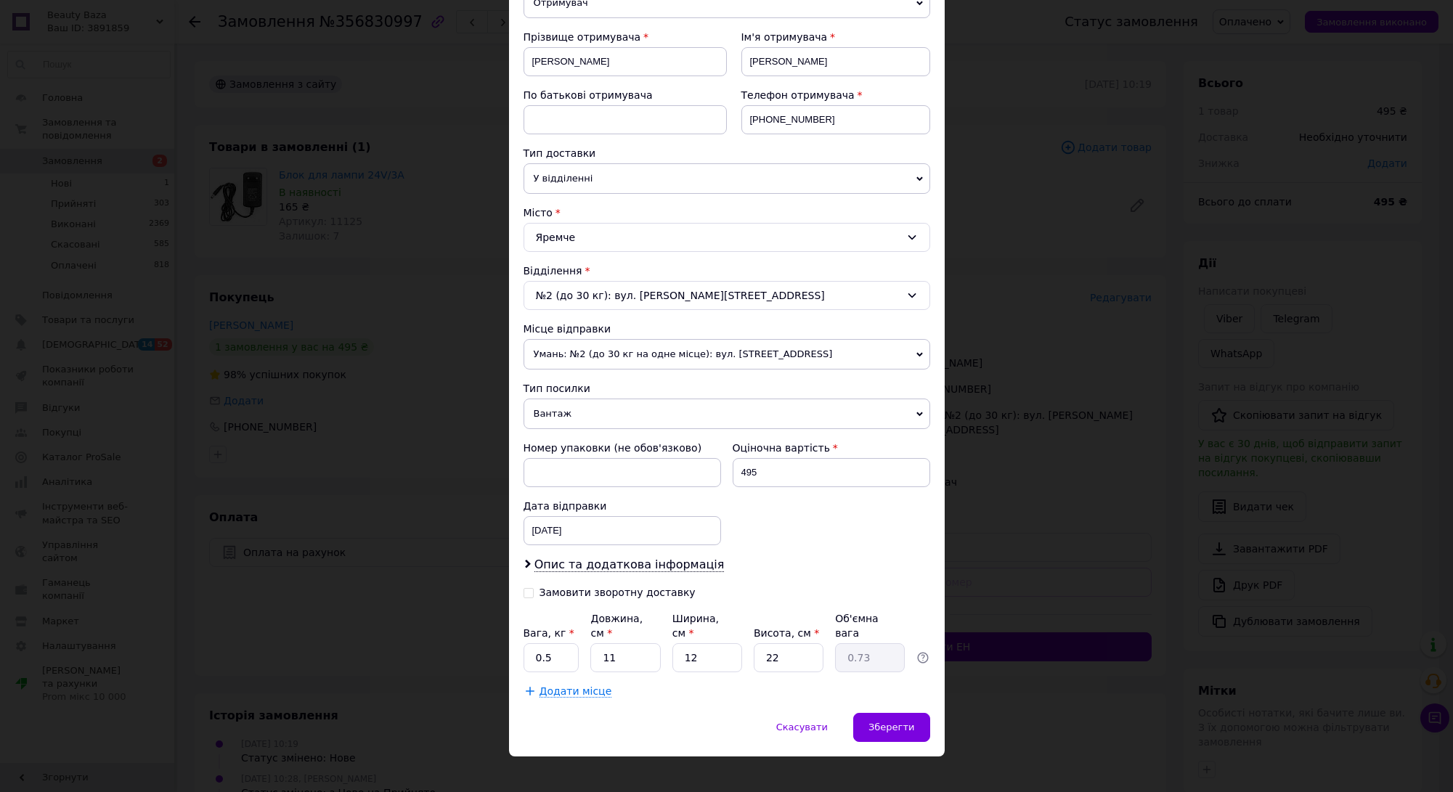
click at [775, 664] on div "Платник Отримувач Відправник Прізвище отримувача Перминов Ім'я отримувача Денис…" at bounding box center [727, 334] width 407 height 728
click at [792, 647] on input "22" at bounding box center [789, 657] width 70 height 29
type input "2"
type input "0.1"
type input "1"
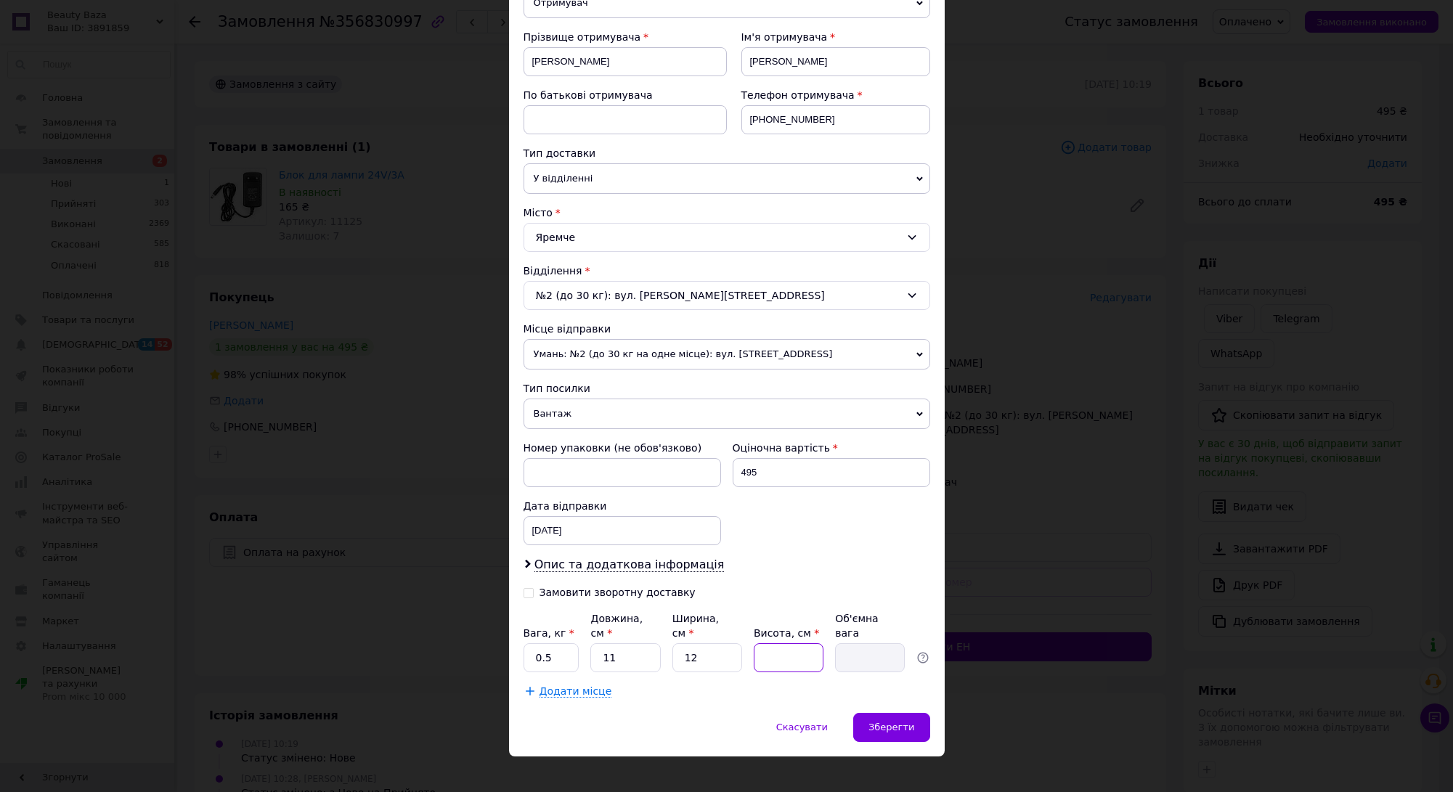
type input "0.1"
type input "12"
type input "0.4"
type input "12"
click at [865, 713] on div "Зберегти" at bounding box center [891, 727] width 76 height 29
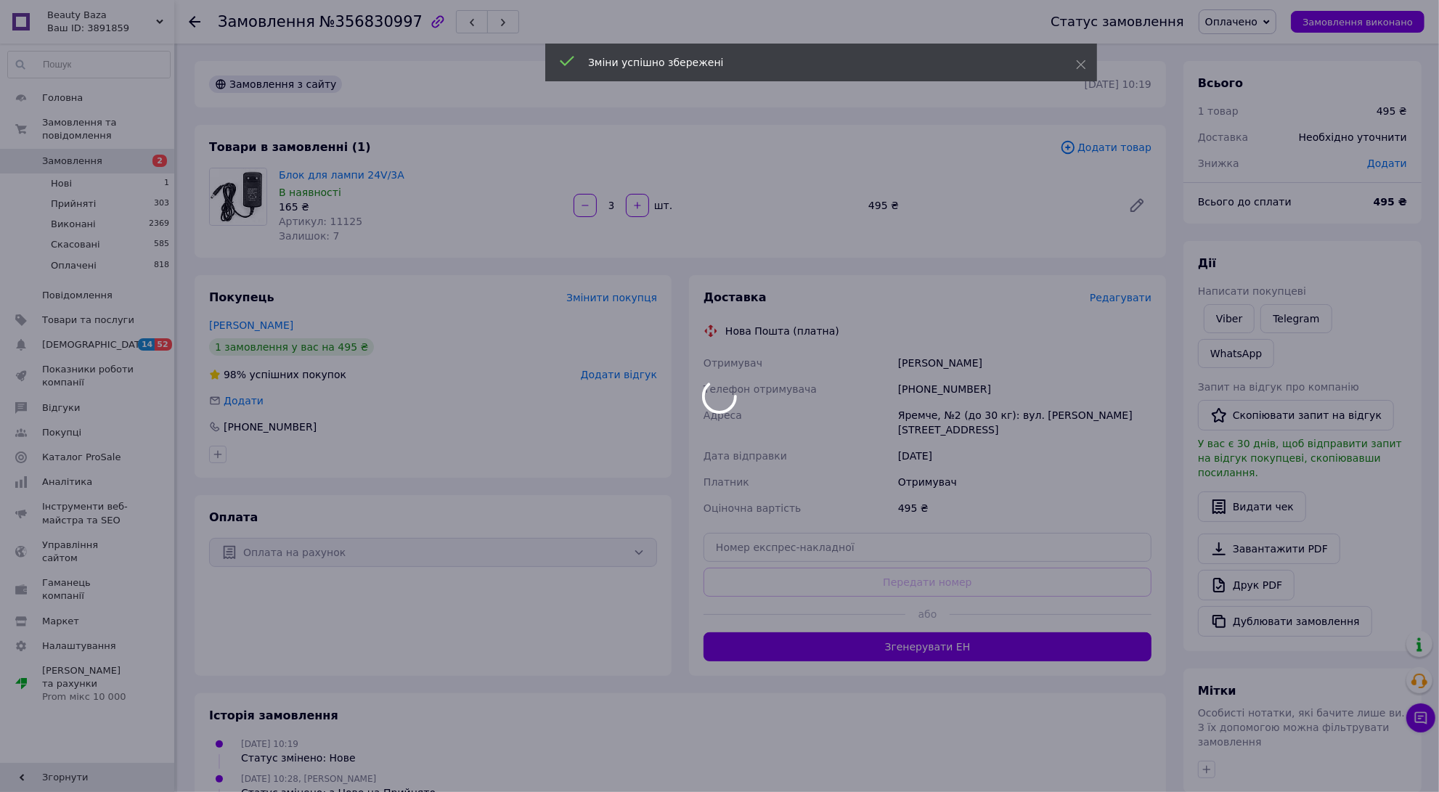
click at [1046, 644] on div at bounding box center [719, 396] width 1439 height 792
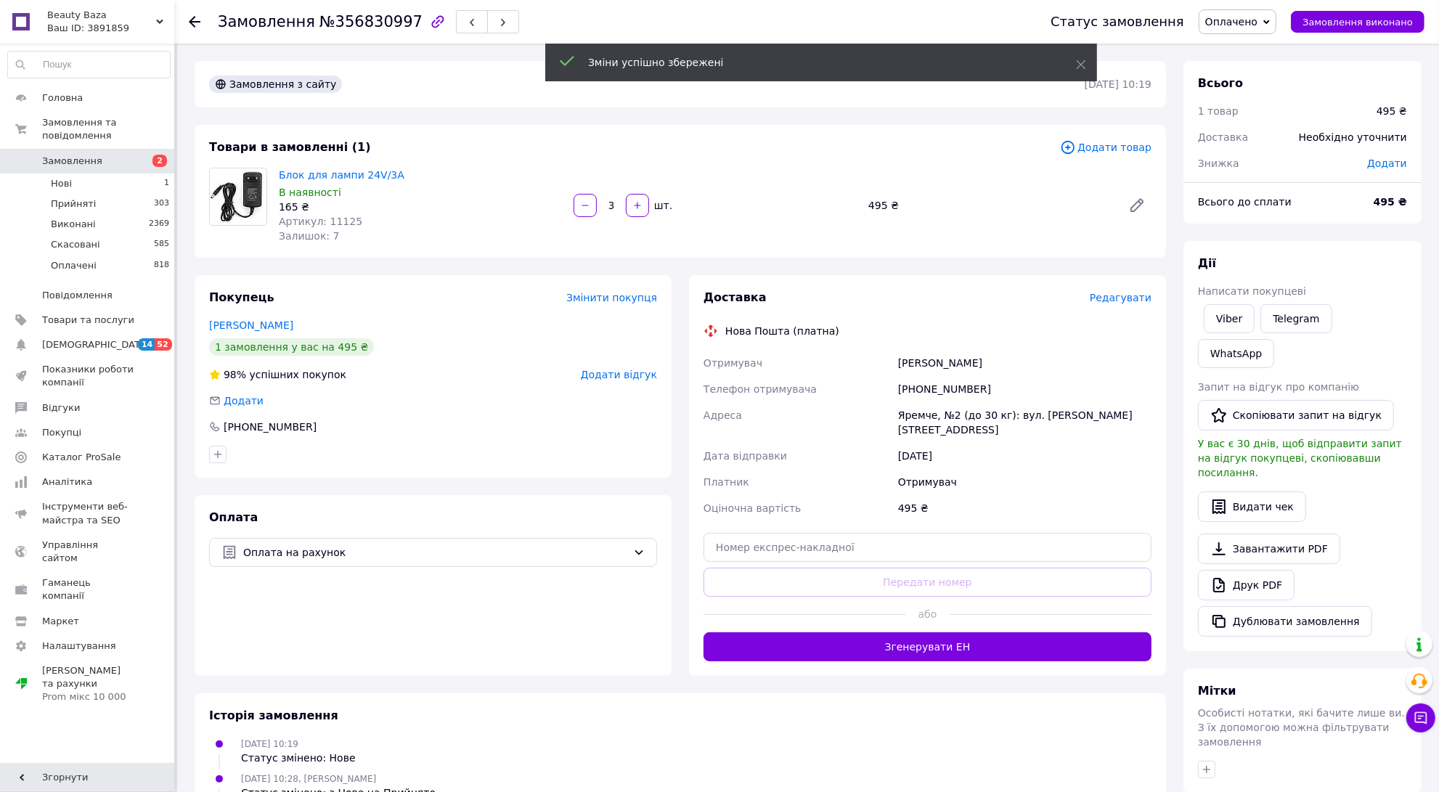
click at [1046, 644] on button "Згенерувати ЕН" at bounding box center [928, 647] width 448 height 29
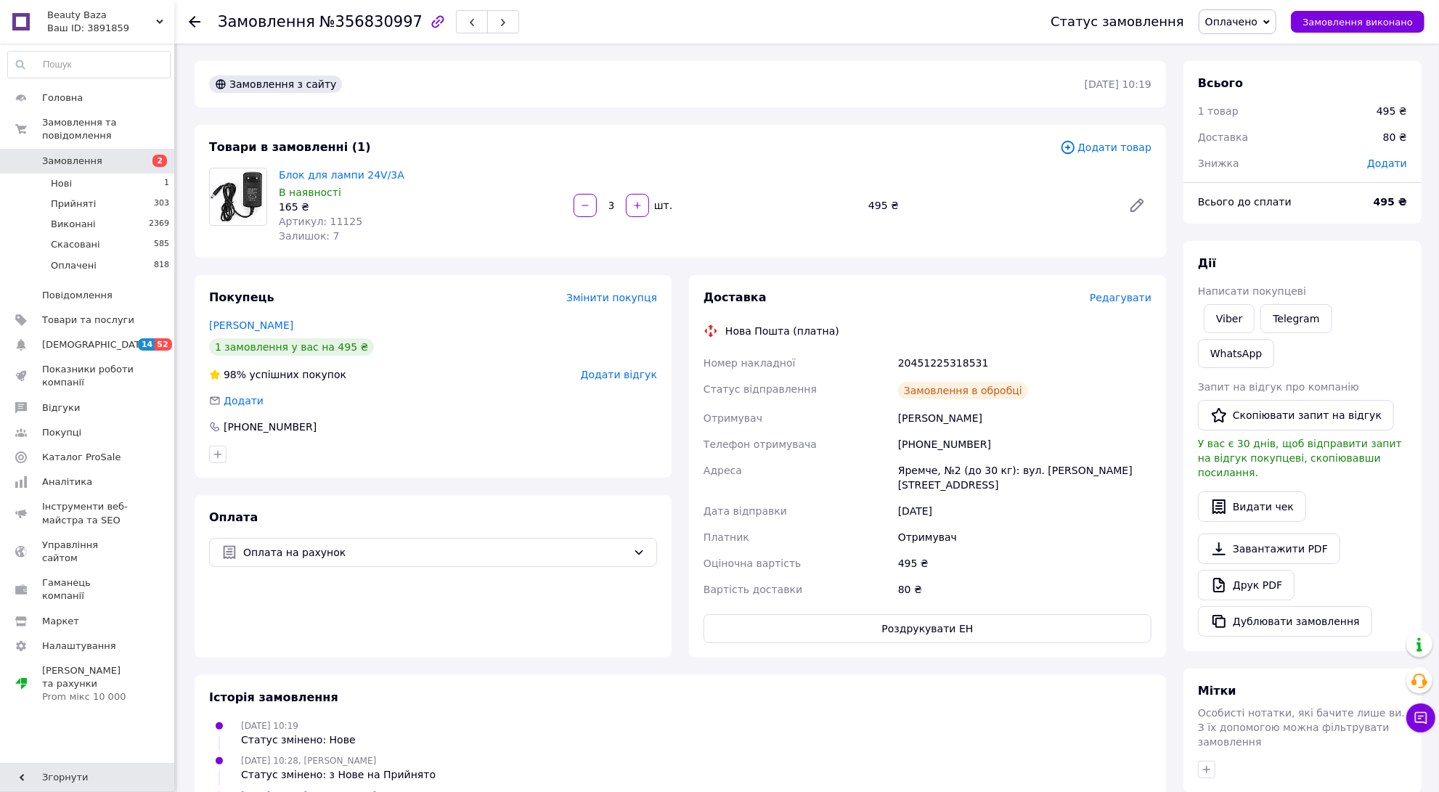
click at [194, 16] on use at bounding box center [195, 22] width 12 height 12
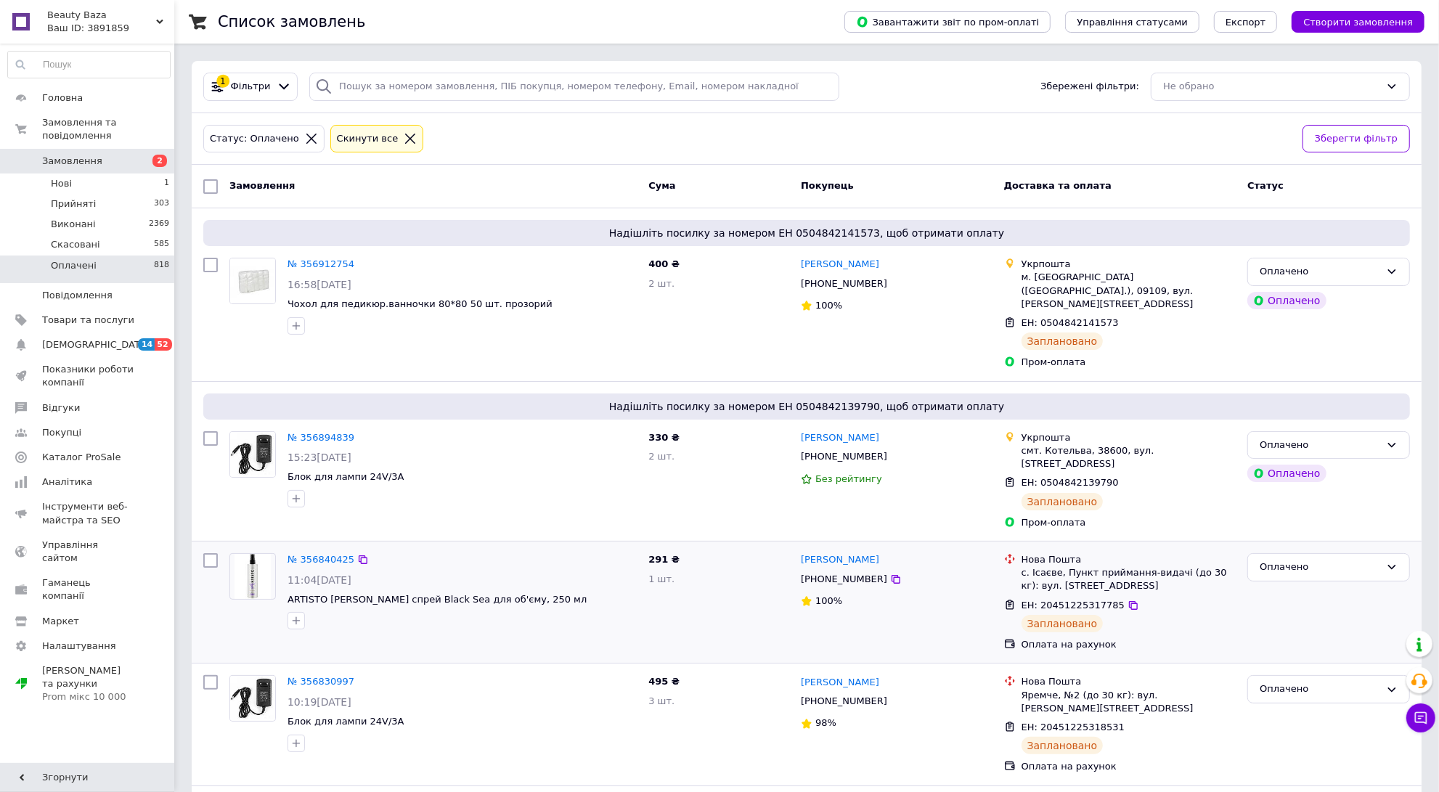
scroll to position [272, 0]
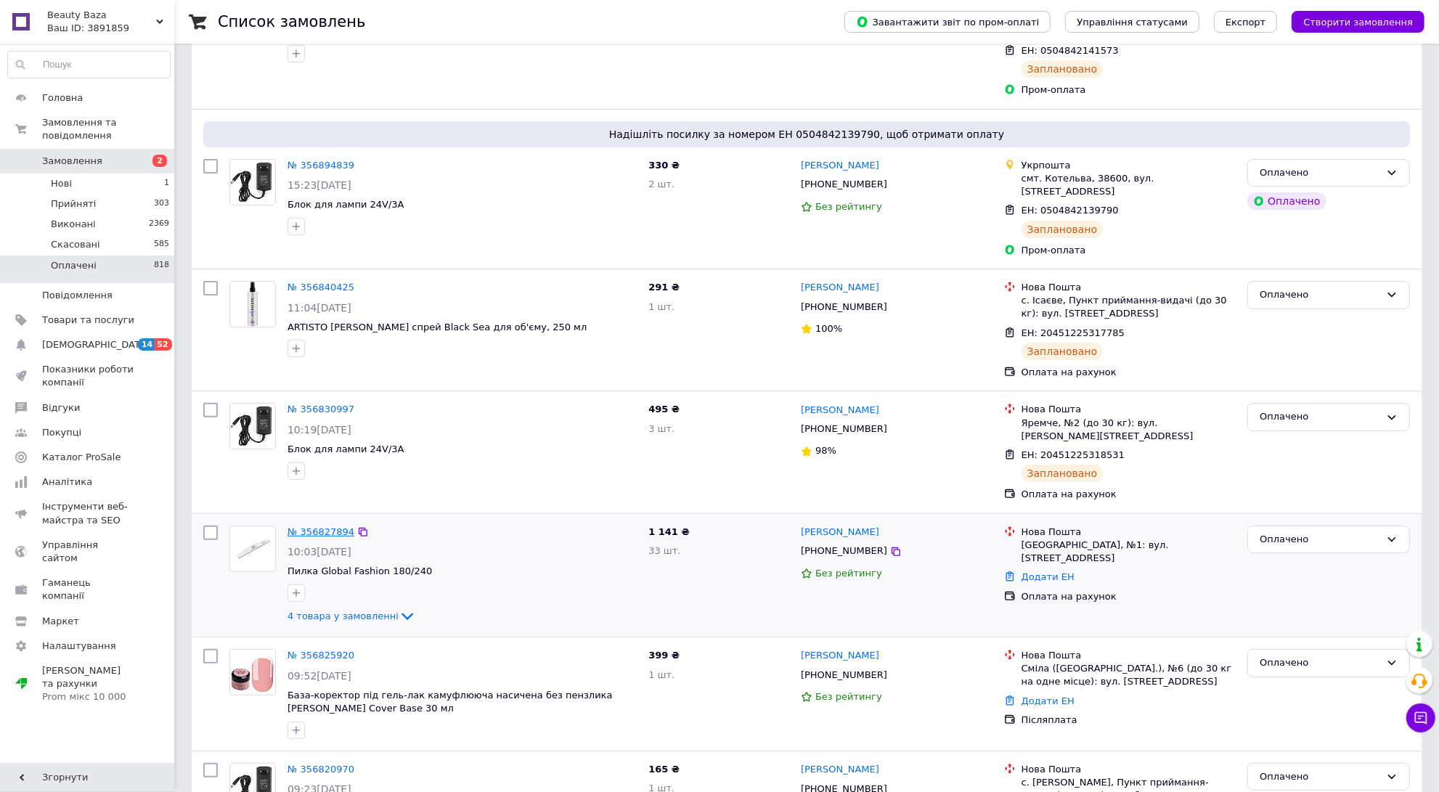
click at [307, 527] on link "№ 356827894" at bounding box center [321, 532] width 67 height 11
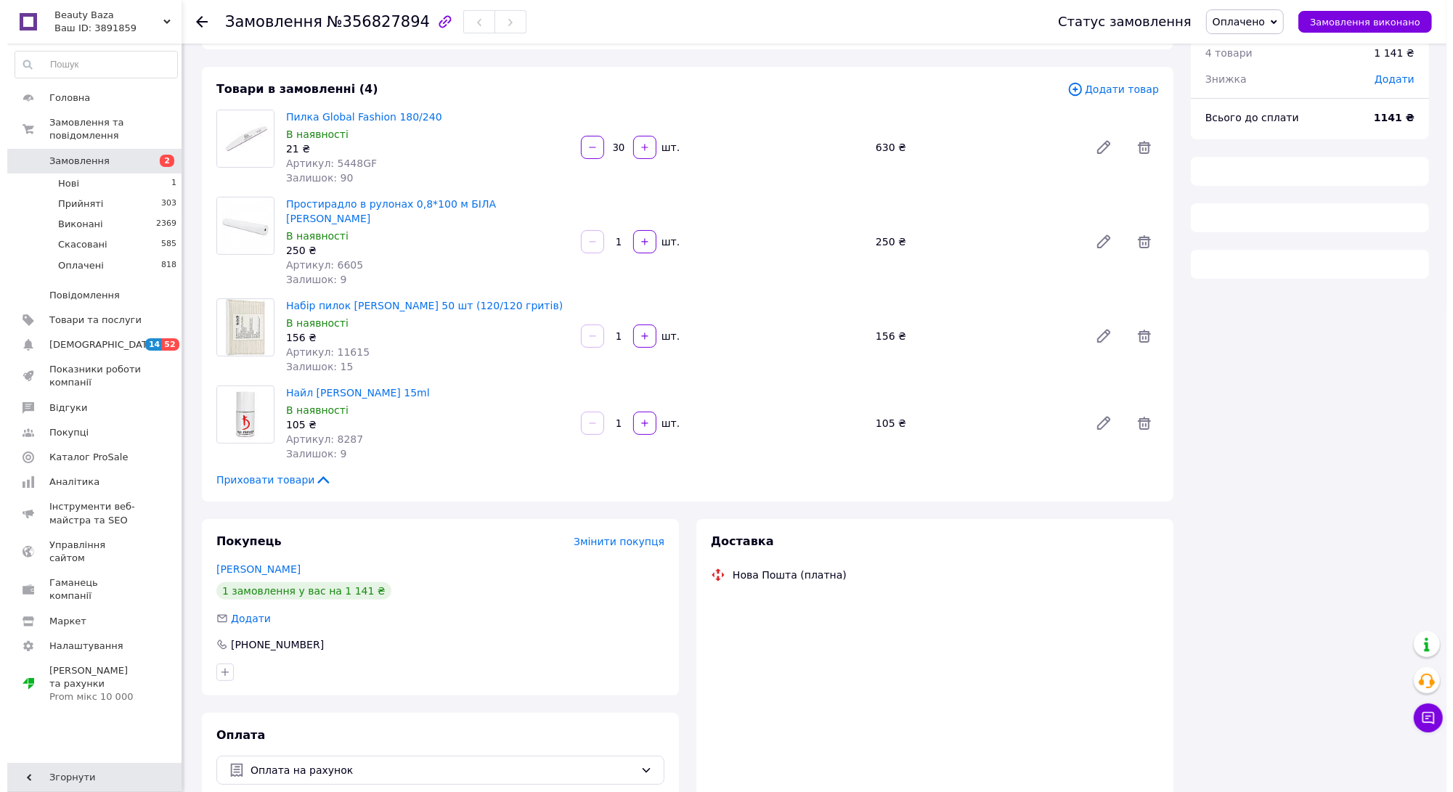
scroll to position [114, 0]
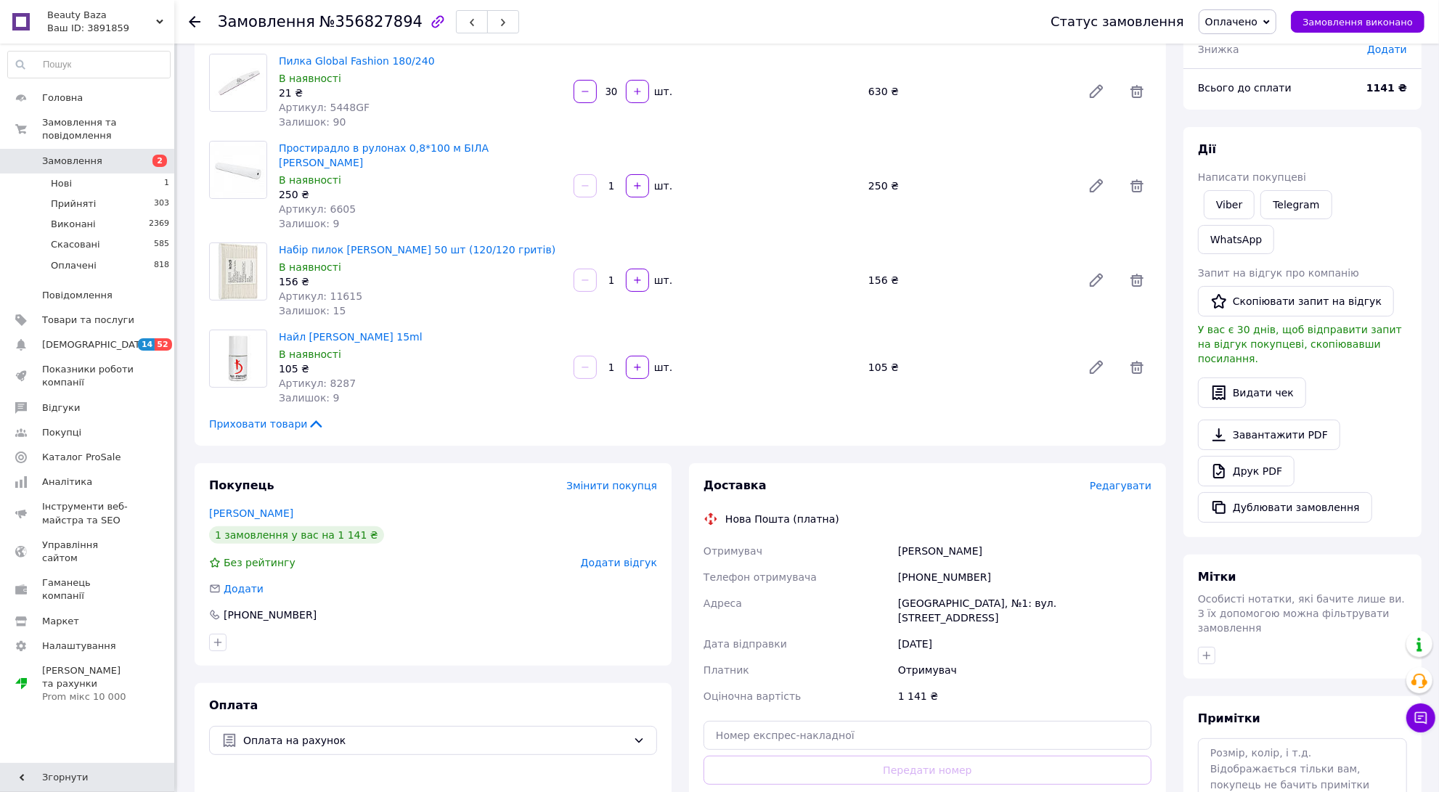
click at [1126, 480] on span "Редагувати" at bounding box center [1121, 486] width 62 height 12
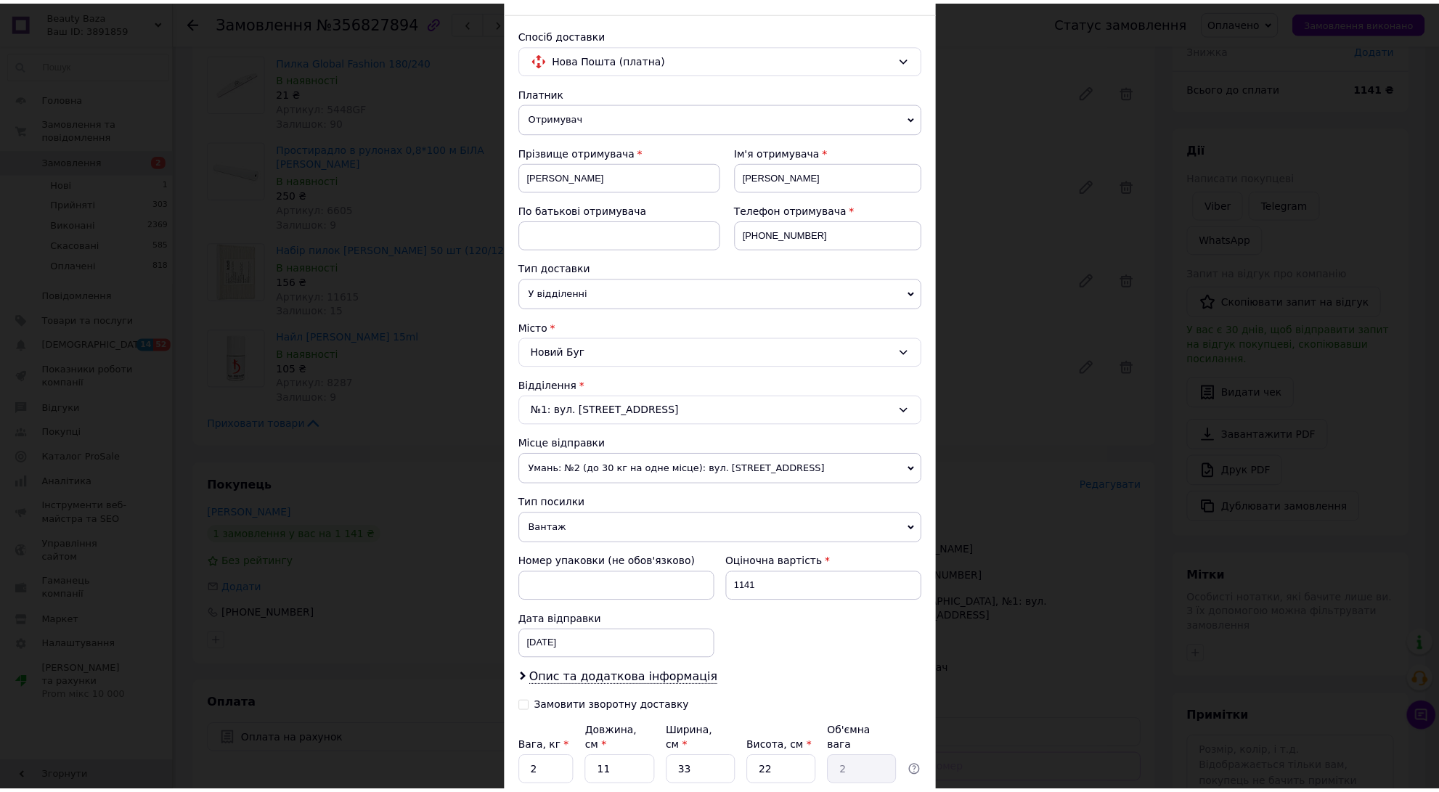
scroll to position [198, 0]
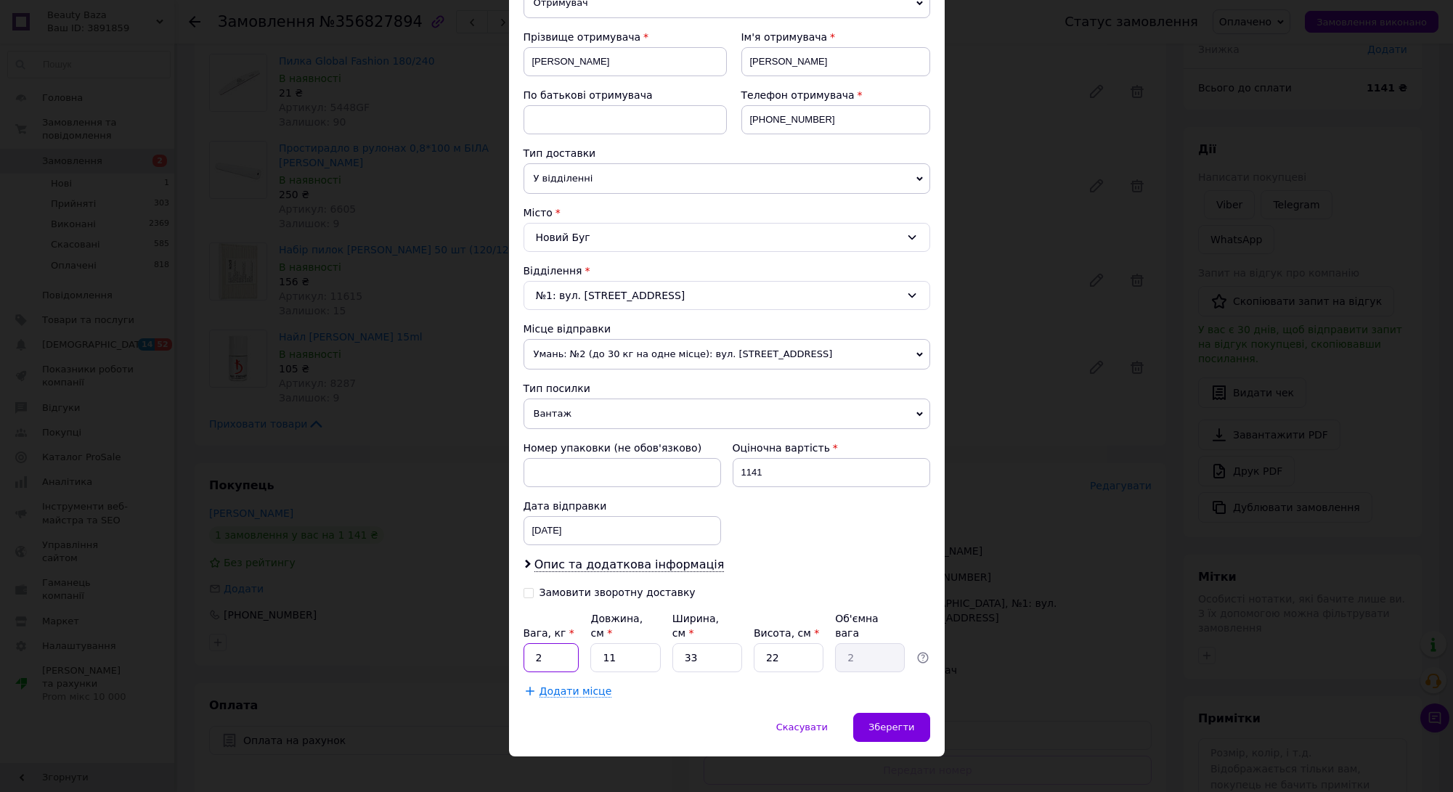
click at [564, 646] on input "2" at bounding box center [552, 657] width 56 height 29
type input "1"
click at [1047, 474] on div "× Редагування доставки Спосіб доставки Нова Пошта (платна) Платник Отримувач Ві…" at bounding box center [726, 396] width 1453 height 792
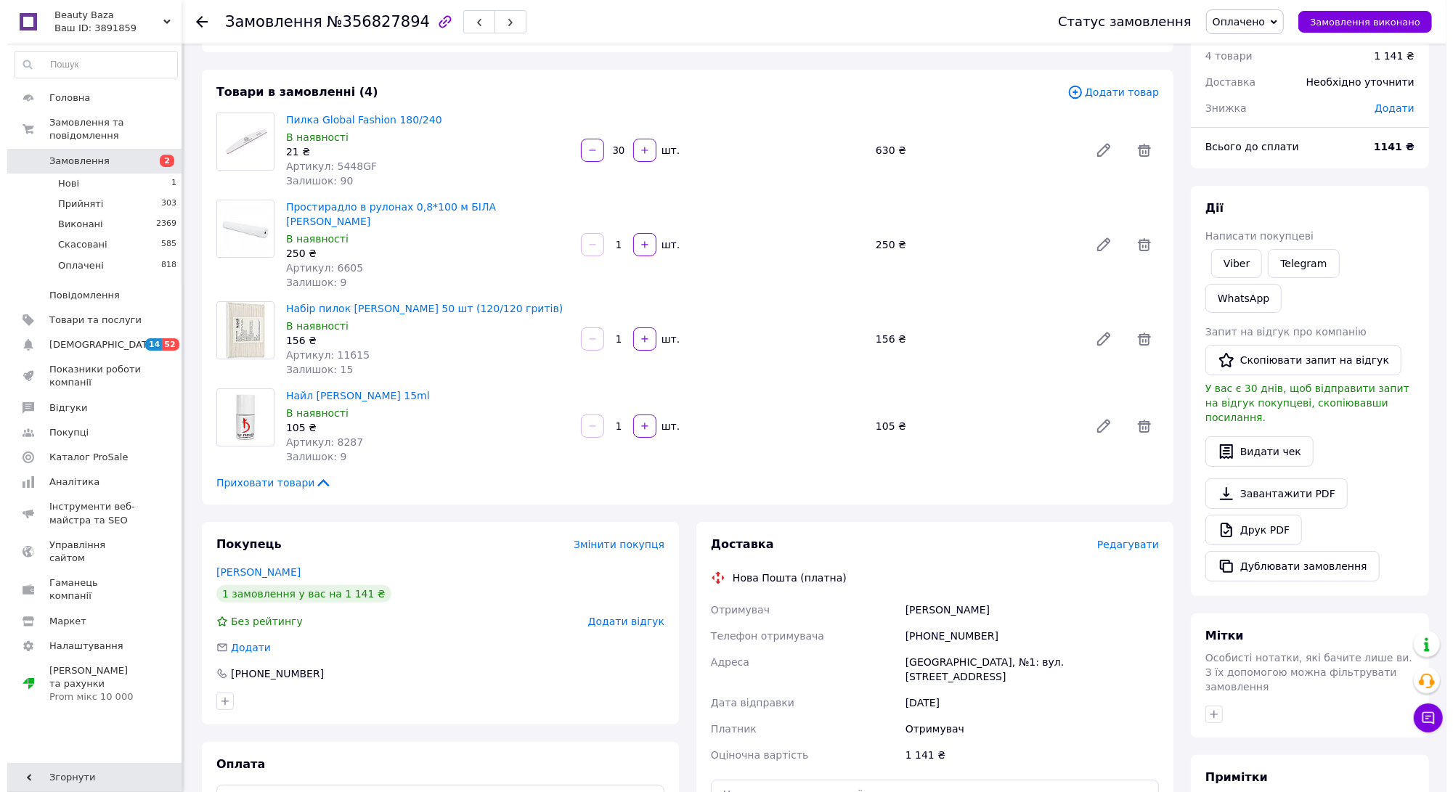
scroll to position [0, 0]
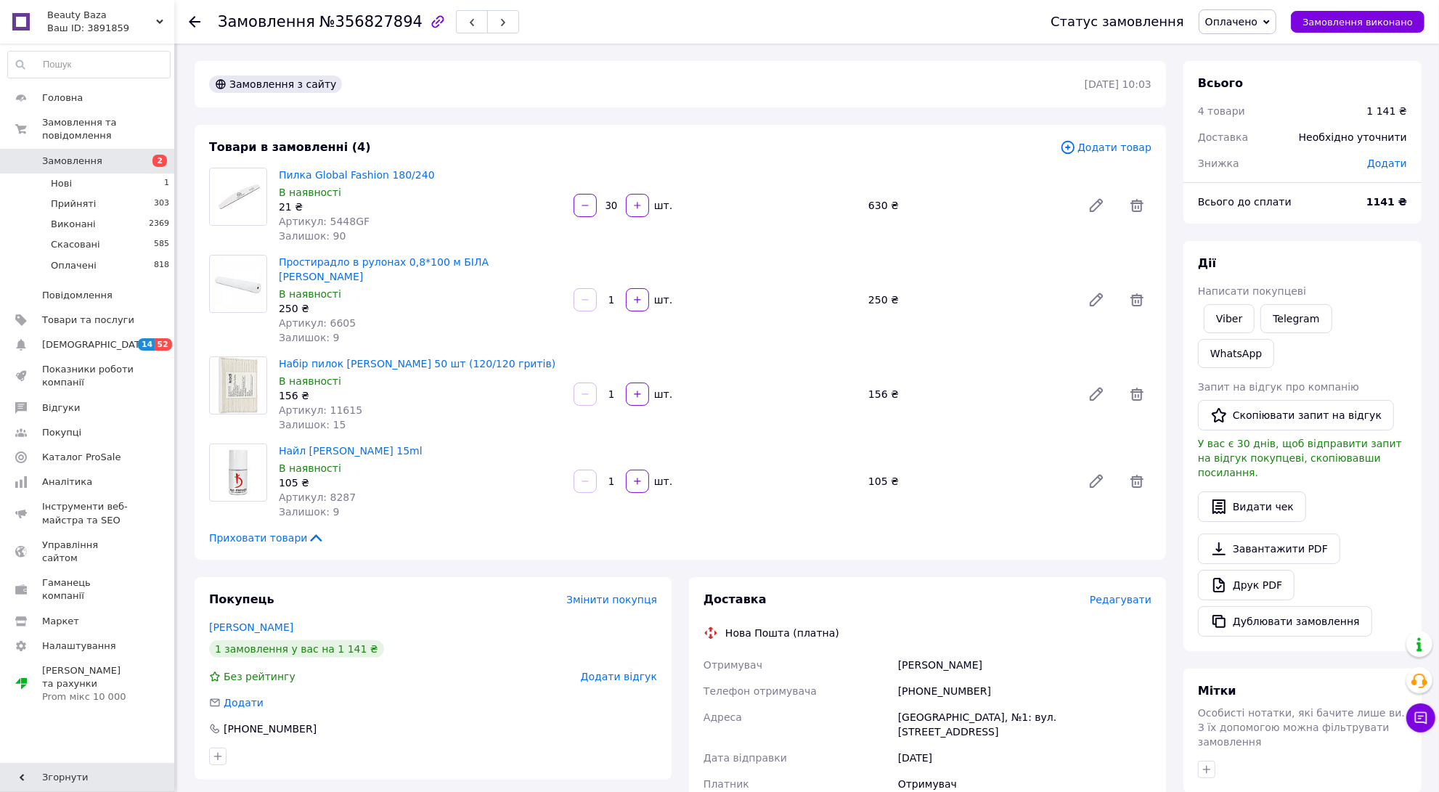
click at [1136, 594] on span "Редагувати" at bounding box center [1121, 600] width 62 height 12
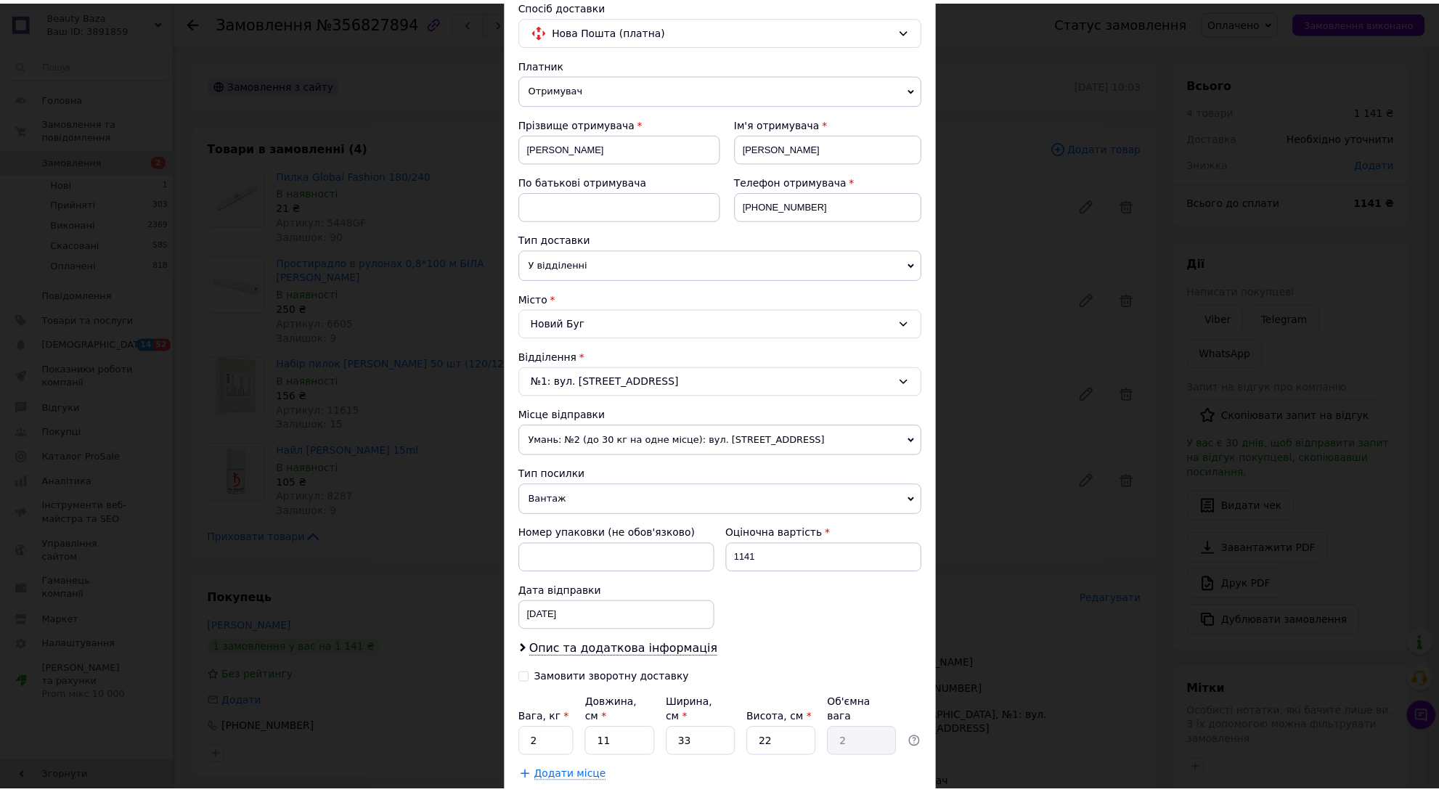
scroll to position [198, 0]
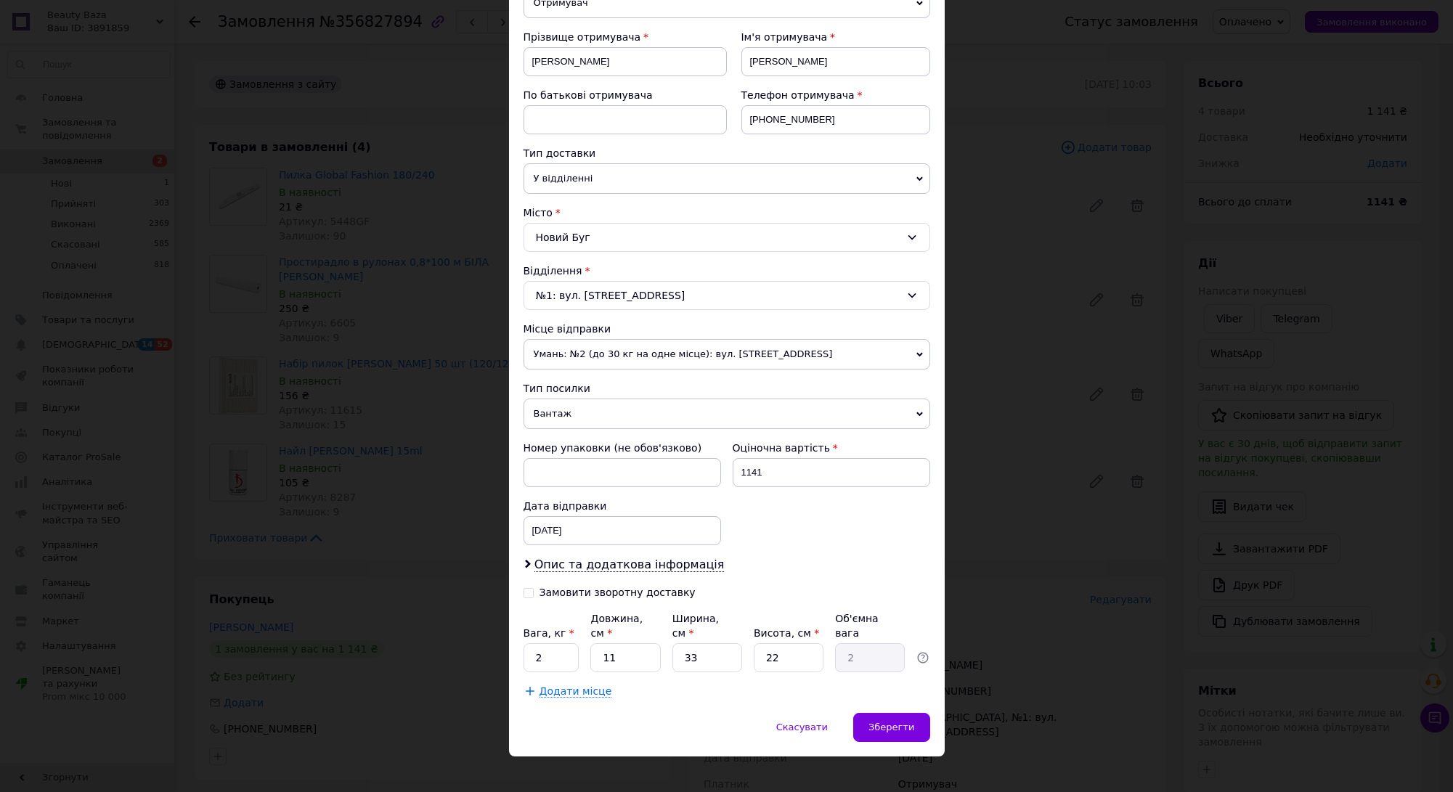
click at [540, 686] on span "Додати місце" at bounding box center [576, 692] width 73 height 12
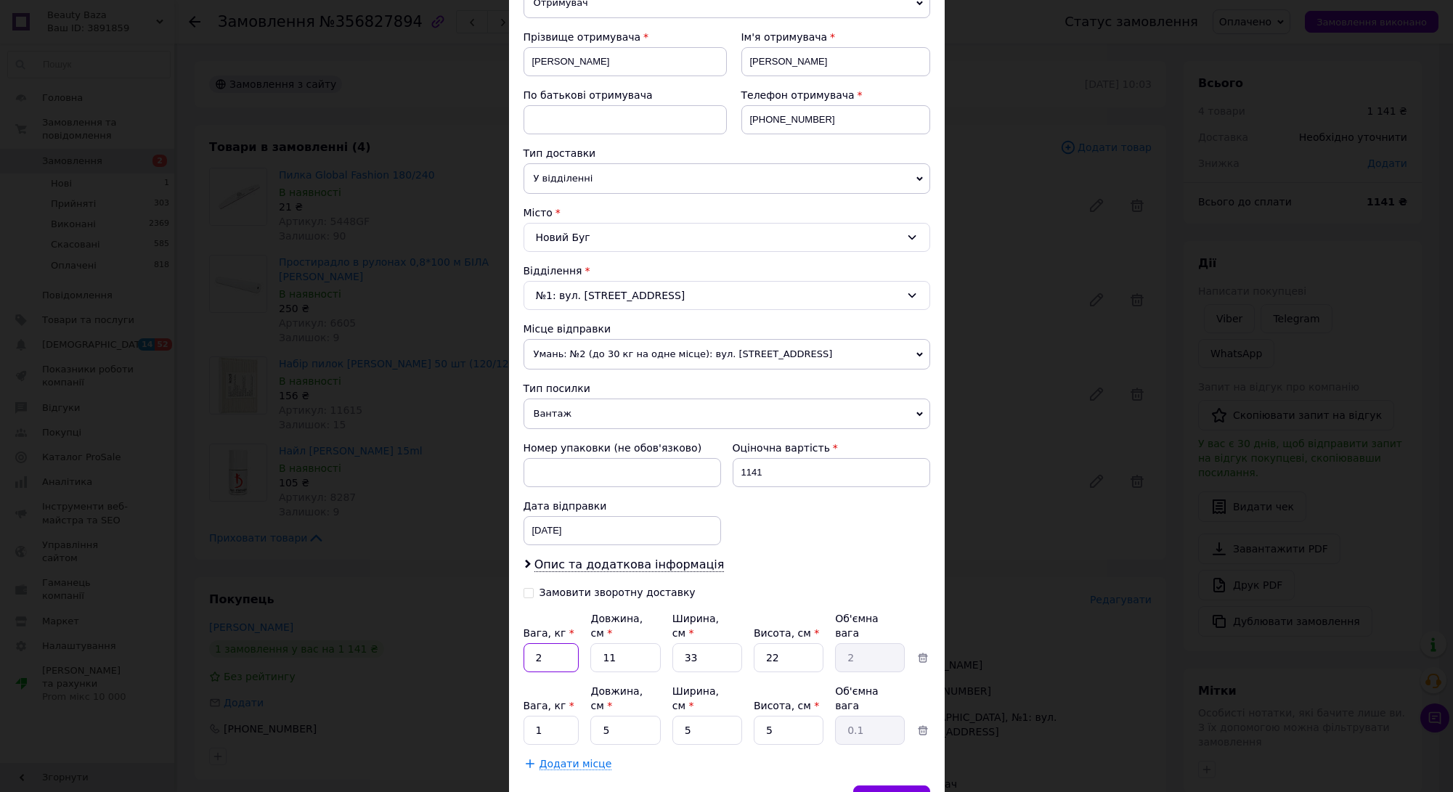
drag, startPoint x: 553, startPoint y: 646, endPoint x: 598, endPoint y: 653, distance: 44.8
click at [554, 646] on input "2" at bounding box center [552, 657] width 56 height 29
type input "0.5"
click at [703, 643] on input "33" at bounding box center [707, 657] width 70 height 29
type input "3"
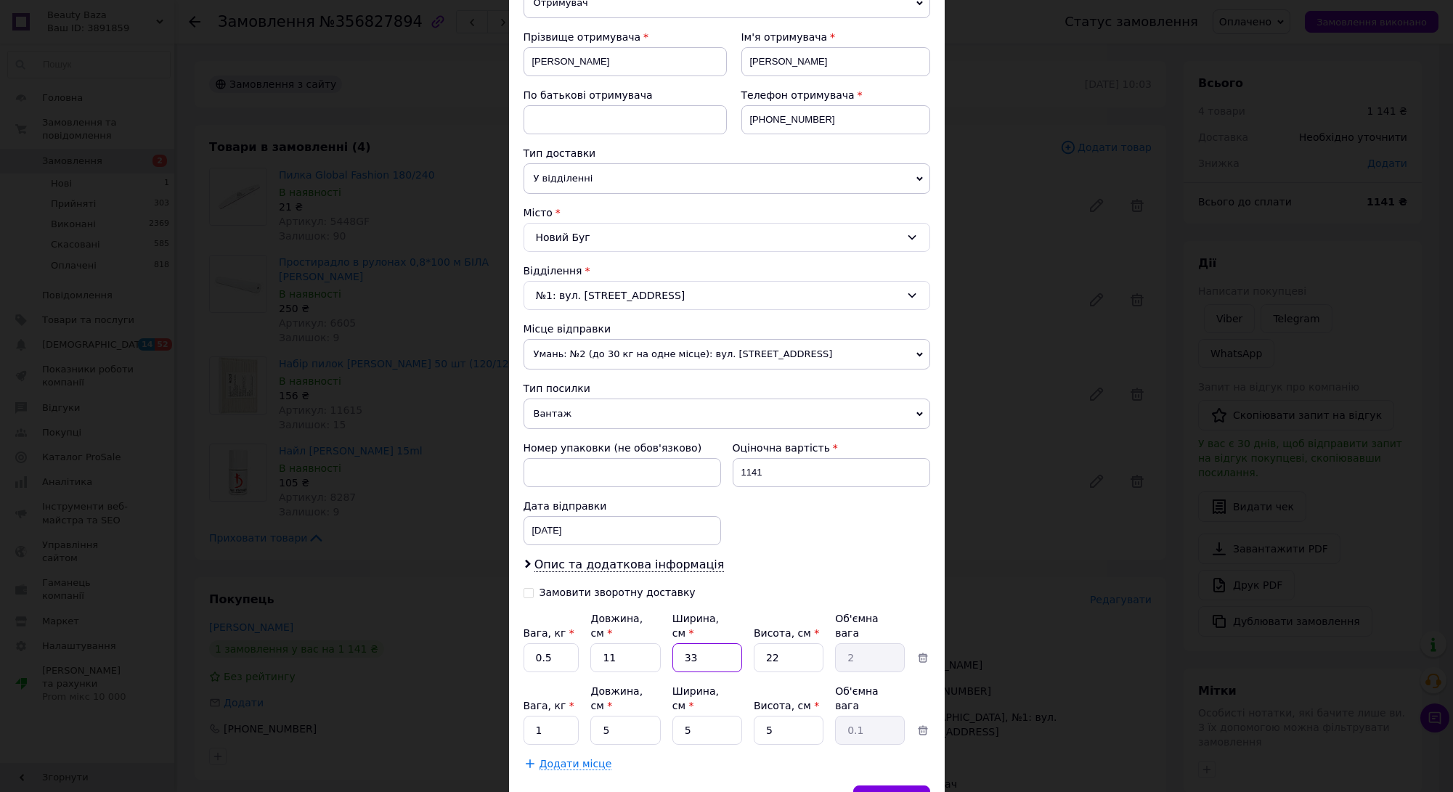
type input "0.18"
type input "1"
type input "0.1"
type input "12"
type input "0.73"
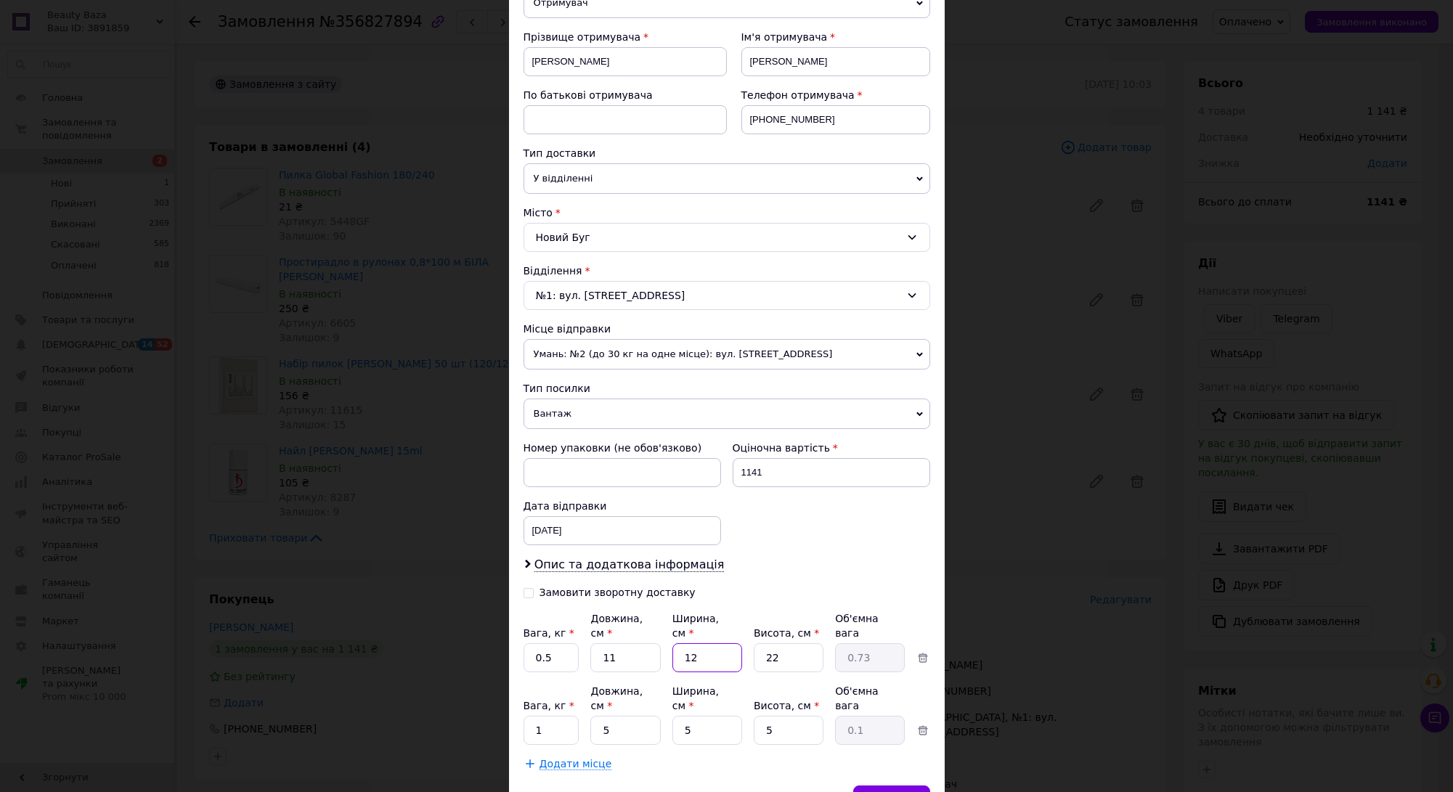
type input "12"
click at [810, 649] on input "22" at bounding box center [789, 657] width 70 height 29
type input "2"
type input "0.1"
type input "1"
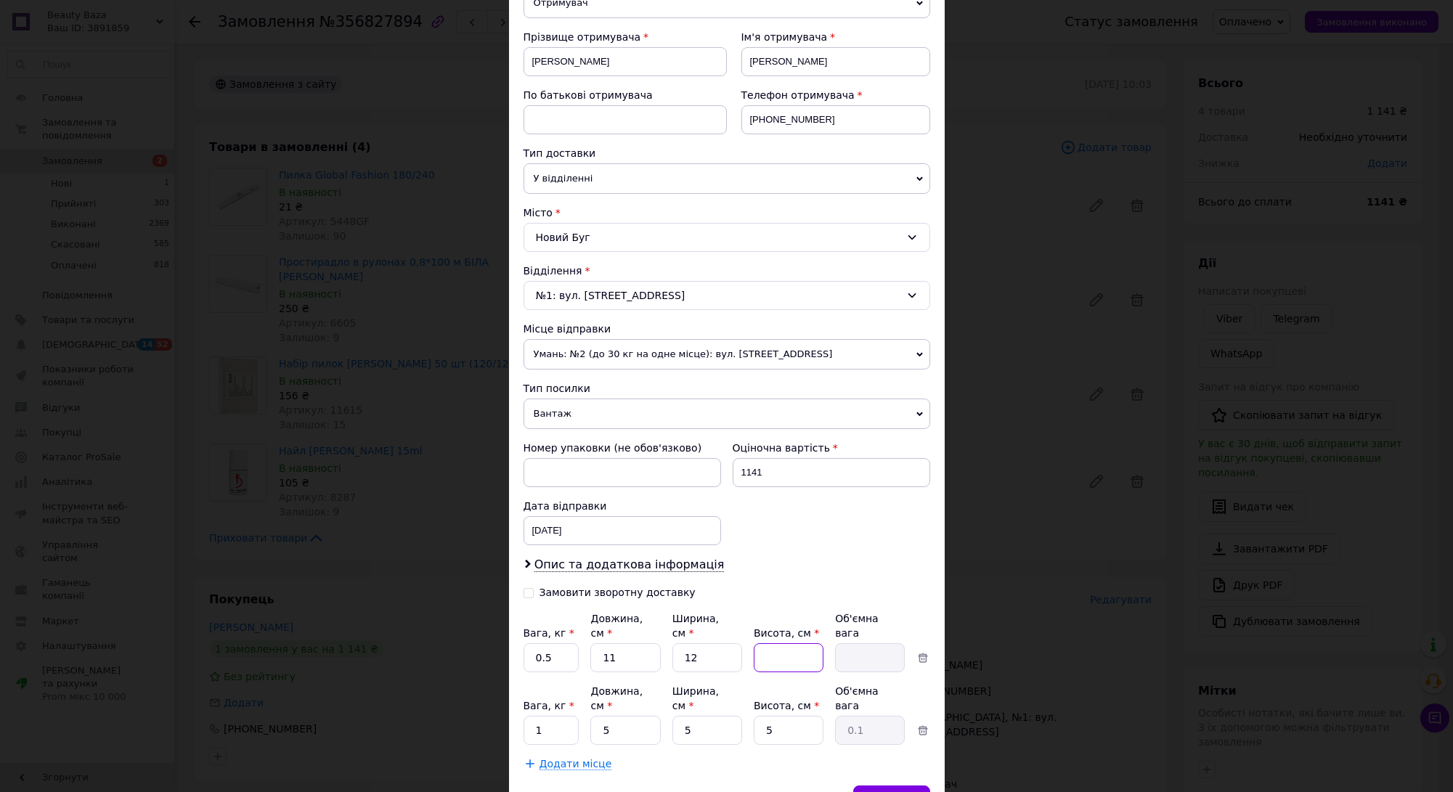
type input "0.1"
type input "15"
type input "0.5"
type input "15"
click at [578, 698] on div "Вага, кг * 1 Довжина, см * 5 Ширина, см * 5 Висота, см * 5 Об'ємна вага 0.1" at bounding box center [727, 714] width 407 height 61
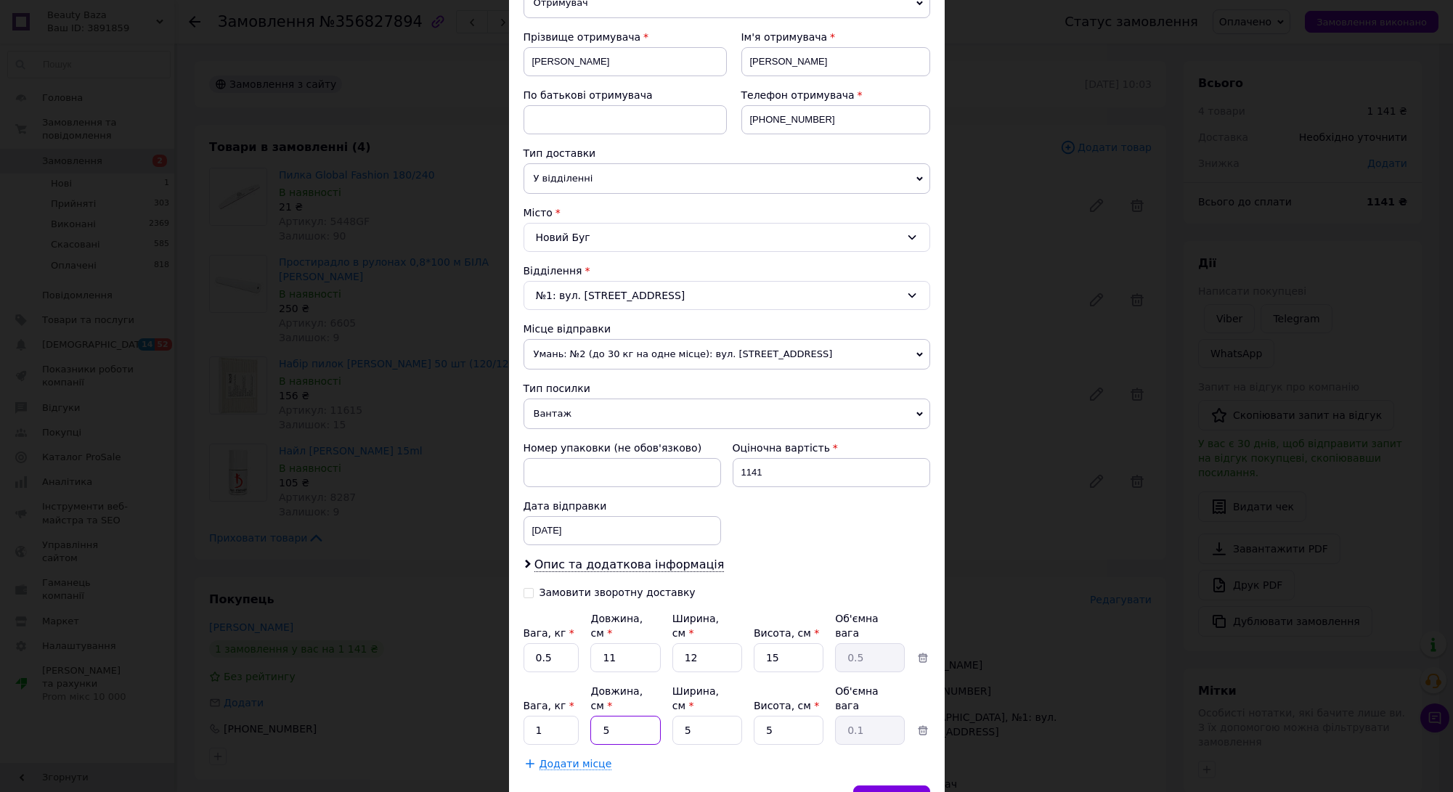
click at [642, 672] on input "5" at bounding box center [625, 657] width 70 height 29
type input "1"
type input "0.1"
type input "10"
click at [708, 672] on input "5" at bounding box center [707, 657] width 70 height 29
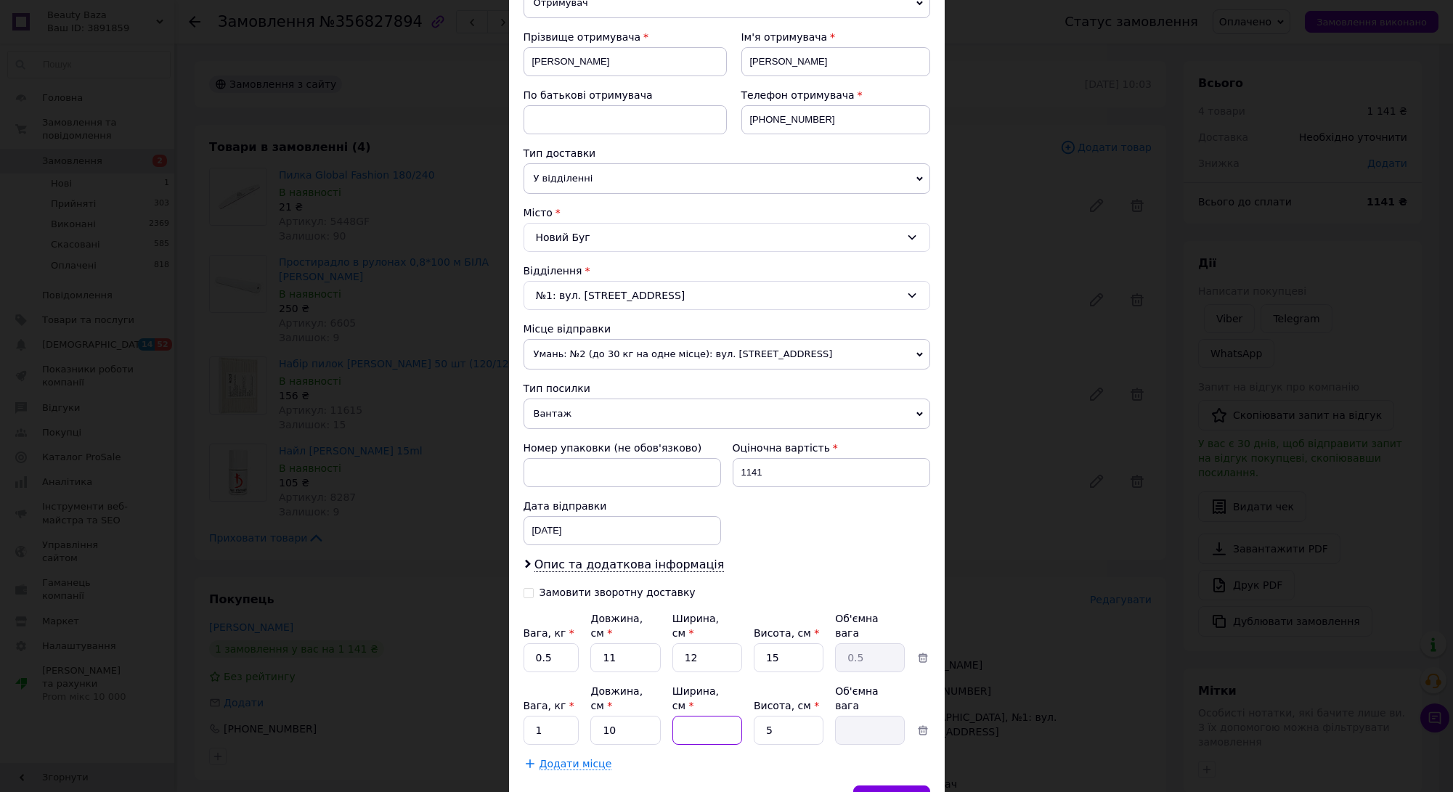
type input "1"
type input "0.1"
type input "10"
type input "0.13"
type input "10"
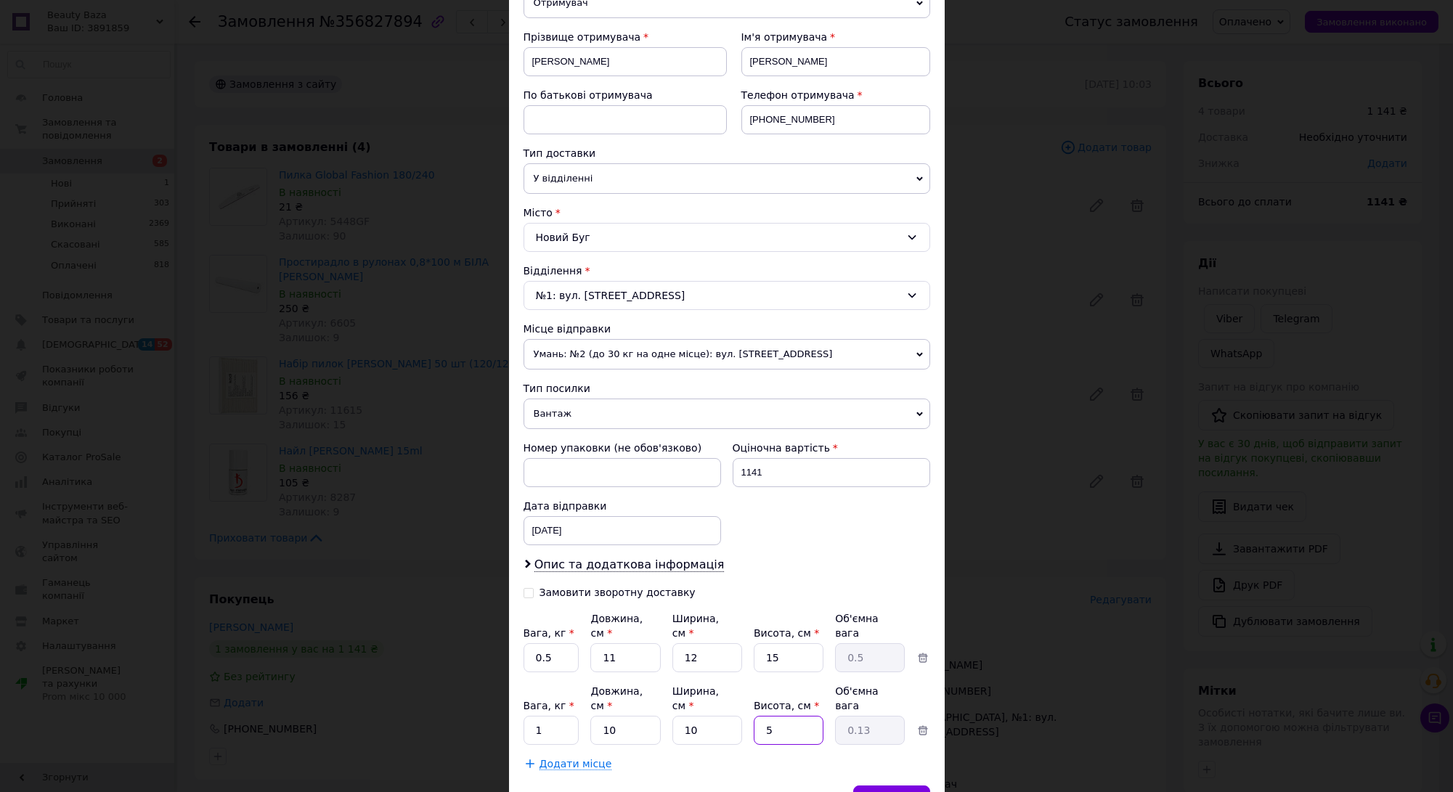
click at [775, 672] on input "5" at bounding box center [789, 657] width 70 height 29
type input "1"
type input "0.1"
type input "10"
type input "0.25"
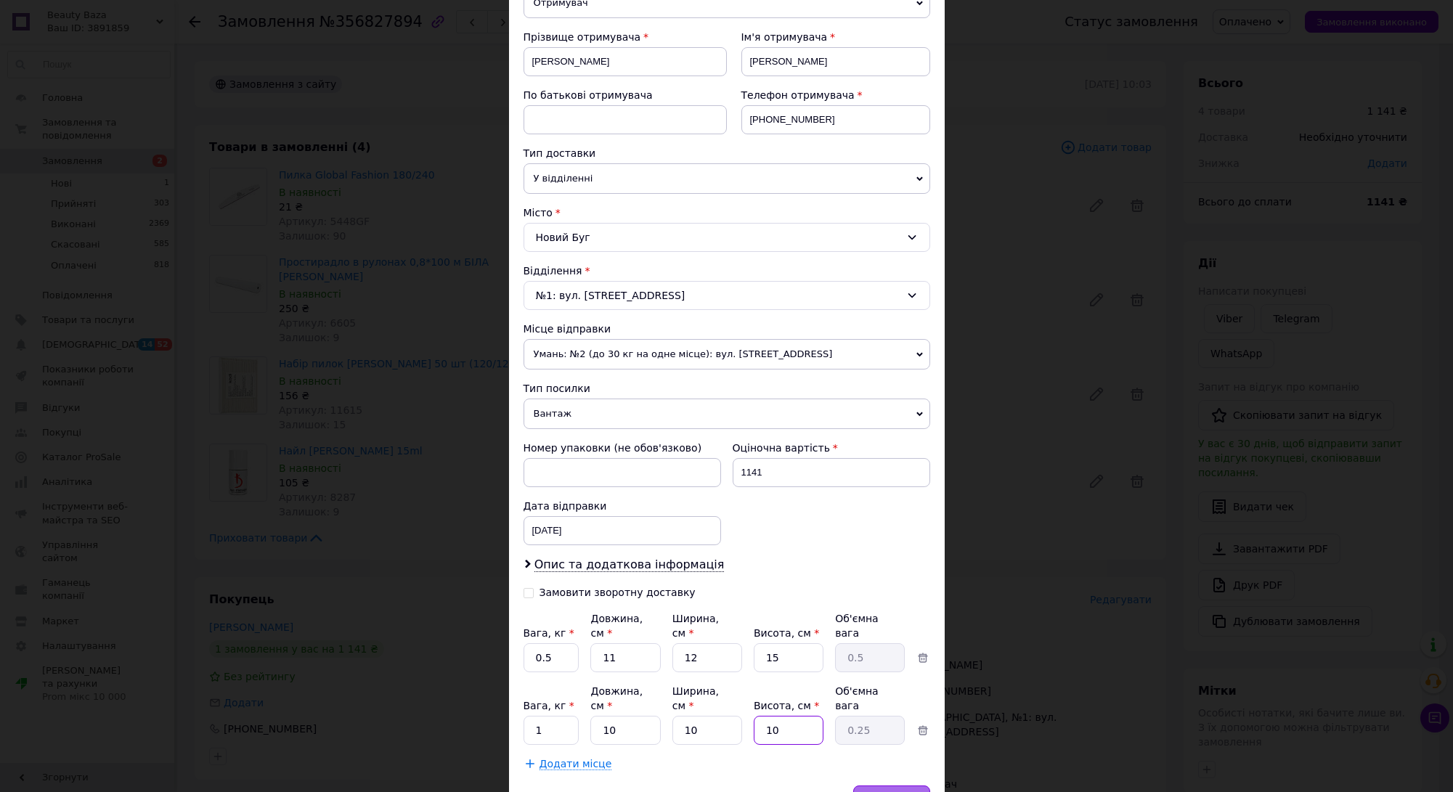
type input "10"
click at [890, 792] on span "Зберегти" at bounding box center [892, 800] width 46 height 11
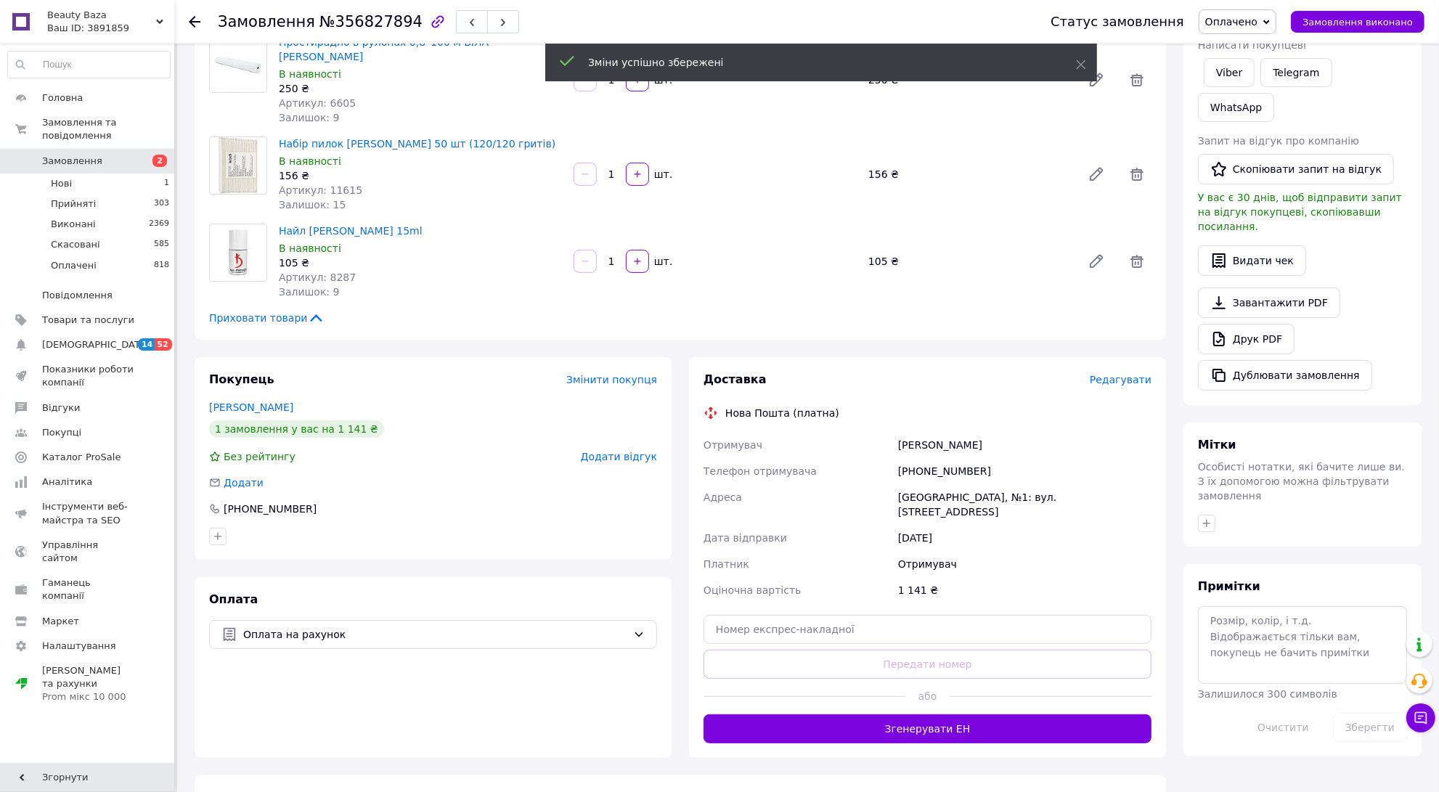
scroll to position [362, 0]
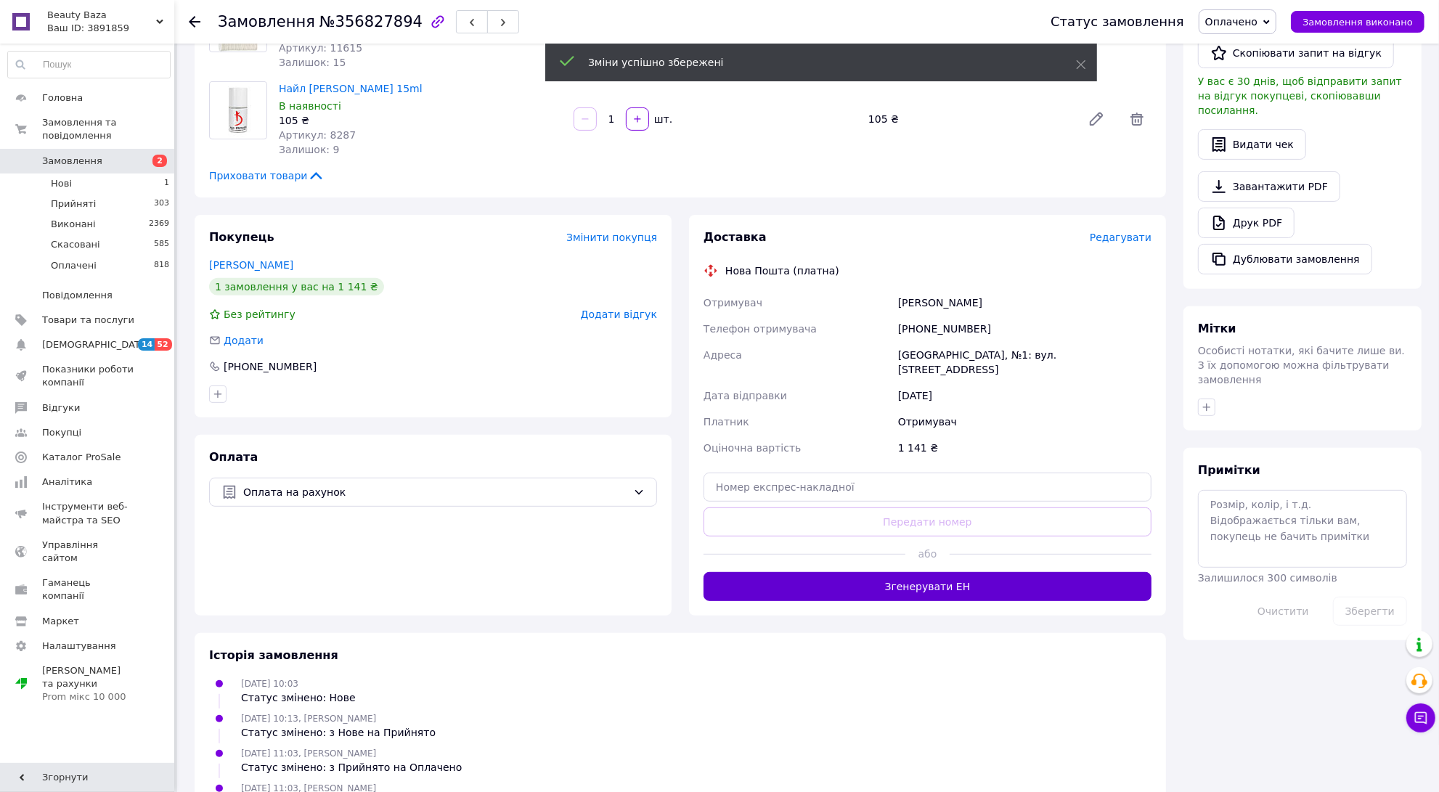
click at [969, 572] on button "Згенерувати ЕН" at bounding box center [928, 586] width 448 height 29
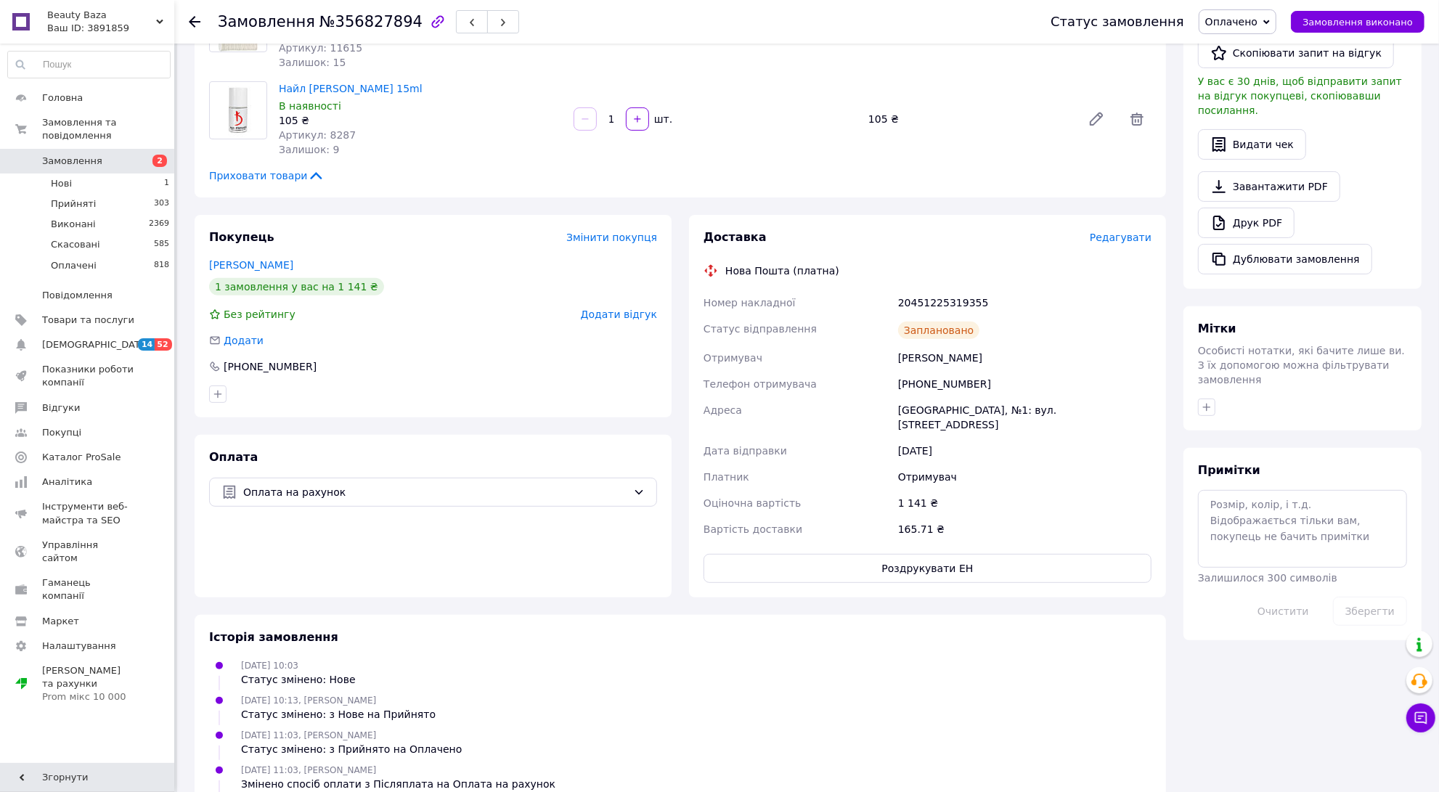
click at [191, 23] on use at bounding box center [195, 22] width 12 height 12
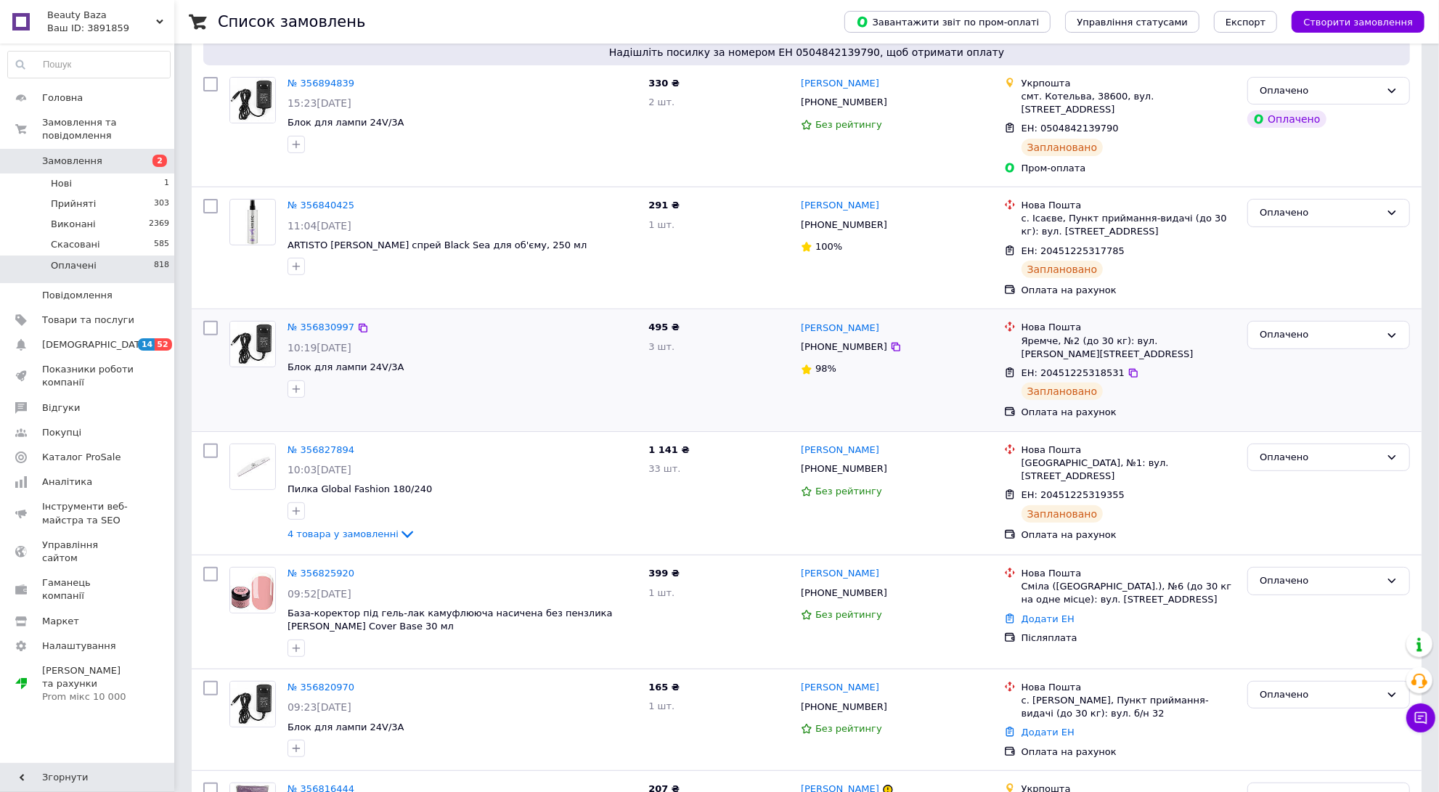
scroll to position [454, 0]
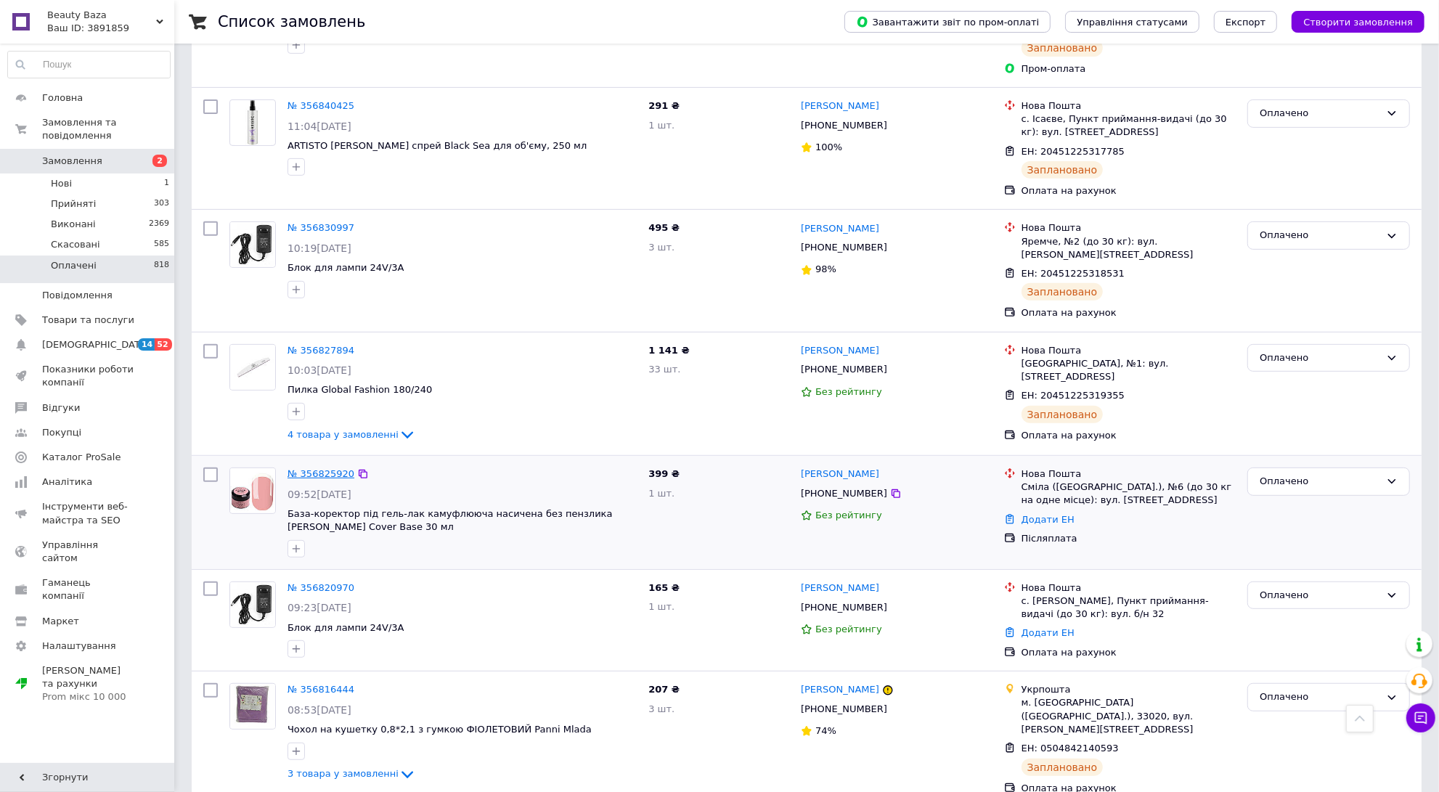
click at [318, 468] on link "№ 356825920" at bounding box center [321, 473] width 67 height 11
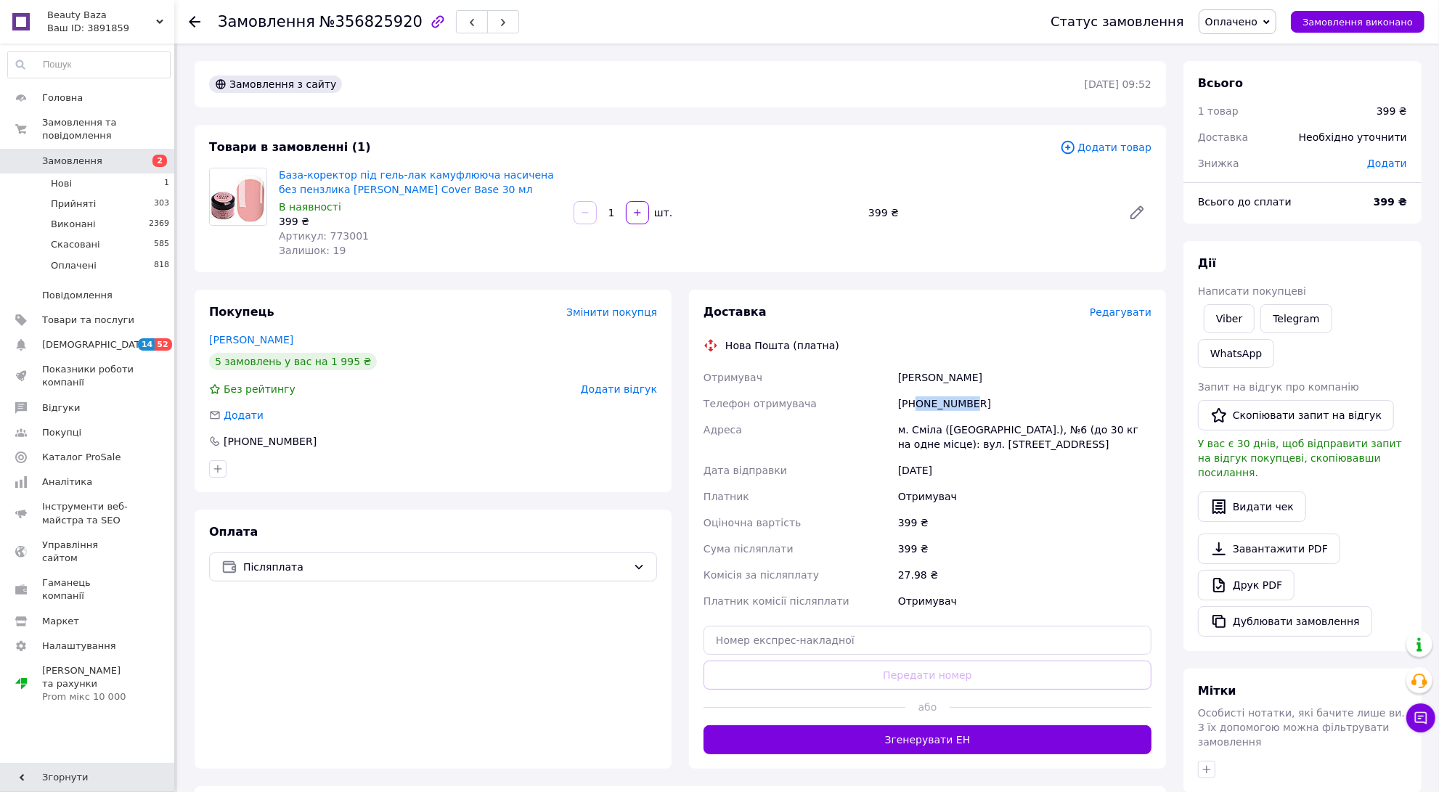
drag, startPoint x: 916, startPoint y: 405, endPoint x: 966, endPoint y: 405, distance: 50.1
click at [966, 405] on div "[PHONE_NUMBER]" at bounding box center [1024, 404] width 259 height 26
drag, startPoint x: 972, startPoint y: 407, endPoint x: 917, endPoint y: 410, distance: 55.3
click at [917, 410] on div "[PHONE_NUMBER]" at bounding box center [1024, 404] width 259 height 26
copy div "0936990211"
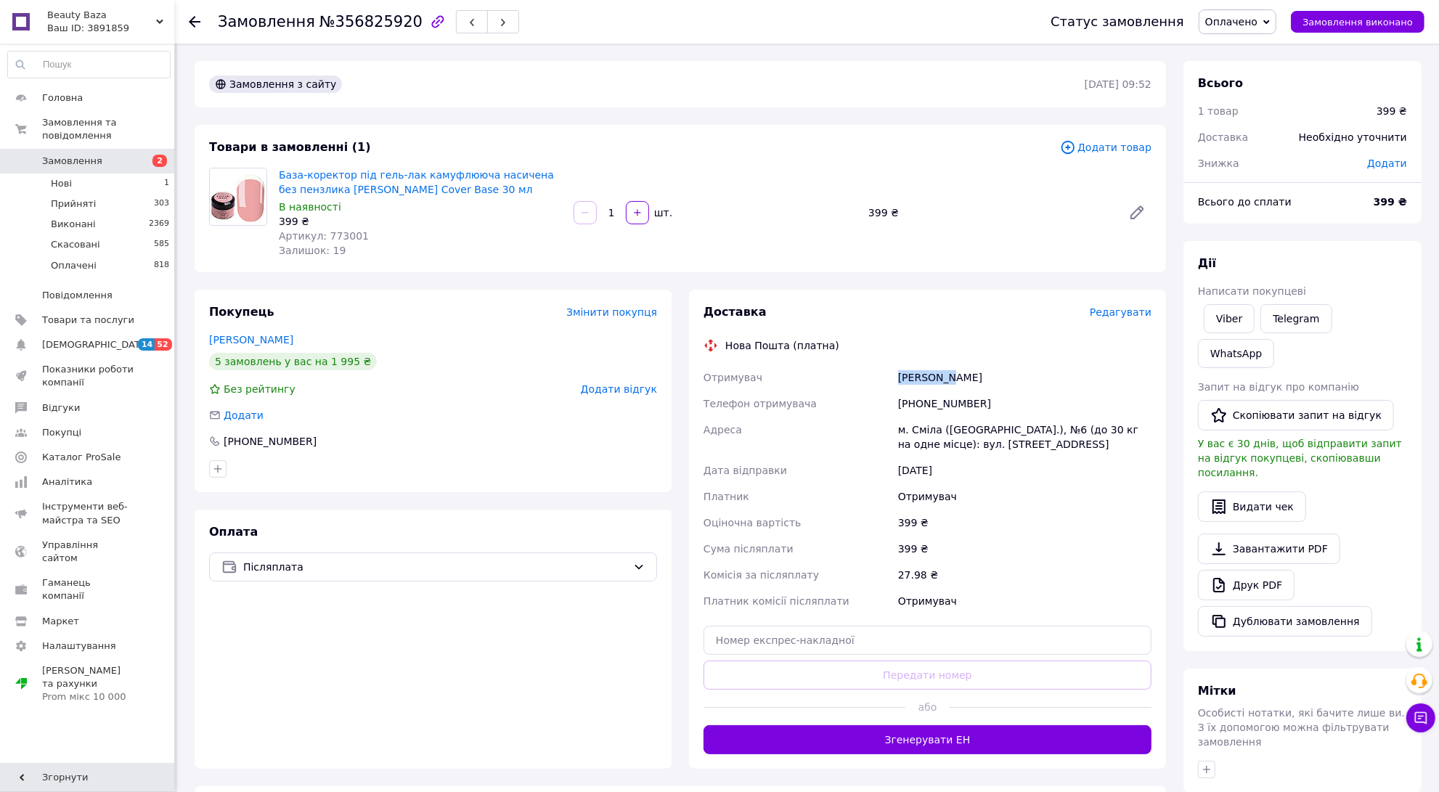
drag, startPoint x: 896, startPoint y: 374, endPoint x: 948, endPoint y: 387, distance: 53.2
click at [948, 387] on div "Соловйова Віта" at bounding box center [1024, 378] width 259 height 26
copy div "Соловйова"
drag, startPoint x: 951, startPoint y: 378, endPoint x: 978, endPoint y: 381, distance: 27.0
click at [978, 381] on div "Соловйова Віта" at bounding box center [1024, 378] width 259 height 26
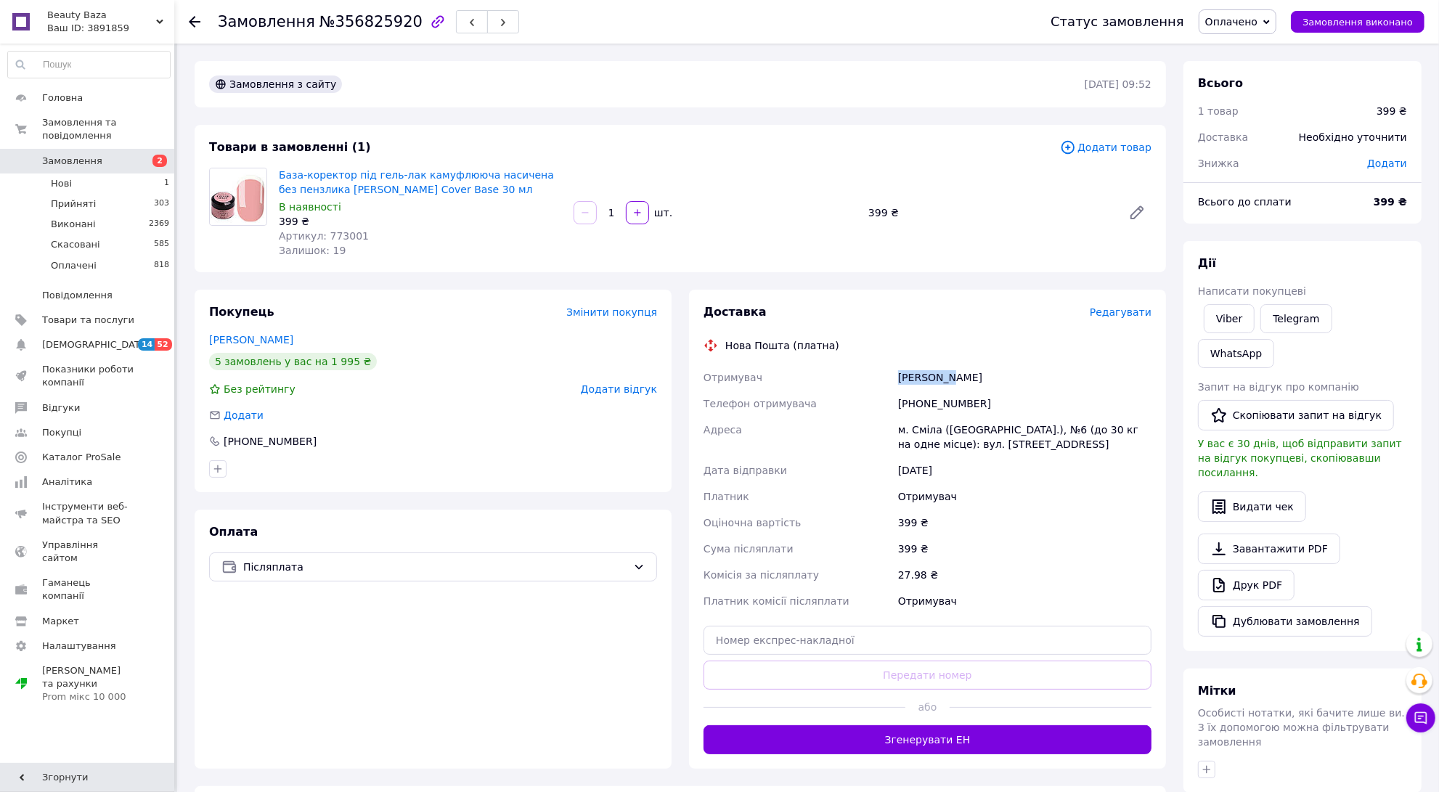
copy div "Віта"
drag, startPoint x: 862, startPoint y: 662, endPoint x: 859, endPoint y: 646, distance: 15.5
click at [861, 657] on div "Доставка Редагувати Нова Пошта (платна) Отримувач Соловйова Віта Телефон отриму…" at bounding box center [928, 529] width 448 height 450
click at [859, 646] on input "text" at bounding box center [928, 640] width 448 height 29
paste input "20451225320680"
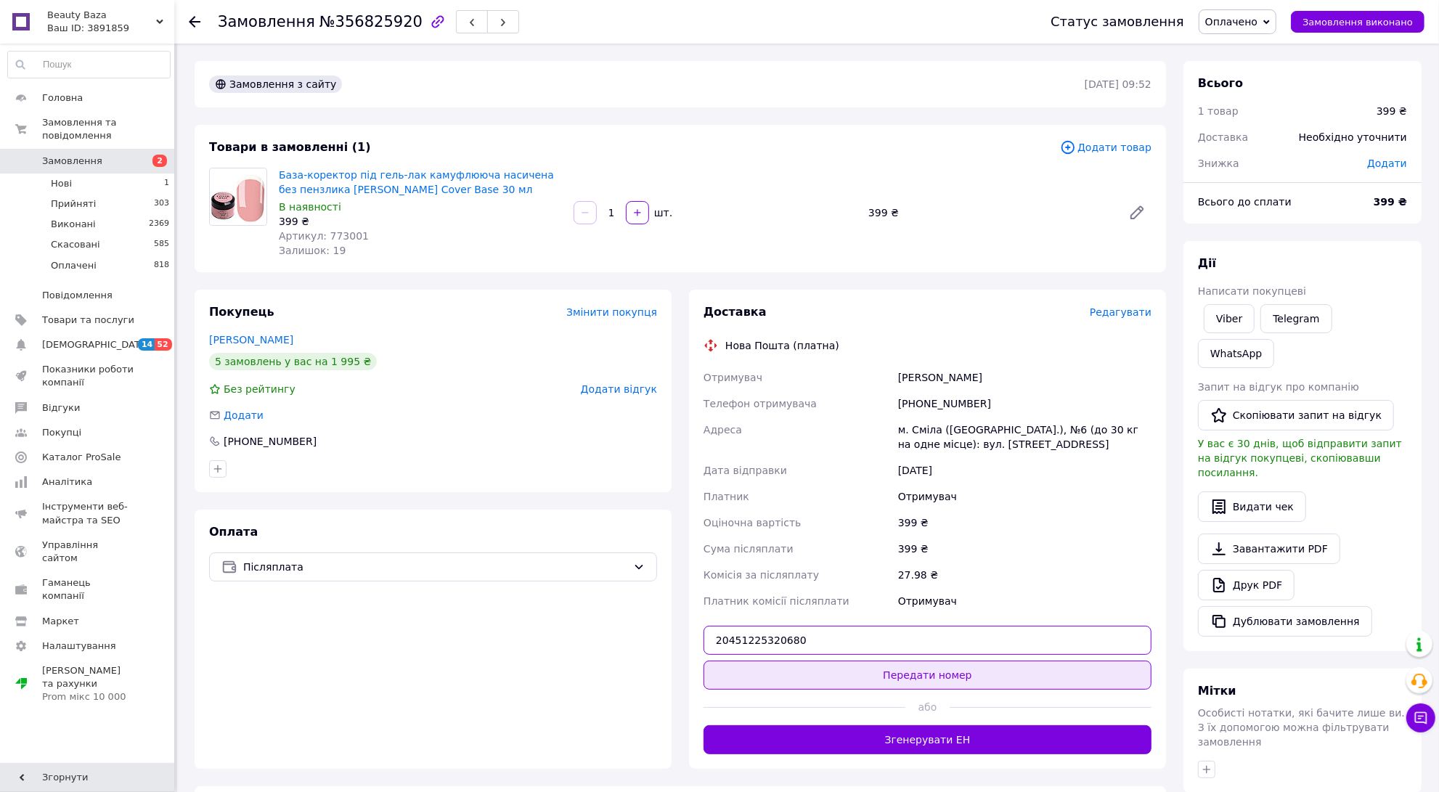
type input "20451225320680"
click at [938, 678] on button "Передати номер" at bounding box center [928, 675] width 448 height 29
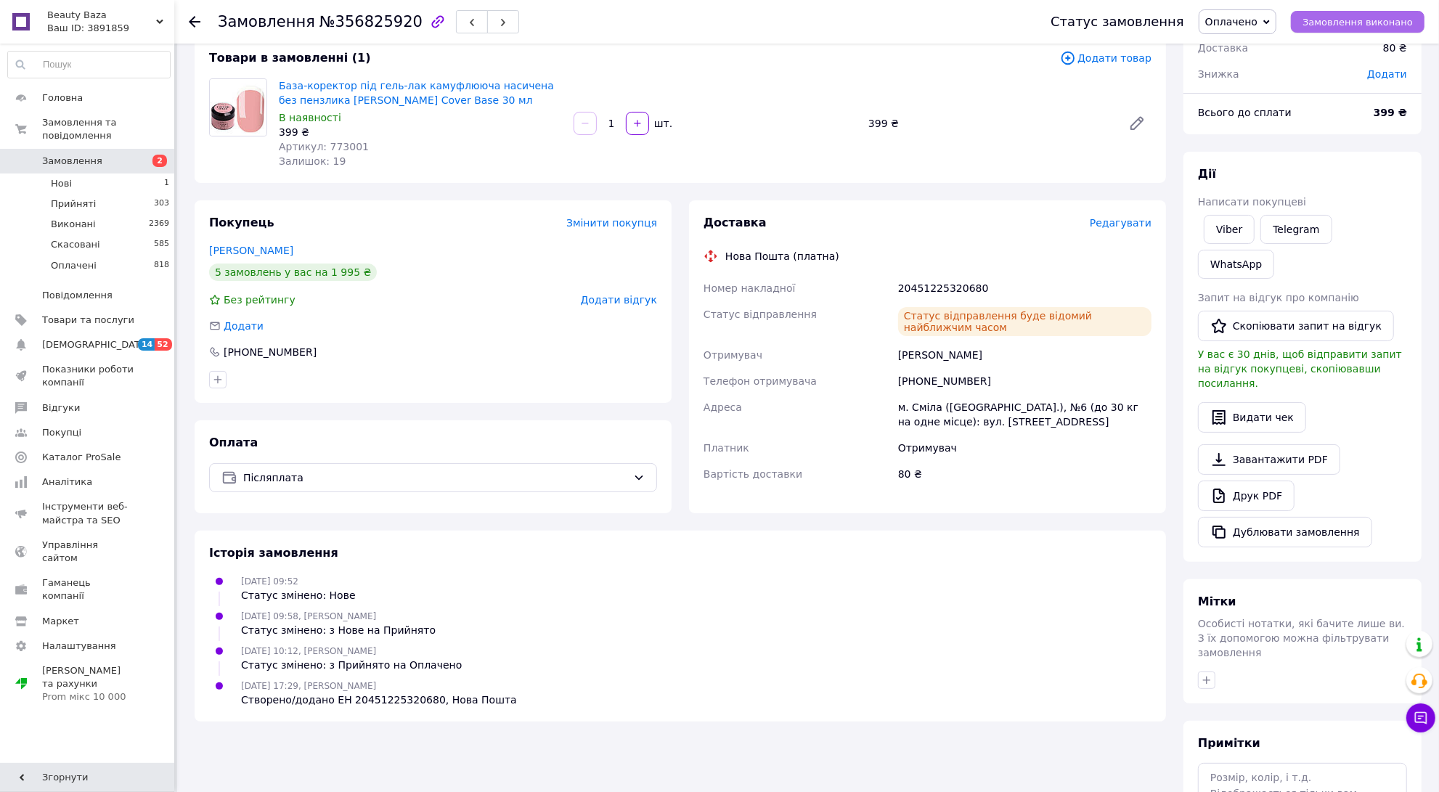
scroll to position [90, 0]
click at [198, 24] on icon at bounding box center [195, 22] width 12 height 12
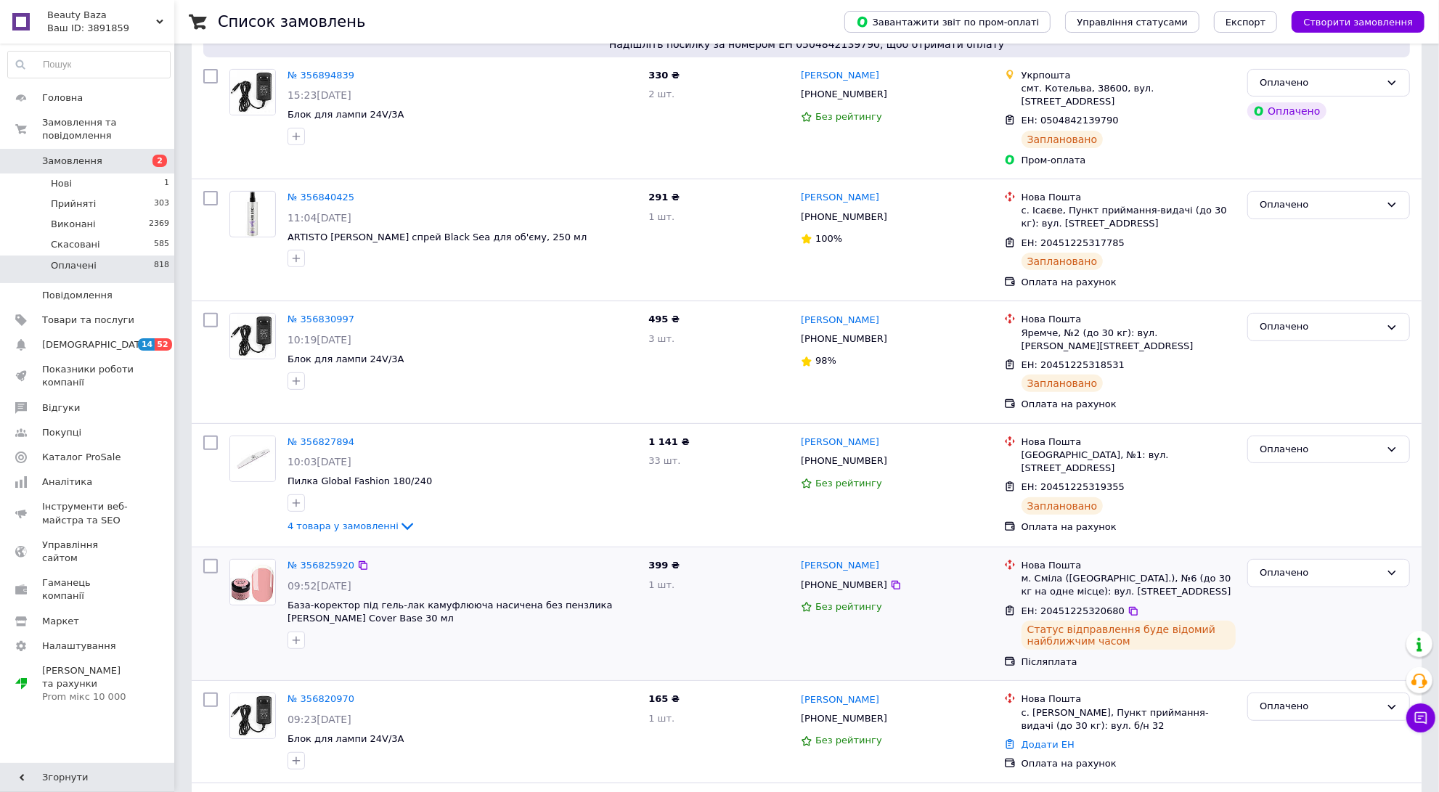
scroll to position [635, 0]
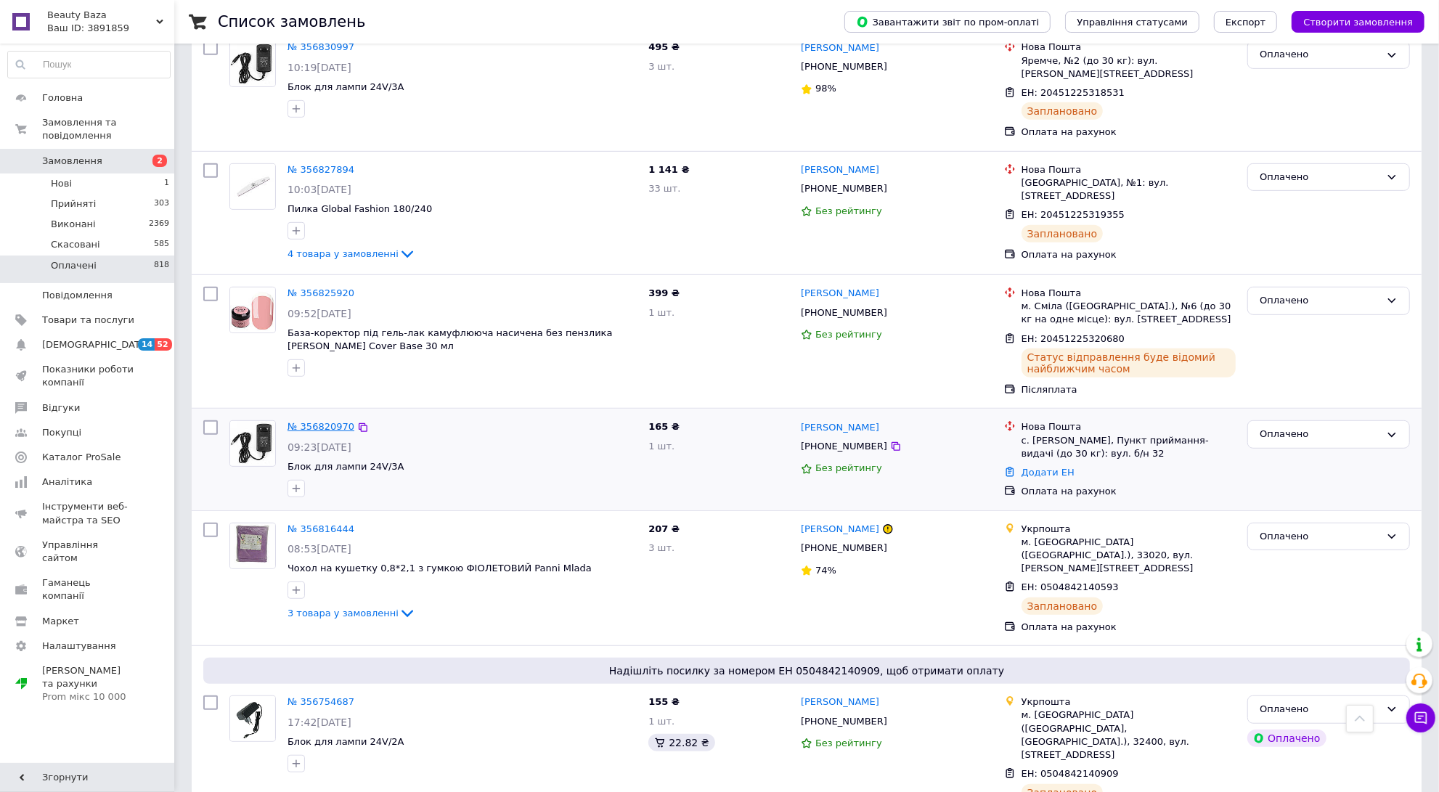
click at [325, 421] on link "№ 356820970" at bounding box center [321, 426] width 67 height 11
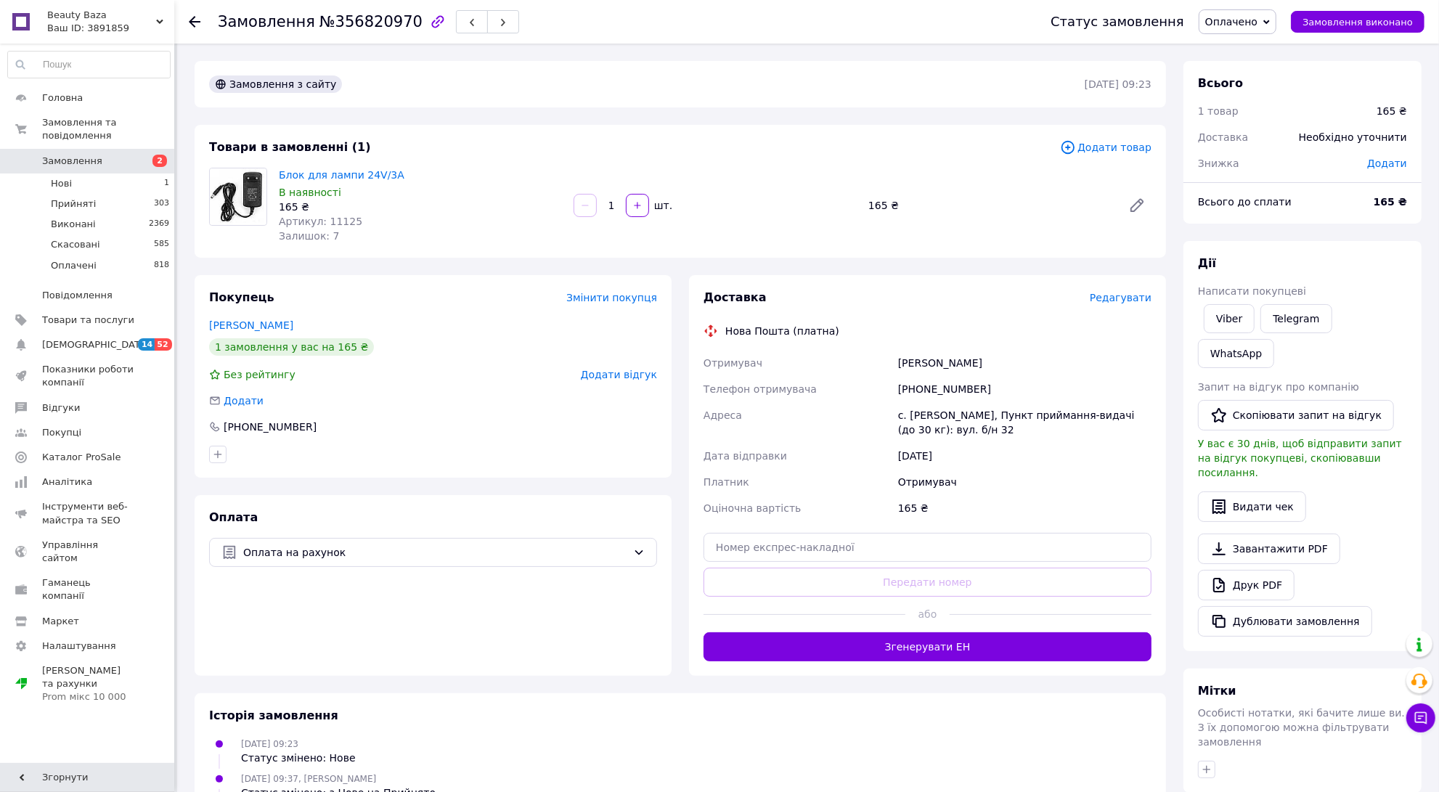
click at [1120, 293] on span "Редагувати" at bounding box center [1121, 298] width 62 height 12
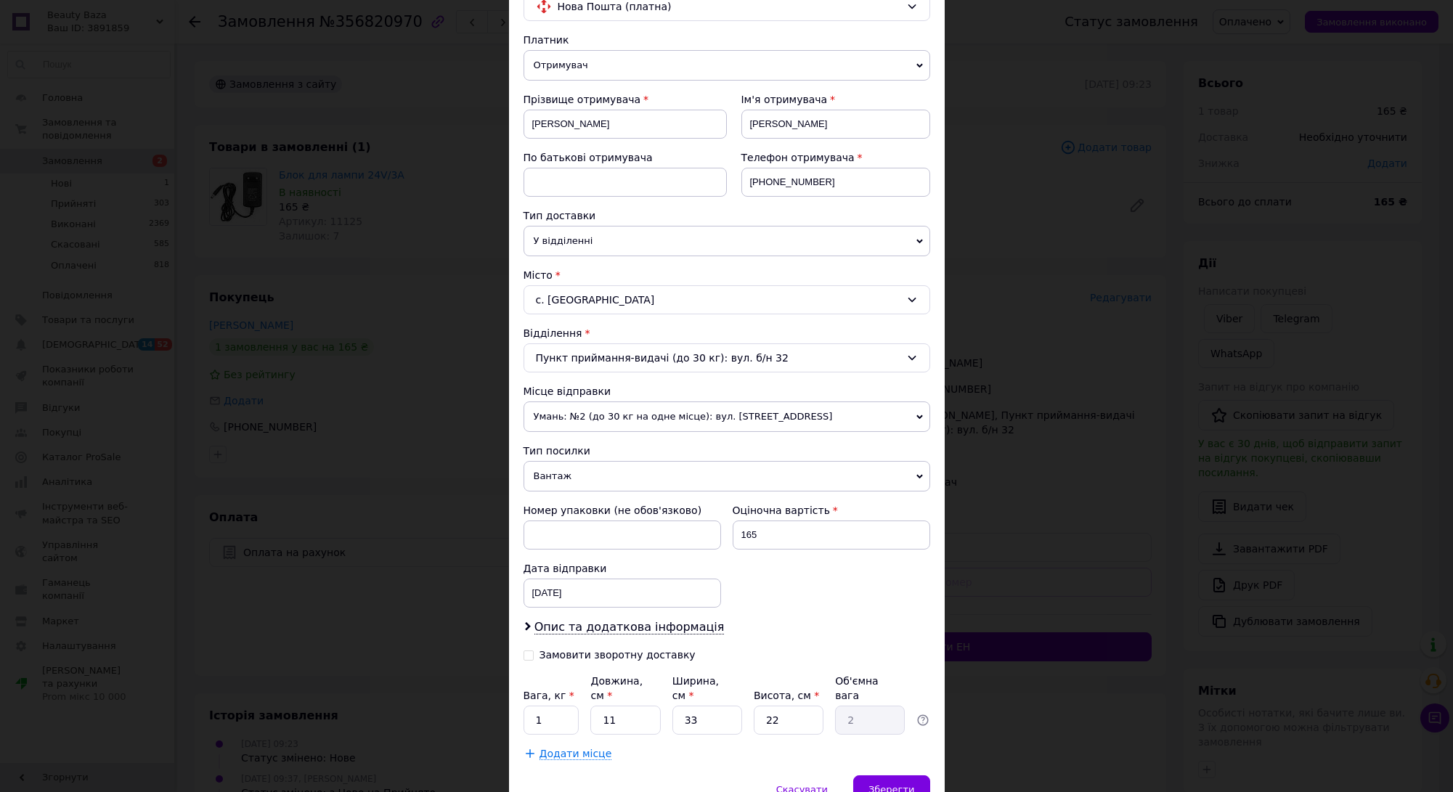
scroll to position [198, 0]
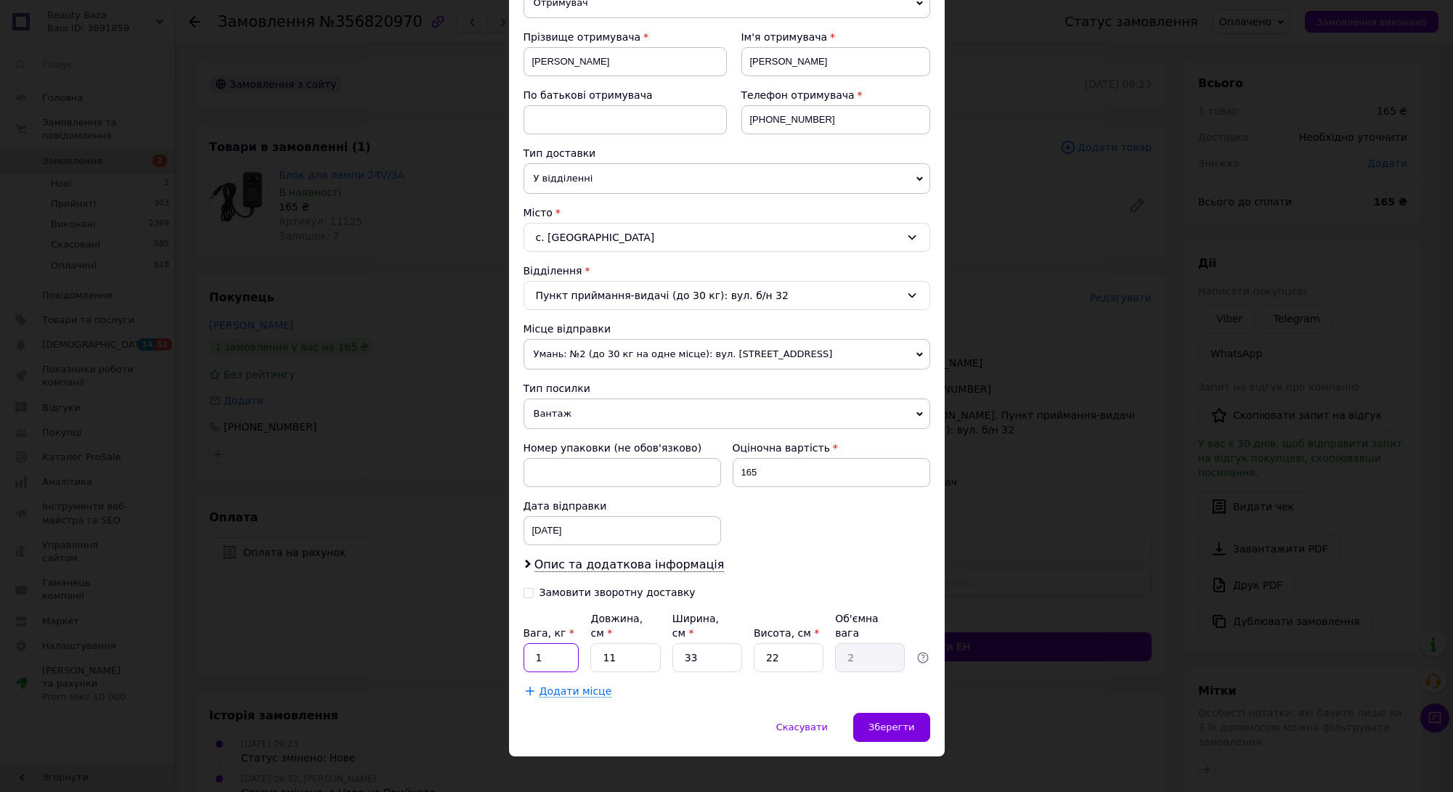
click at [572, 643] on input "1" at bounding box center [552, 657] width 56 height 29
type input "0.5"
click at [699, 648] on input "33" at bounding box center [707, 657] width 70 height 29
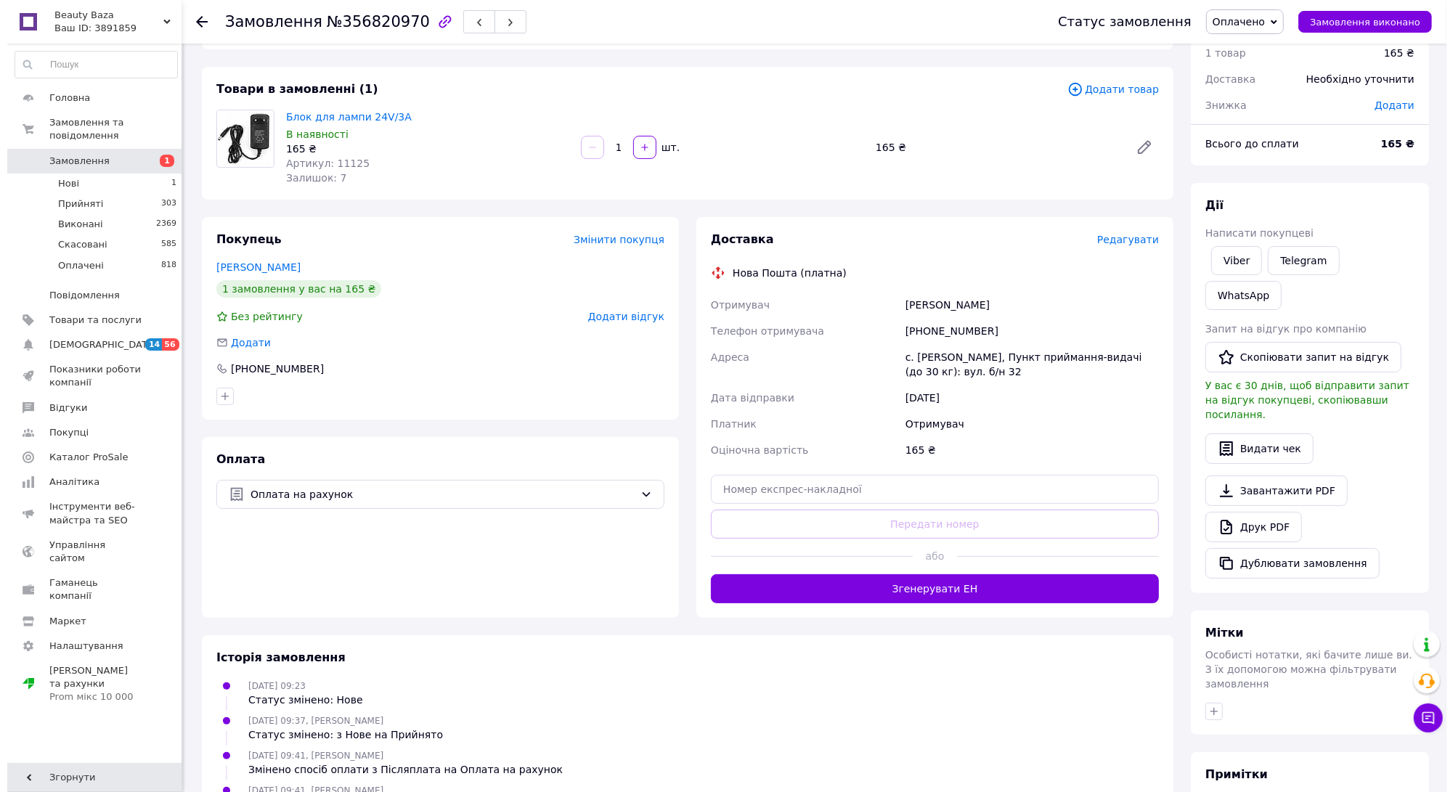
scroll to position [90, 0]
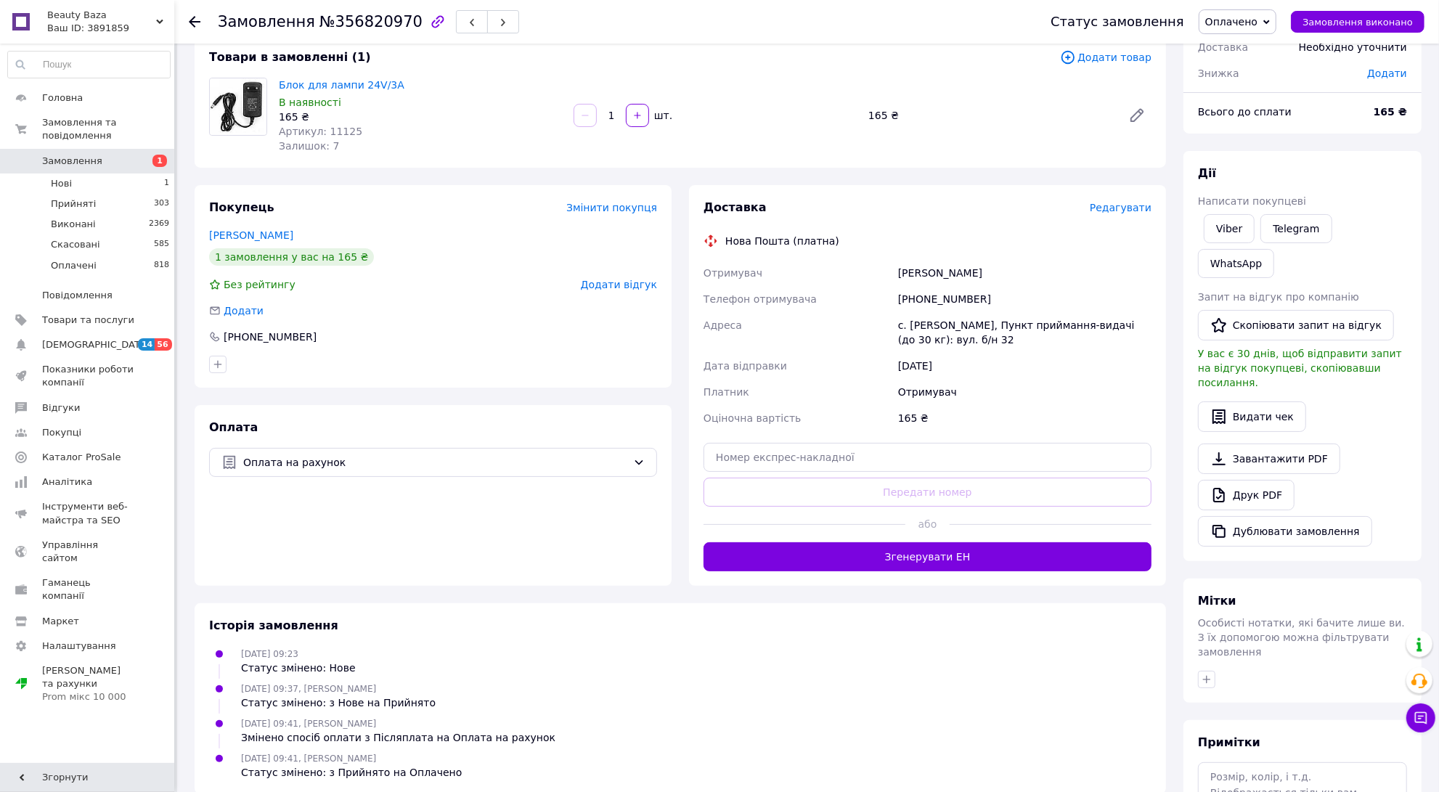
click at [1127, 203] on span "Редагувати" at bounding box center [1121, 208] width 62 height 12
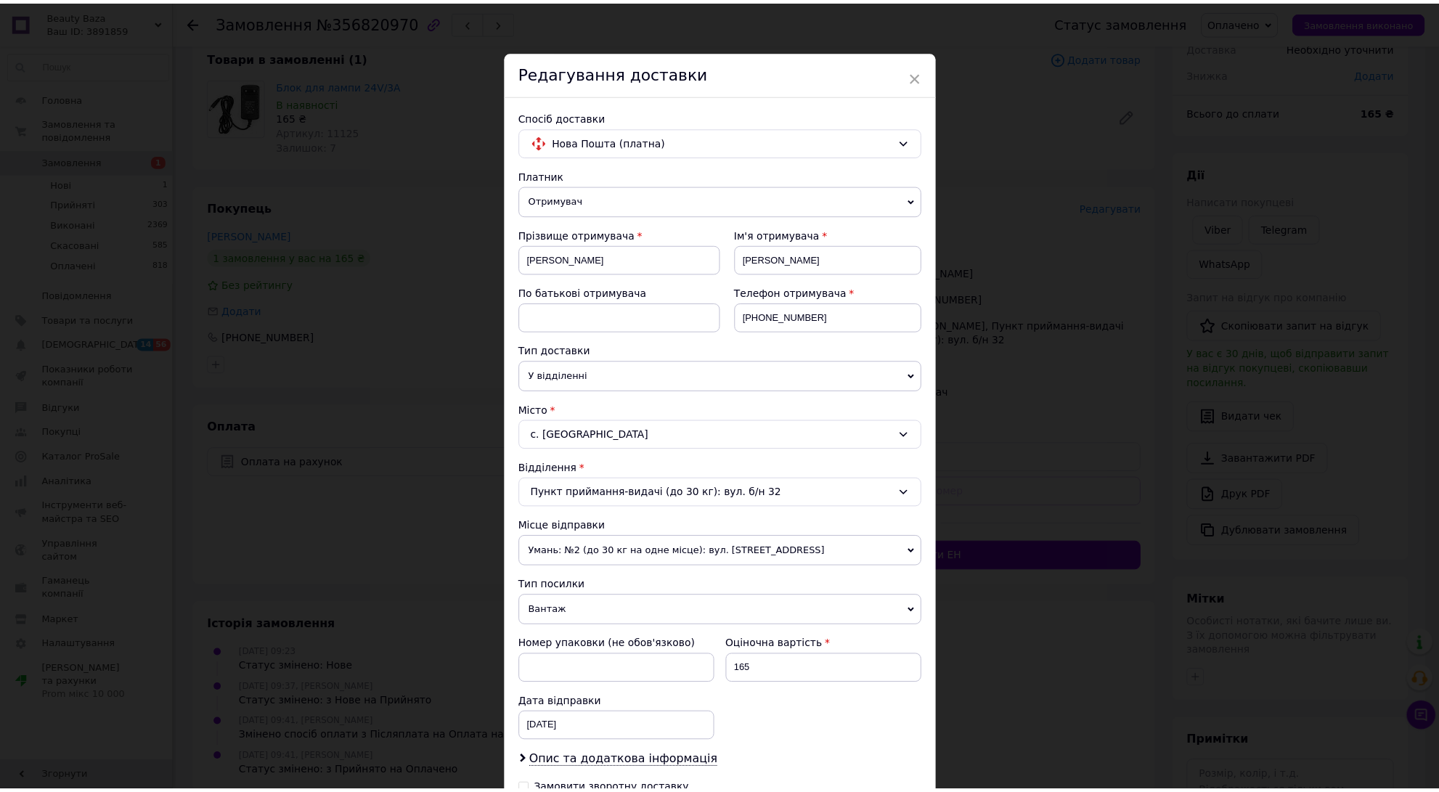
scroll to position [198, 0]
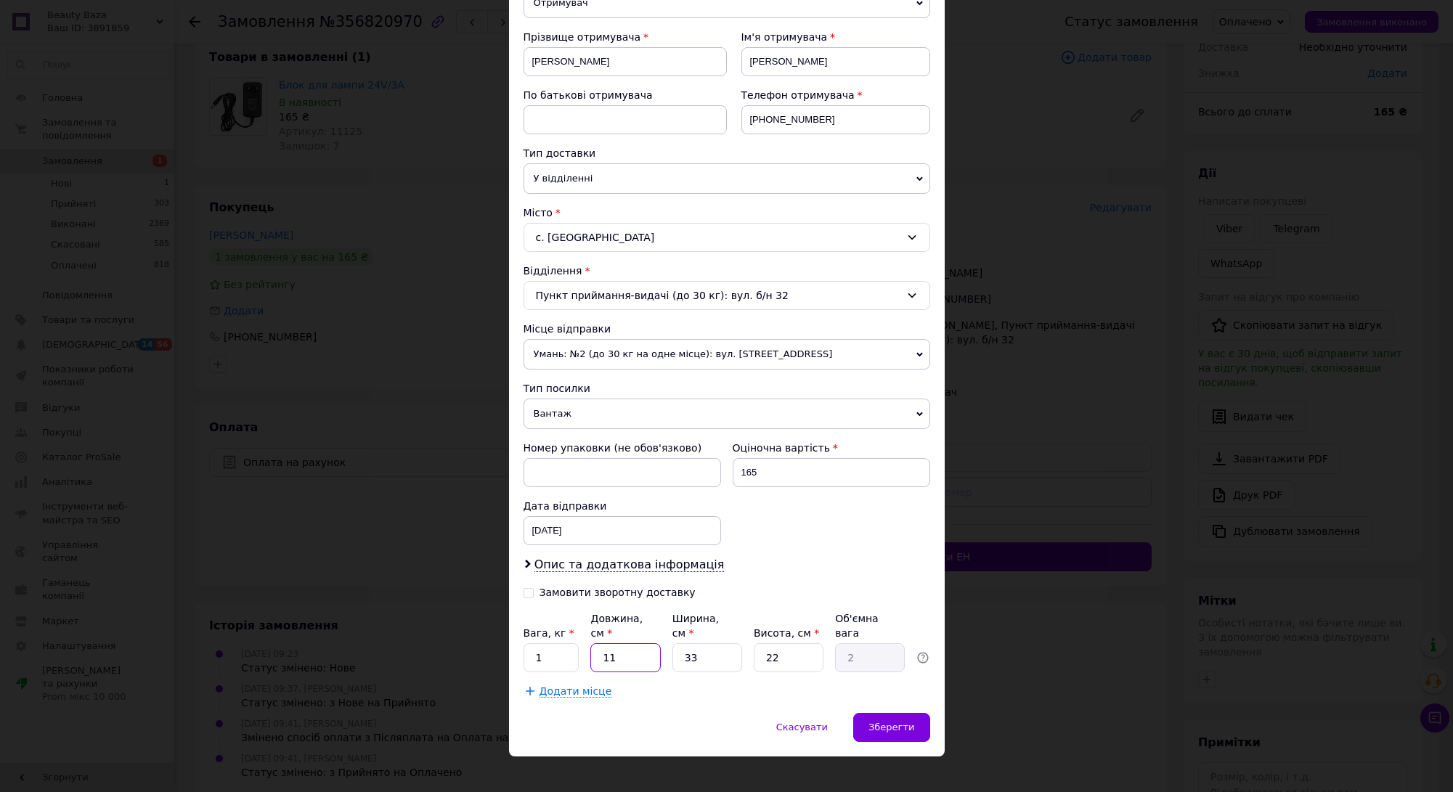
click at [627, 643] on input "11" at bounding box center [625, 657] width 70 height 29
click at [705, 648] on input "33" at bounding box center [707, 657] width 70 height 29
type input "3"
type input "0.18"
type input "1"
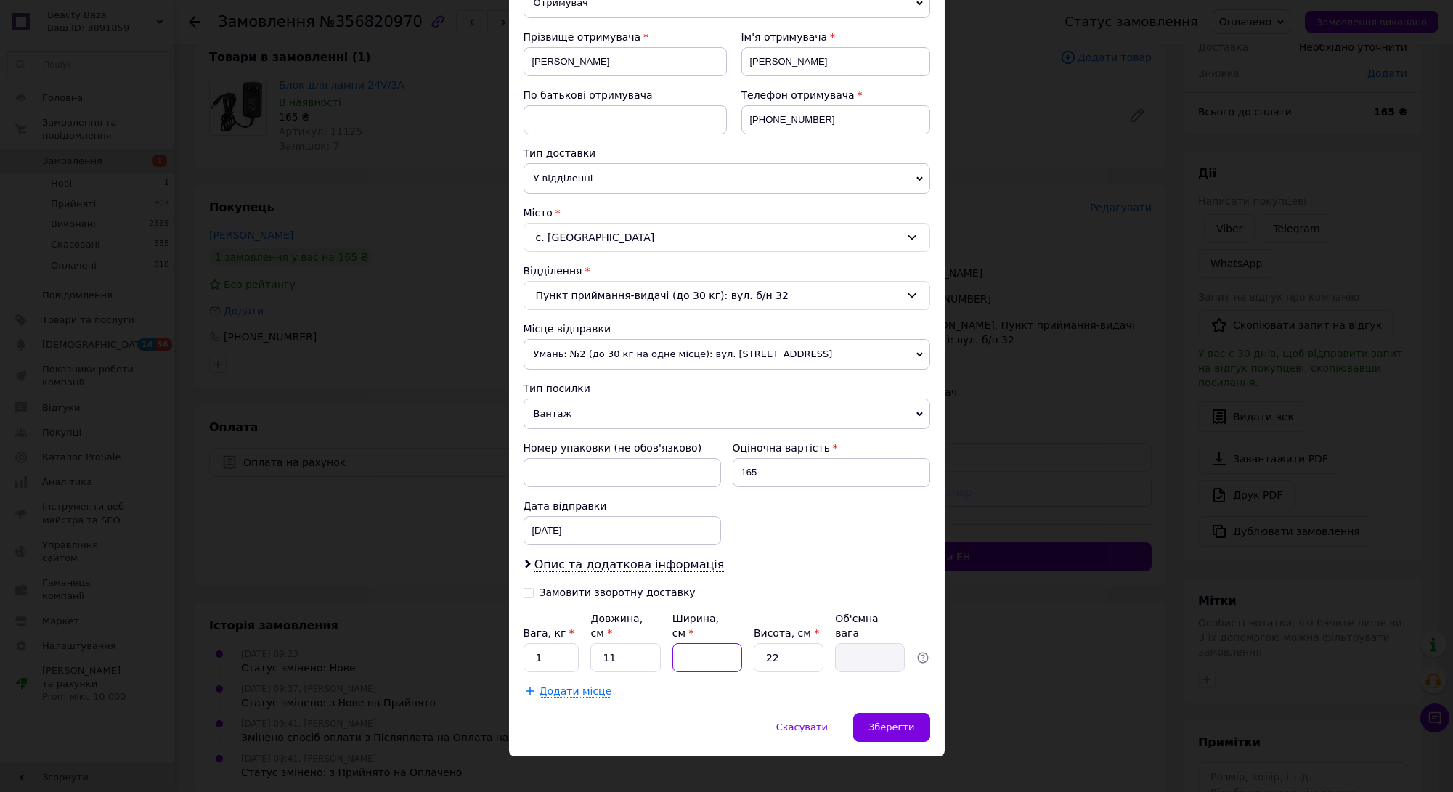
type input "0.1"
type input "12"
type input "0.73"
type input "12"
click at [797, 648] on input "22" at bounding box center [789, 657] width 70 height 29
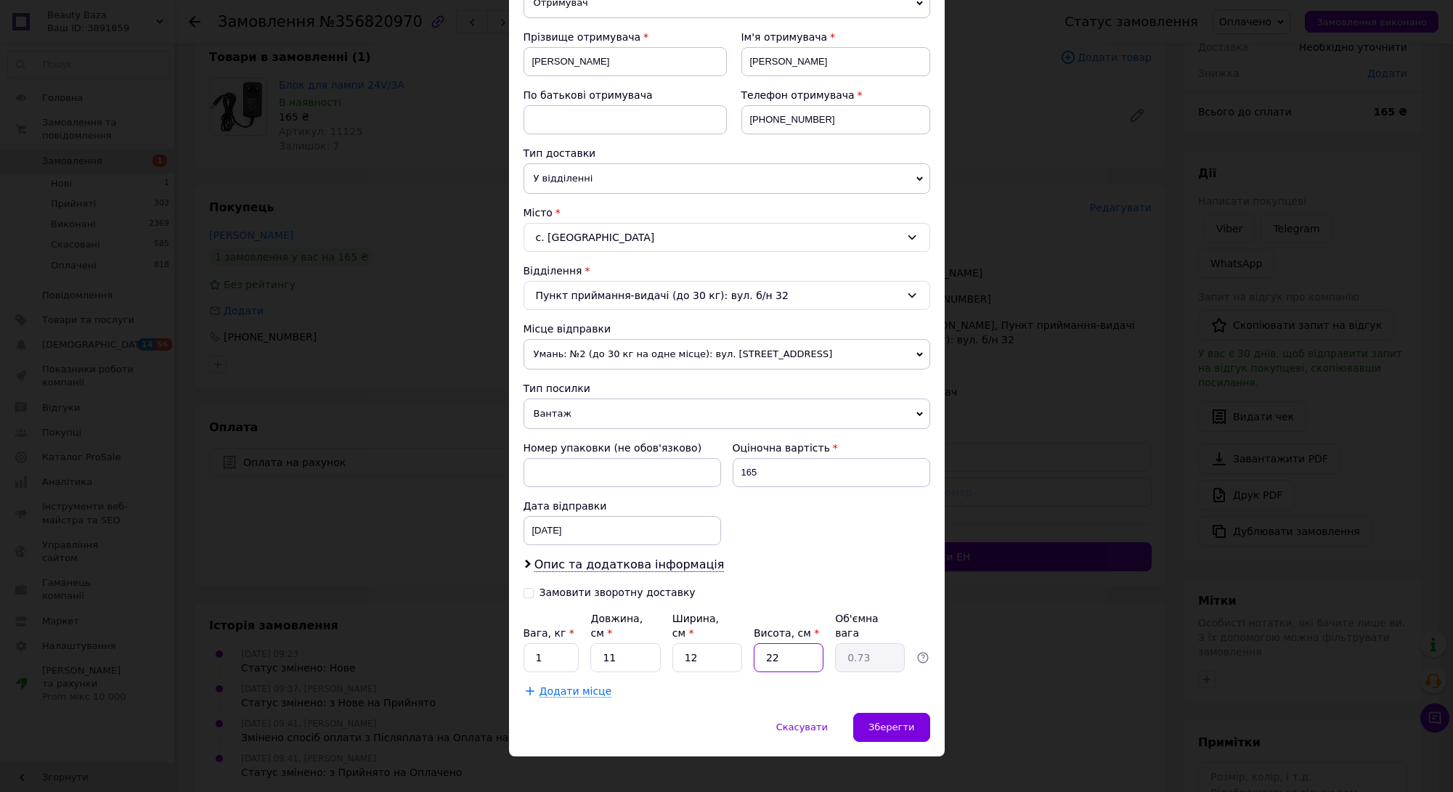
type input "2"
type input "0.1"
type input "1"
type input "0.1"
type input "12"
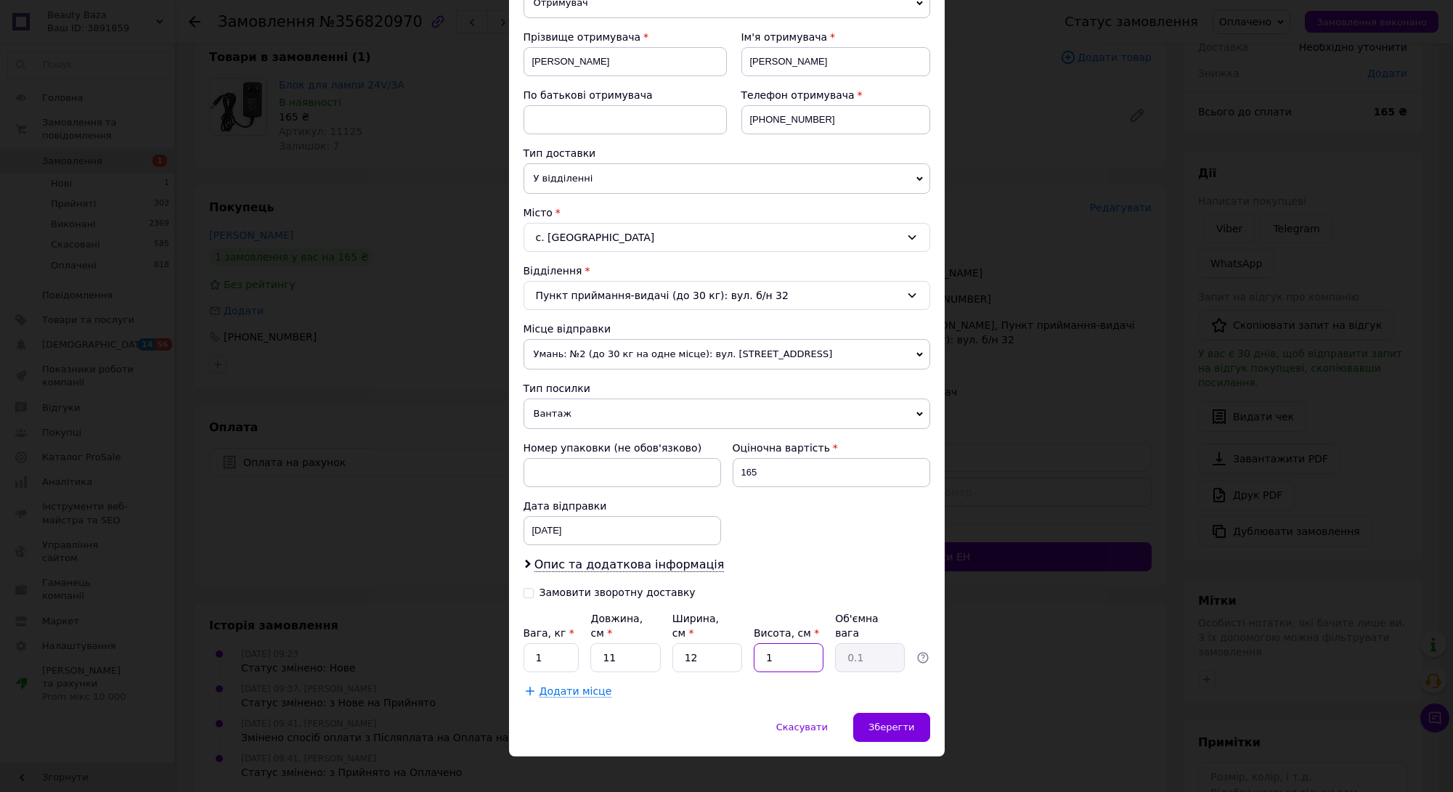
type input "0.4"
type input "12"
click at [940, 720] on div "Скасувати   Зберегти" at bounding box center [727, 735] width 436 height 44
click at [908, 722] on span "Зберегти" at bounding box center [892, 727] width 46 height 11
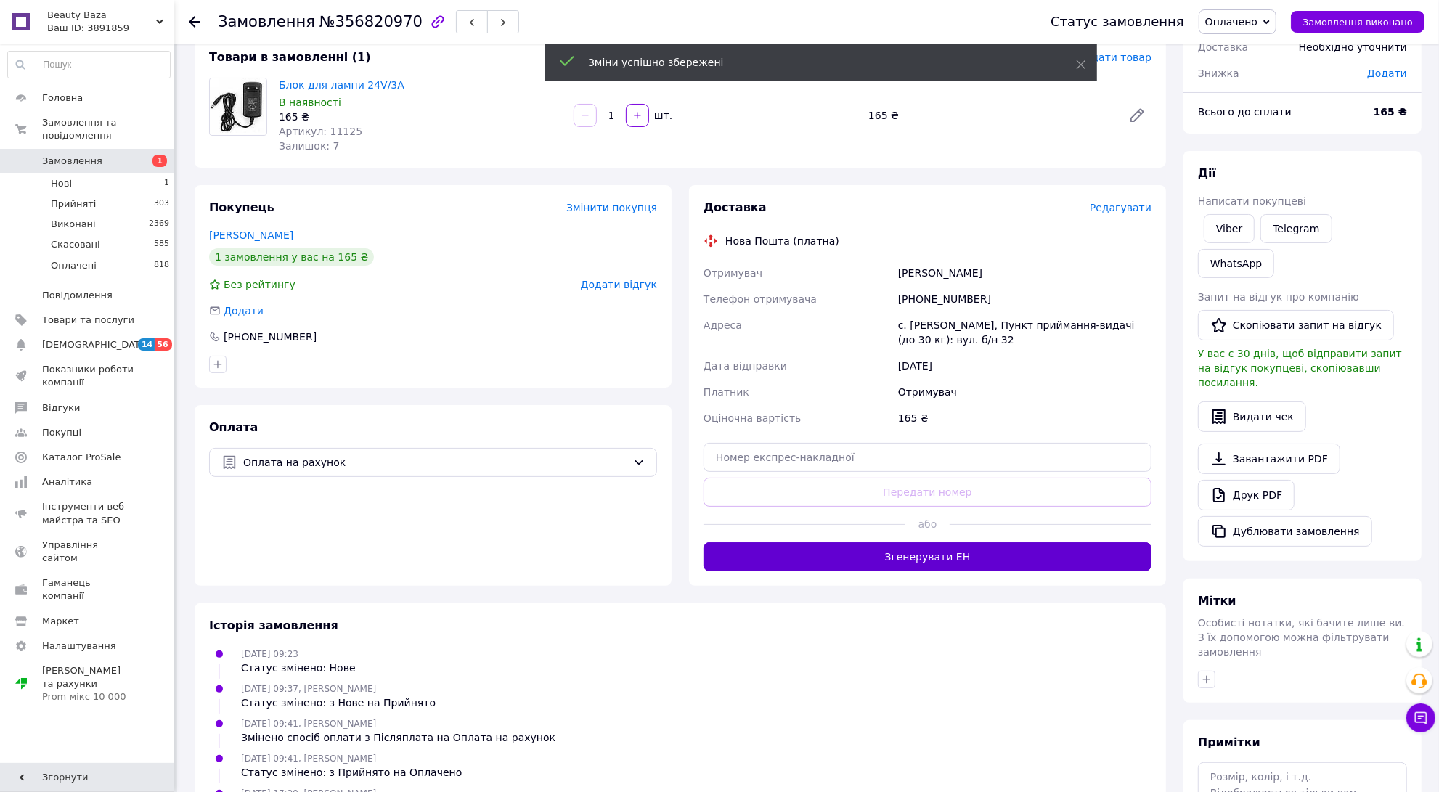
click at [824, 544] on button "Згенерувати ЕН" at bounding box center [928, 557] width 448 height 29
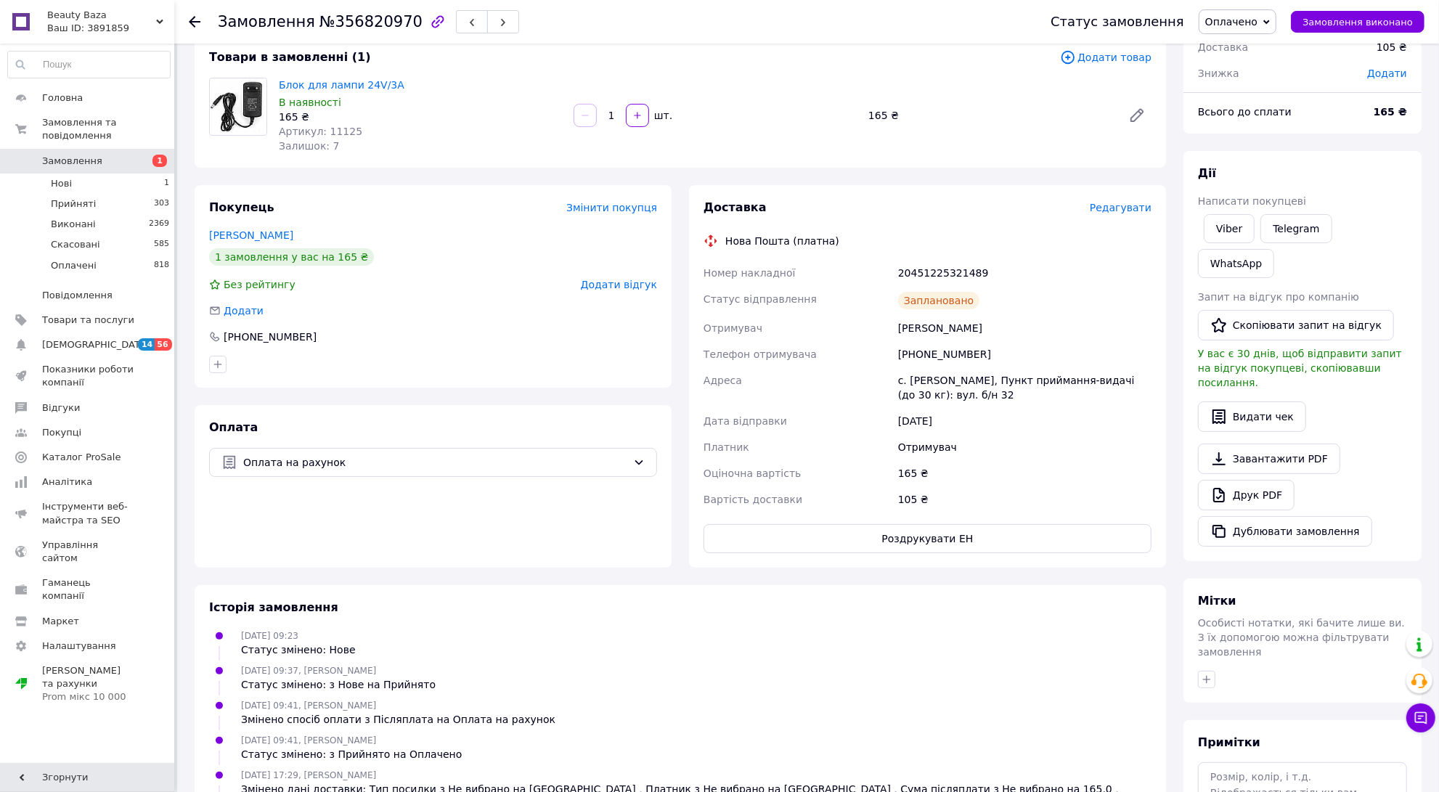
click at [192, 17] on use at bounding box center [195, 22] width 12 height 12
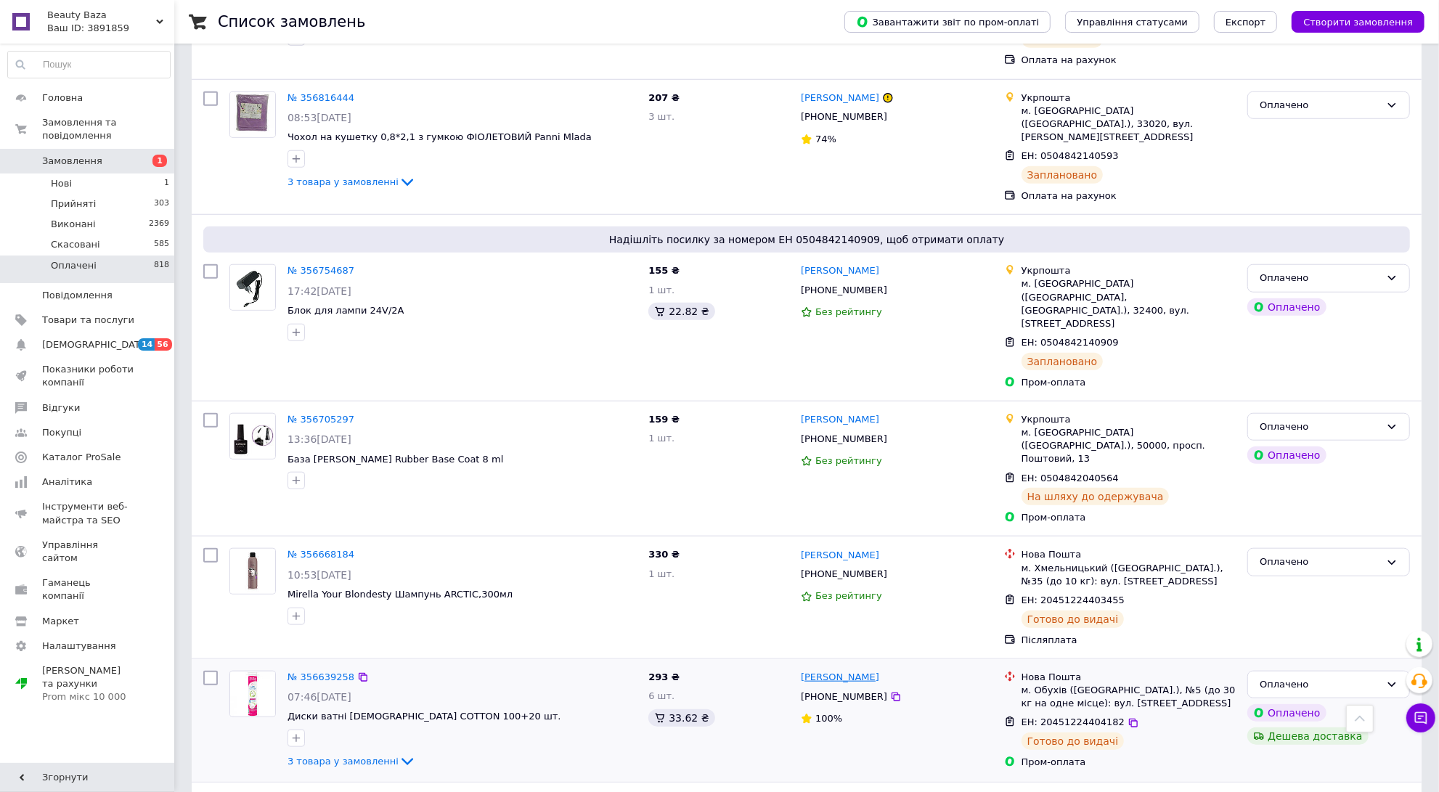
scroll to position [1089, 0]
